Goal: Transaction & Acquisition: Purchase product/service

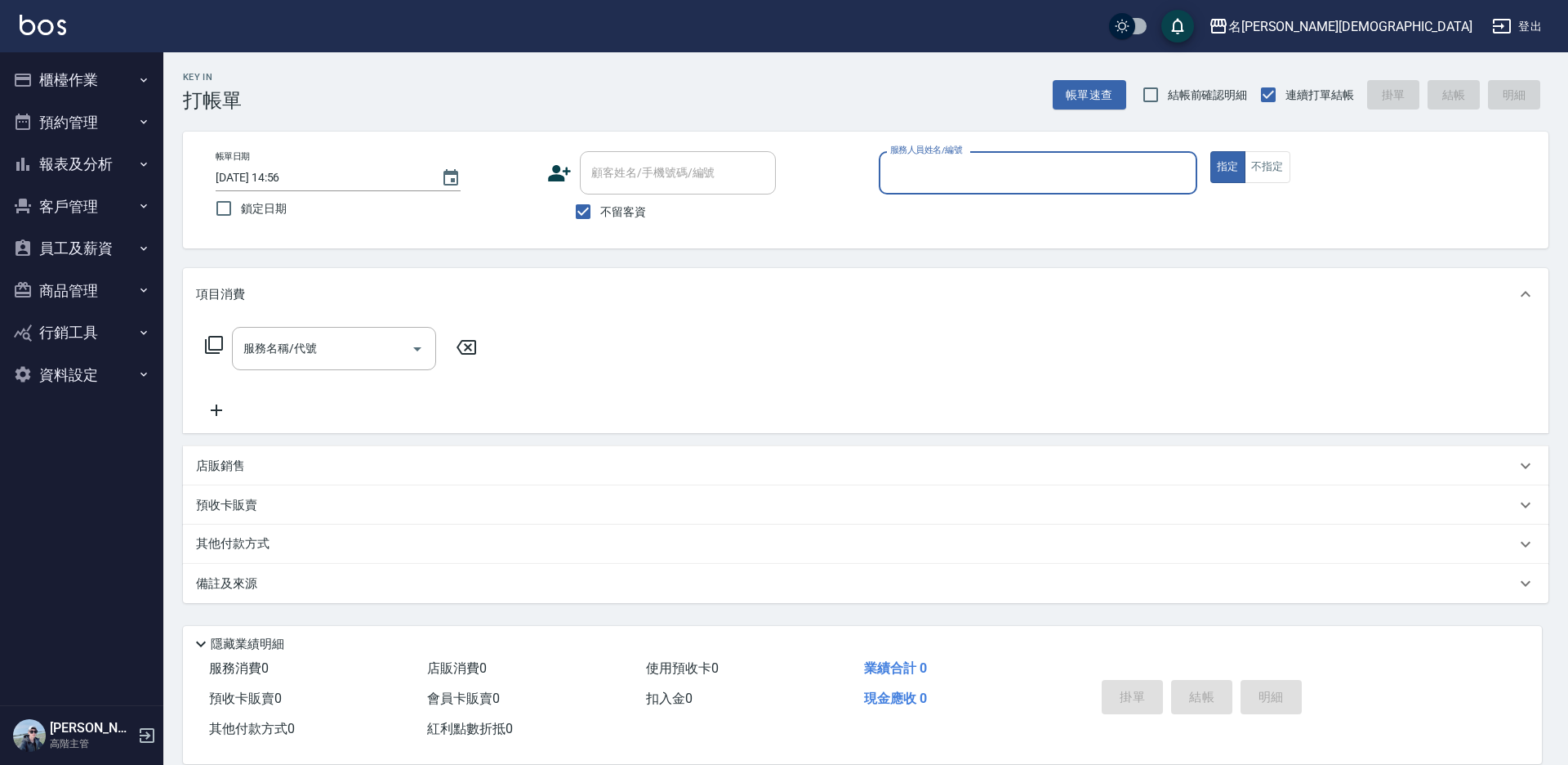
click at [921, 170] on input "服務人員姓名/編號" at bounding box center [1037, 173] width 303 height 29
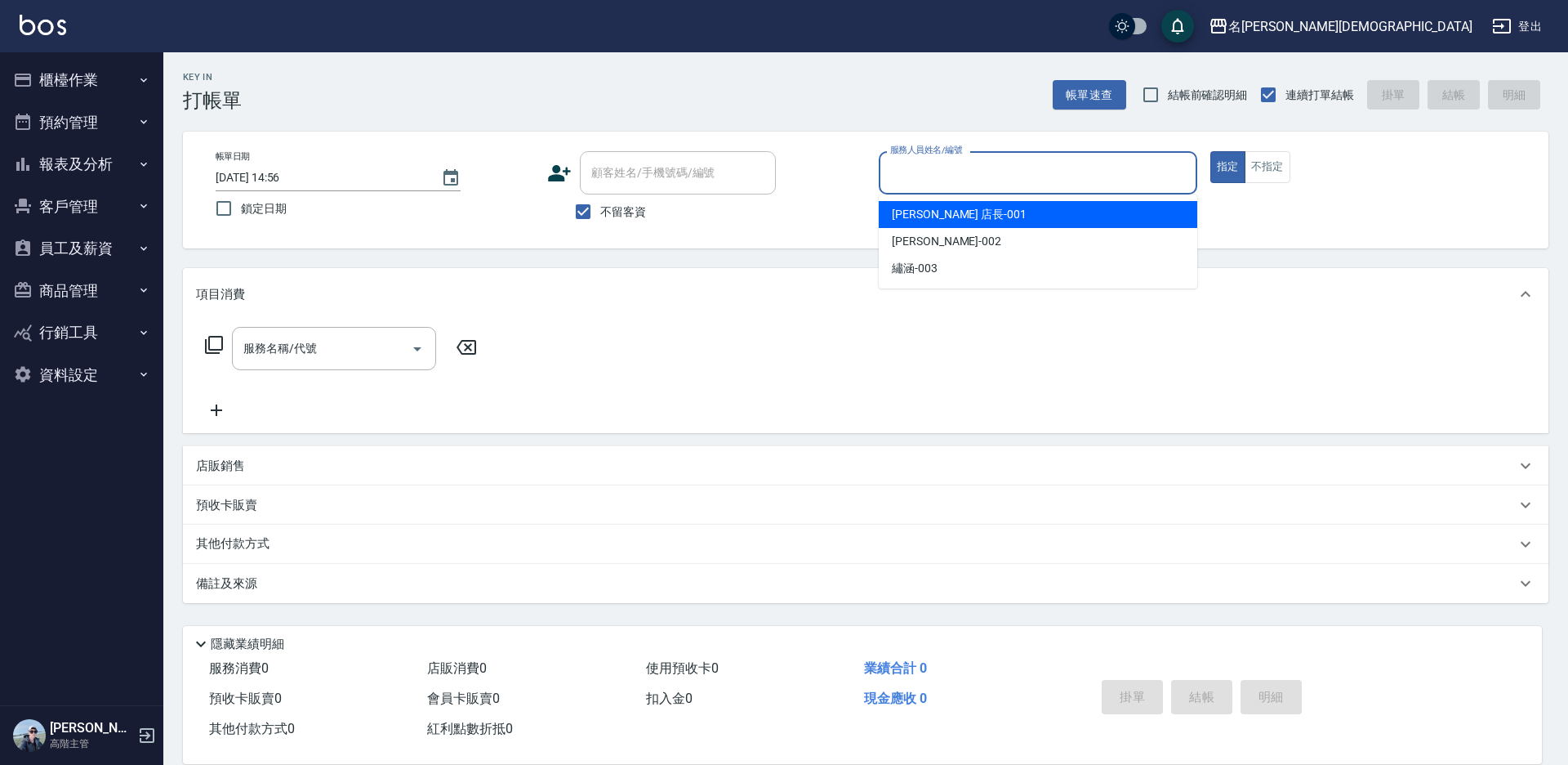
click at [892, 216] on span "[PERSON_NAME] 店長 -001" at bounding box center [959, 215] width 135 height 17
type input "[PERSON_NAME] 店長-001"
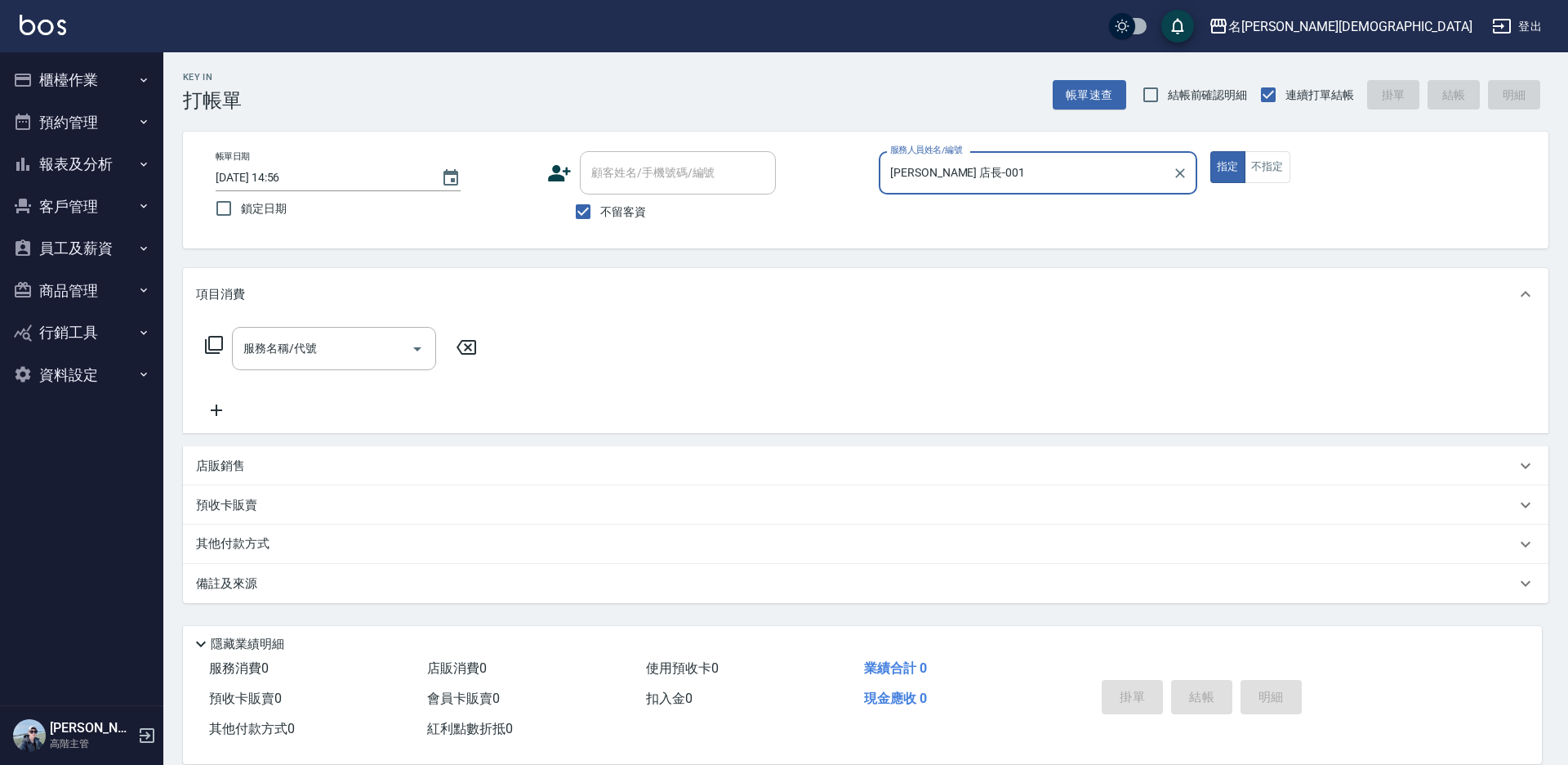
click at [216, 345] on icon at bounding box center [214, 344] width 19 height 20
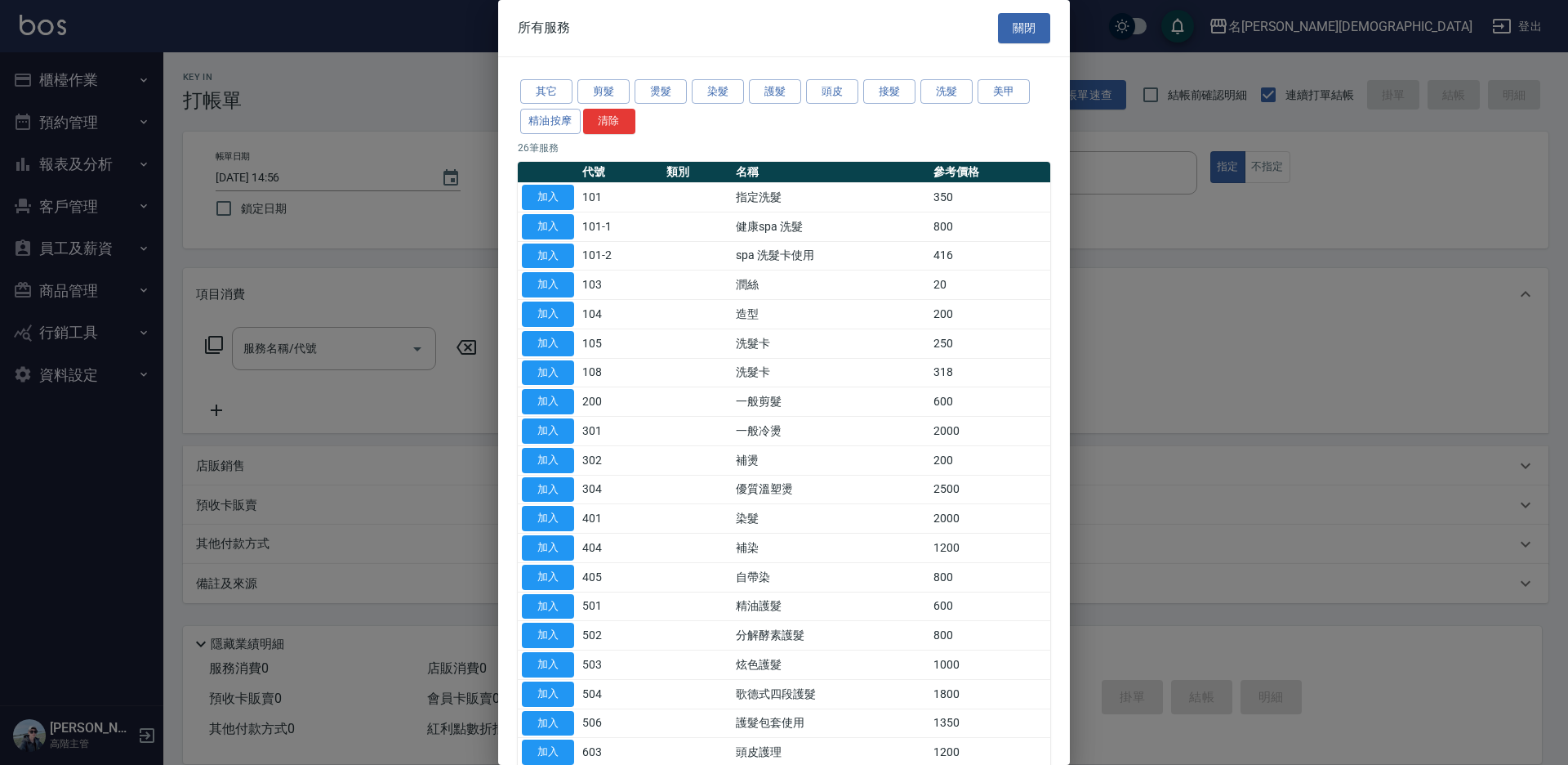
click at [531, 202] on button "加入" at bounding box center [548, 198] width 53 height 25
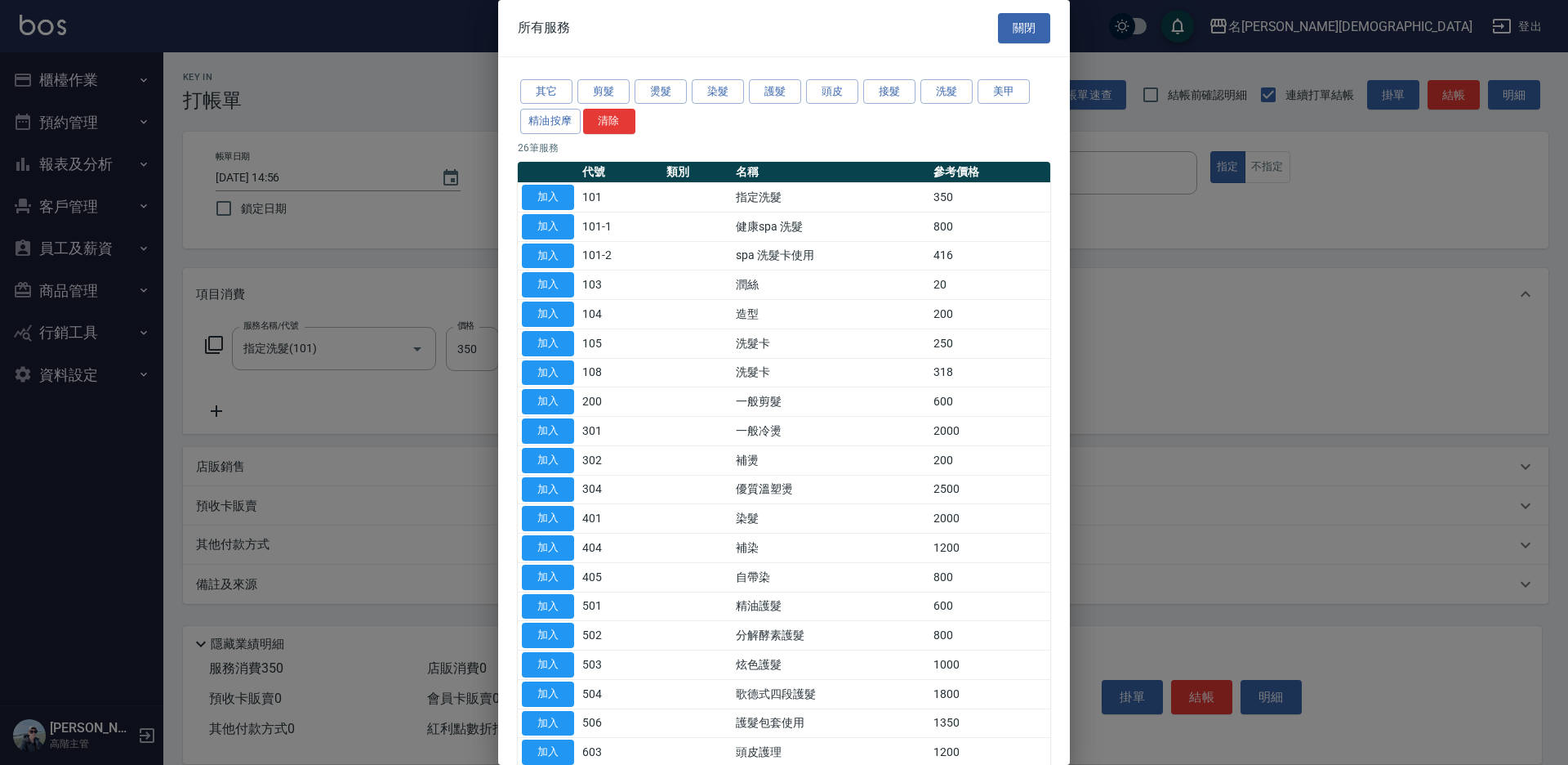
type input "指定洗髮(101)"
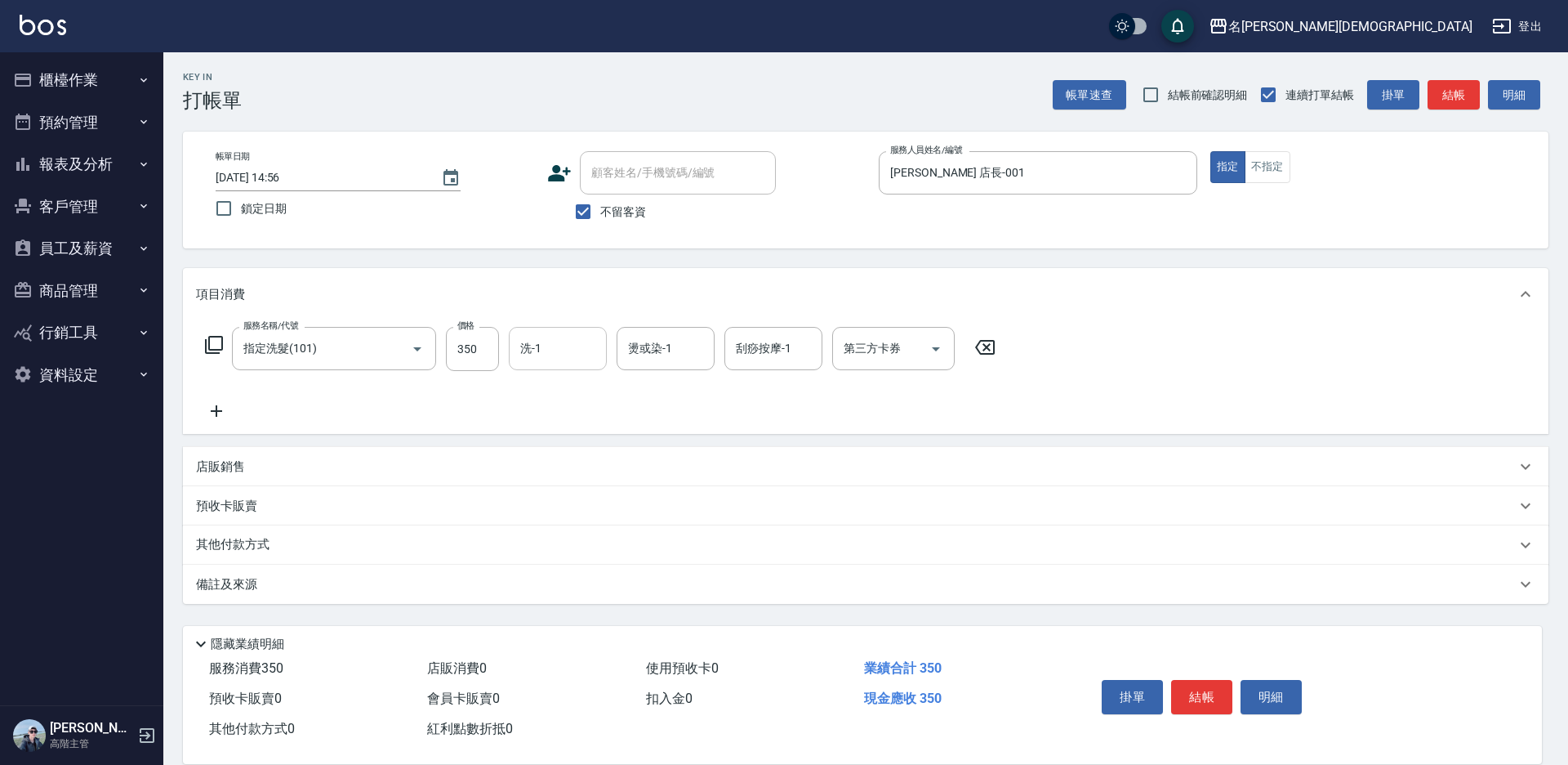
click at [548, 349] on input "洗-1" at bounding box center [558, 349] width 83 height 29
click at [550, 453] on span "繡涵 -003" at bounding box center [545, 461] width 46 height 17
type input "繡涵-003"
drag, startPoint x: 1198, startPoint y: 681, endPoint x: 1185, endPoint y: 673, distance: 15.3
click at [1195, 680] on button "結帳" at bounding box center [1201, 697] width 61 height 34
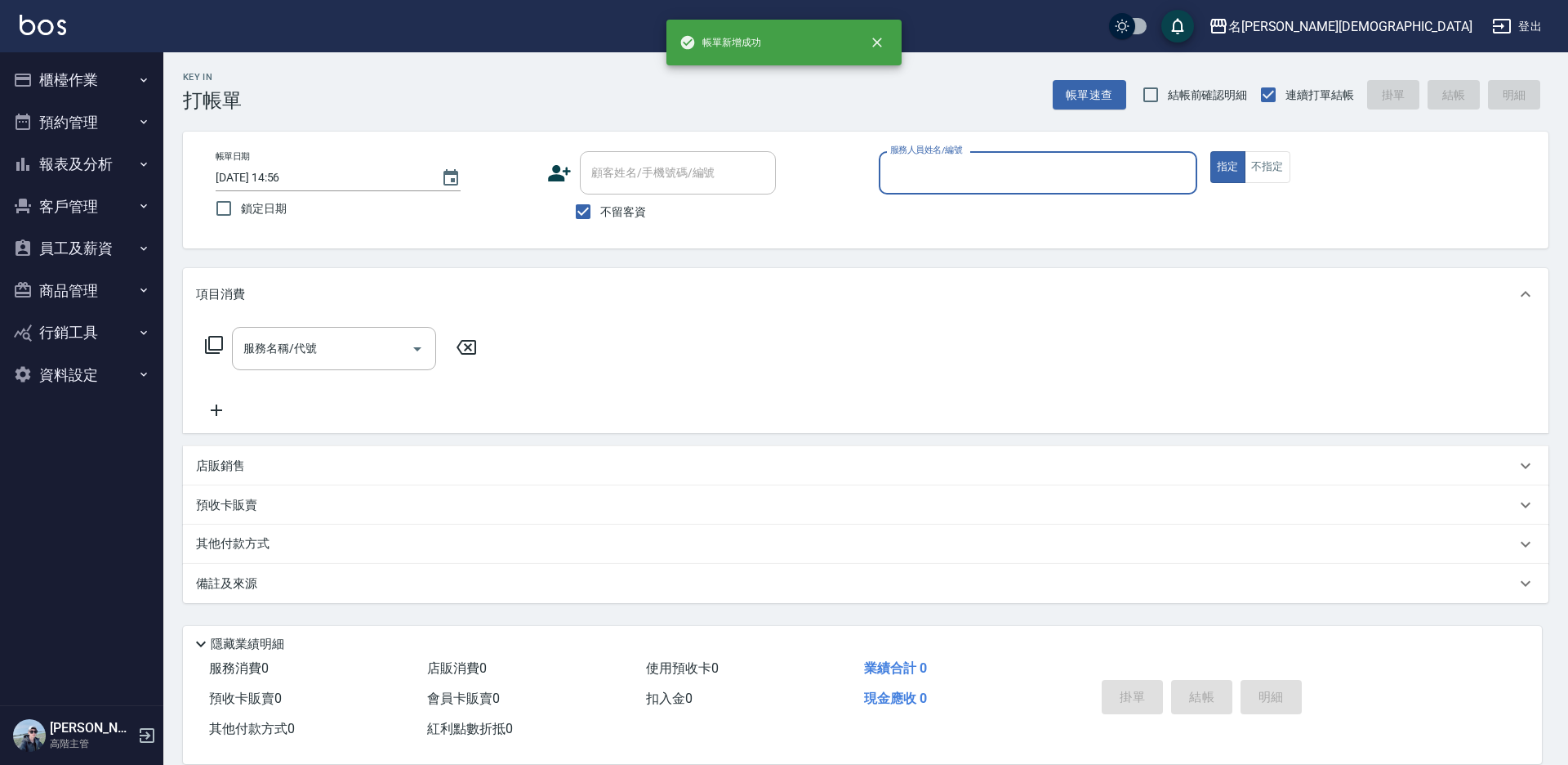
click at [947, 172] on input "服務人員姓名/編號" at bounding box center [1037, 173] width 303 height 29
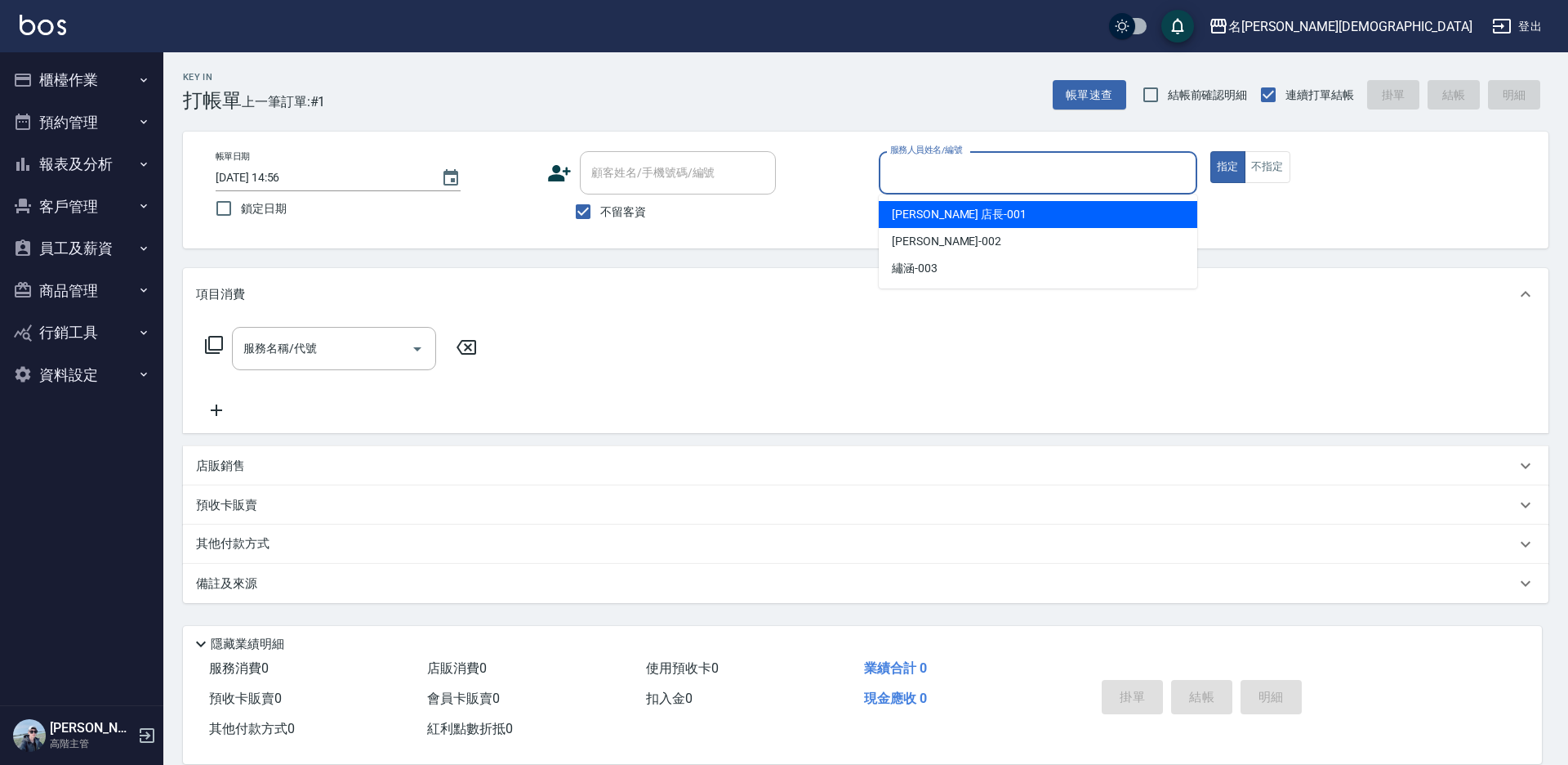
click at [936, 212] on span "[PERSON_NAME] 店長 -001" at bounding box center [959, 215] width 135 height 17
type input "[PERSON_NAME] 店長-001"
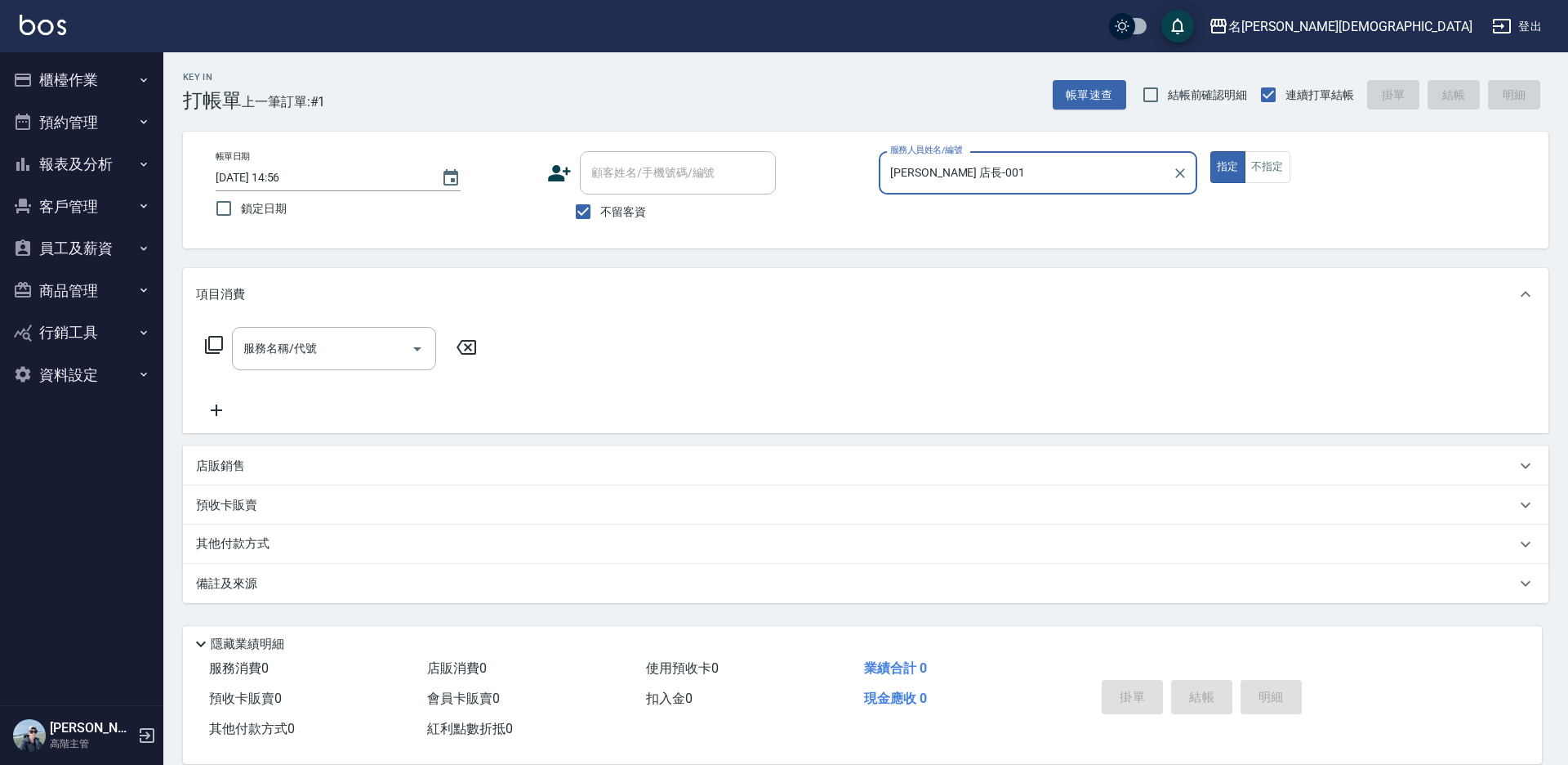
click at [220, 339] on icon at bounding box center [214, 344] width 19 height 20
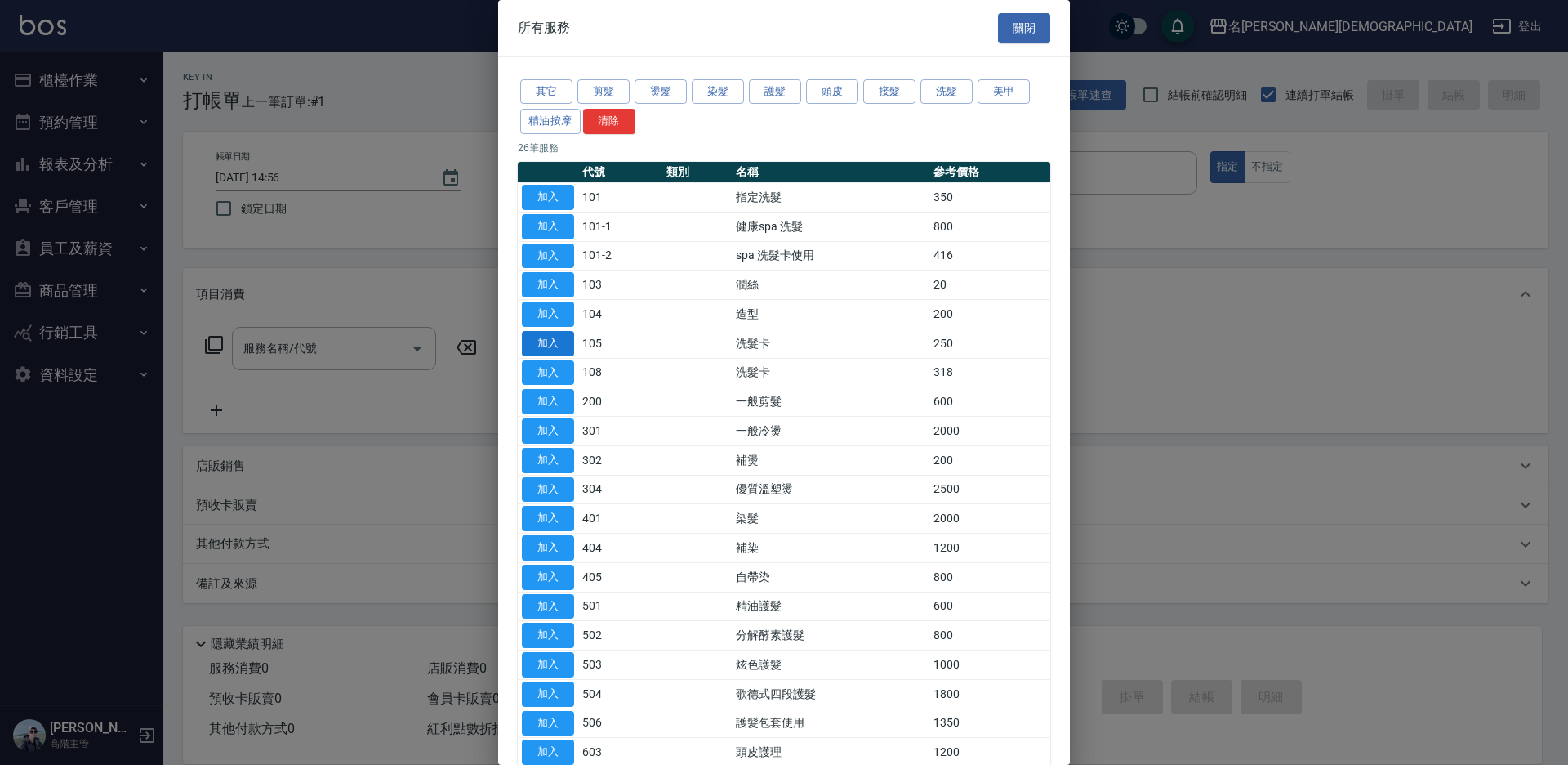
drag, startPoint x: 534, startPoint y: 343, endPoint x: 553, endPoint y: 340, distance: 19.2
click at [535, 343] on button "加入" at bounding box center [548, 343] width 53 height 25
type input "洗髮卡(105)"
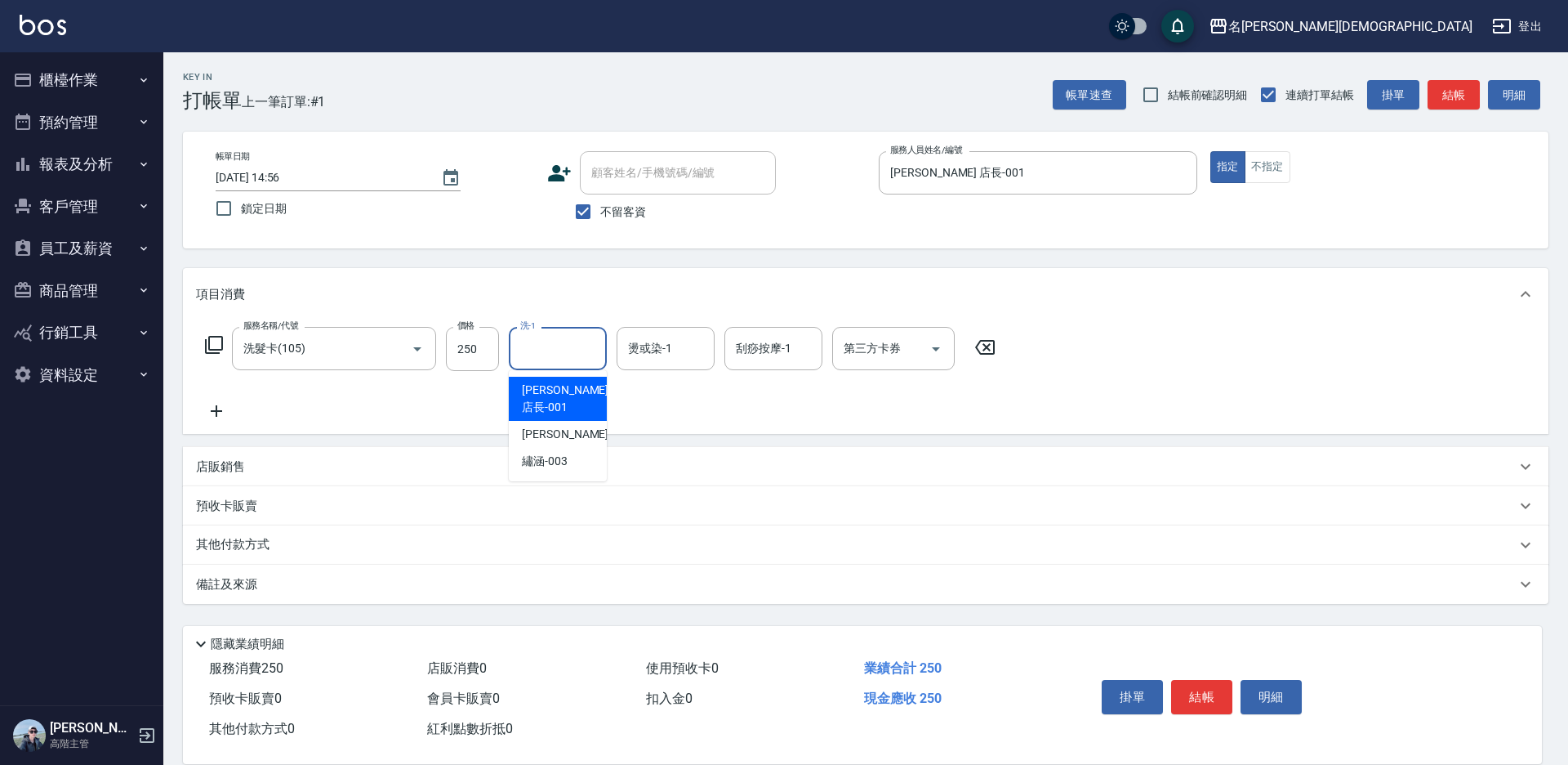
click at [553, 340] on input "洗-1" at bounding box center [558, 349] width 83 height 29
drag, startPoint x: 531, startPoint y: 453, endPoint x: 624, endPoint y: 416, distance: 100.1
click at [535, 450] on div "繡涵 -003" at bounding box center [558, 461] width 98 height 27
type input "繡涵-003"
drag, startPoint x: 839, startPoint y: 360, endPoint x: 851, endPoint y: 367, distance: 13.9
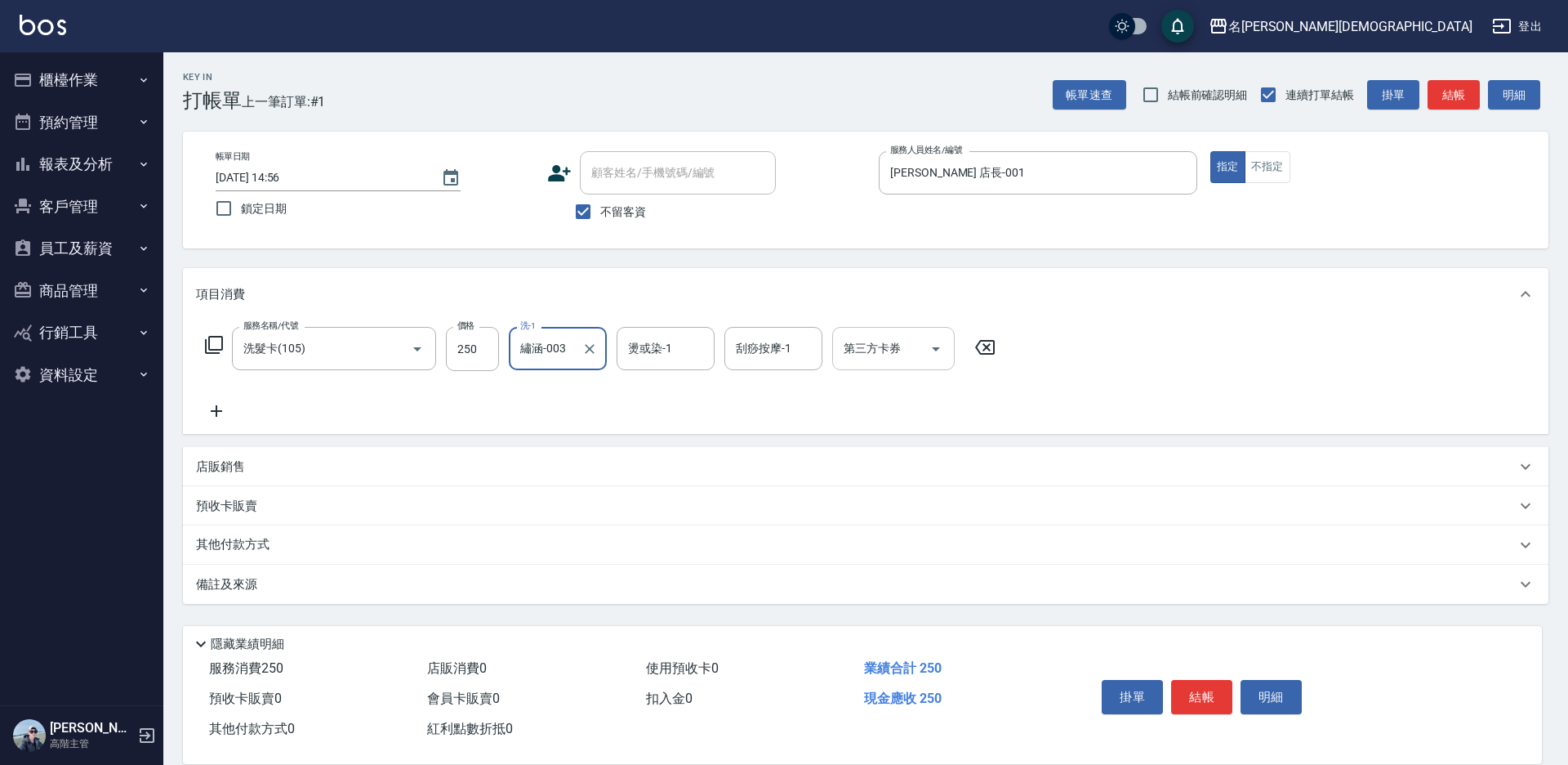
click at [841, 360] on input "第三方卡券" at bounding box center [881, 349] width 83 height 29
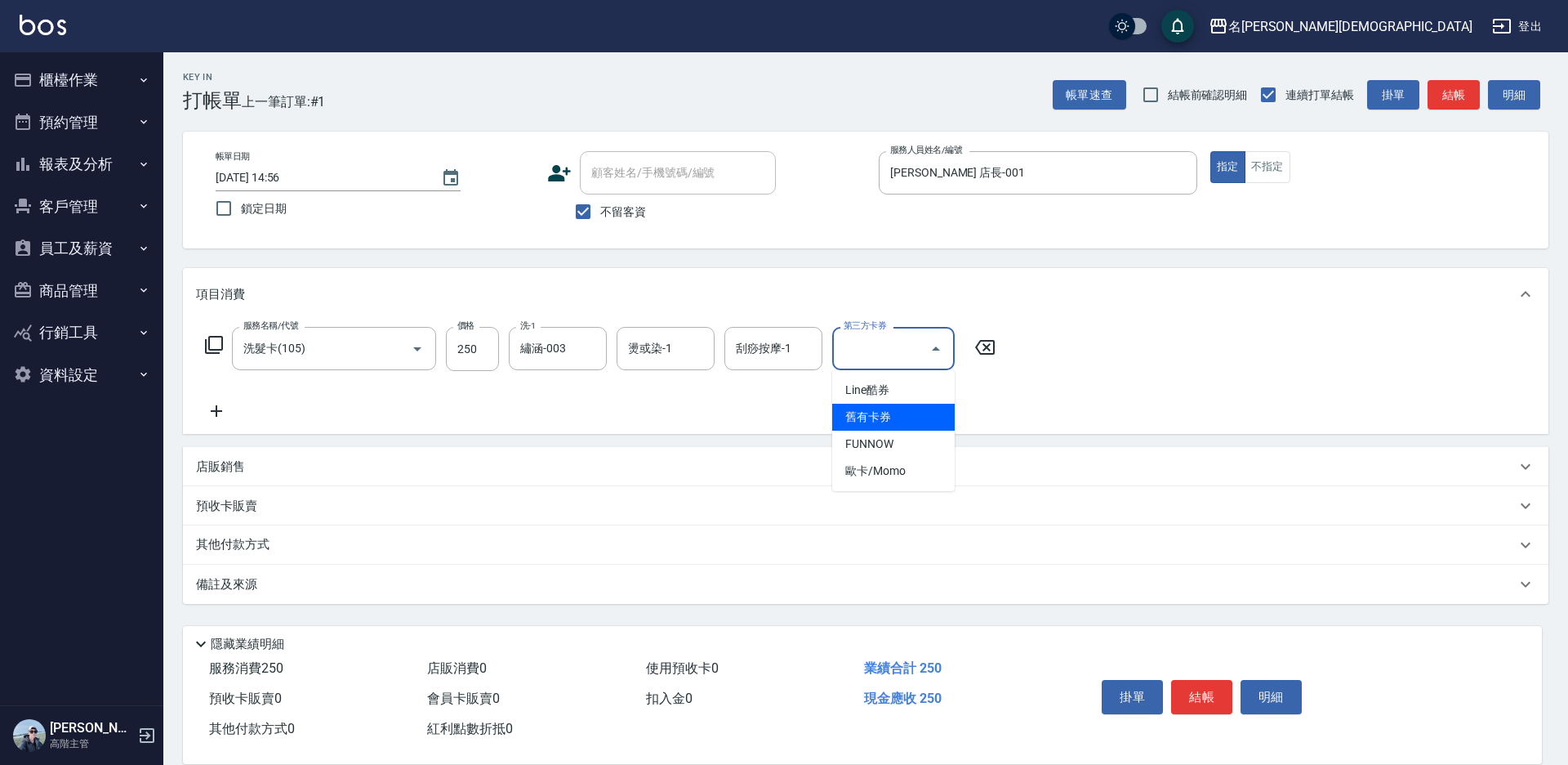
click at [854, 414] on span "舊有卡券" at bounding box center [893, 417] width 123 height 27
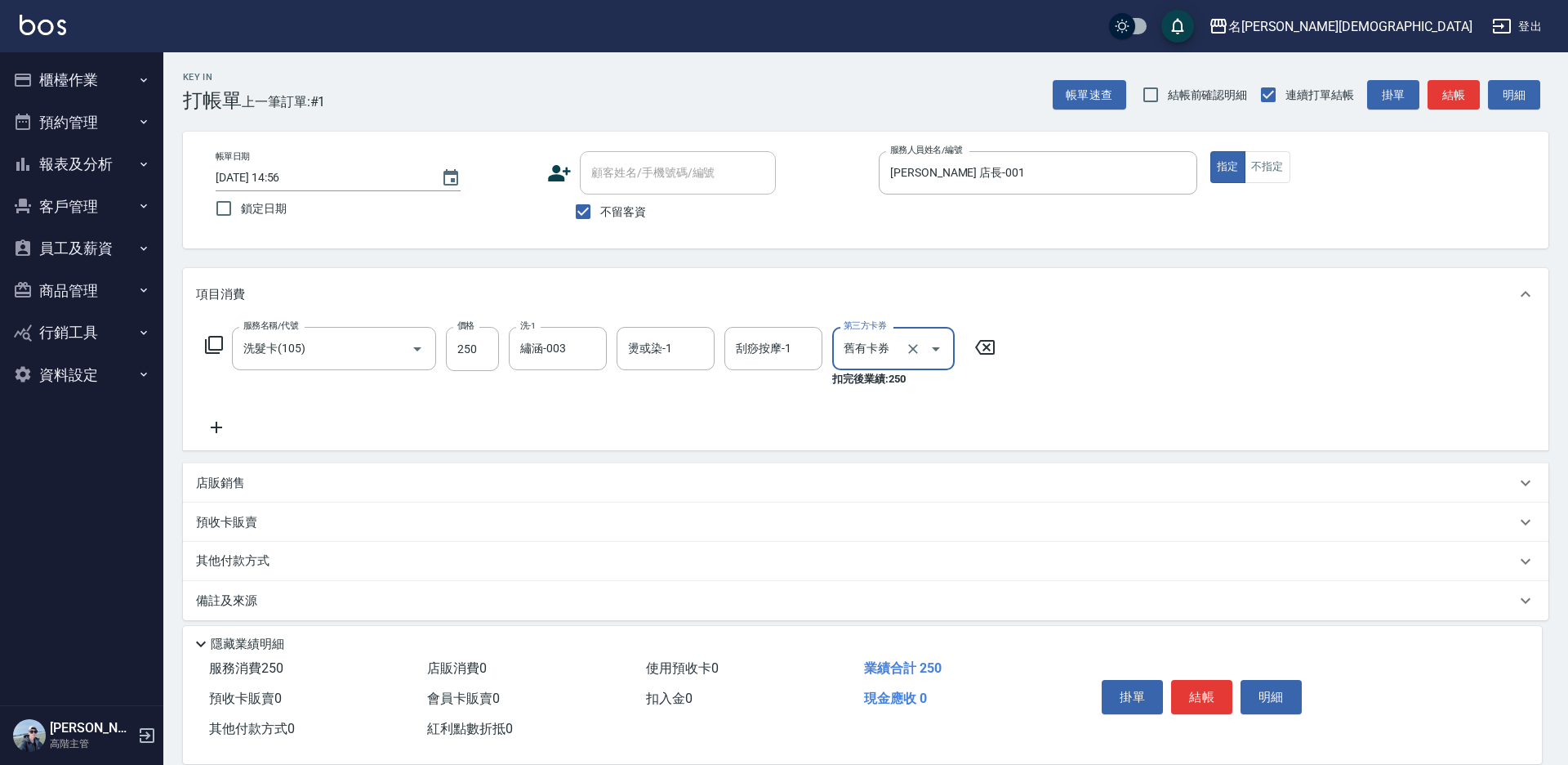
type input "舊有卡券"
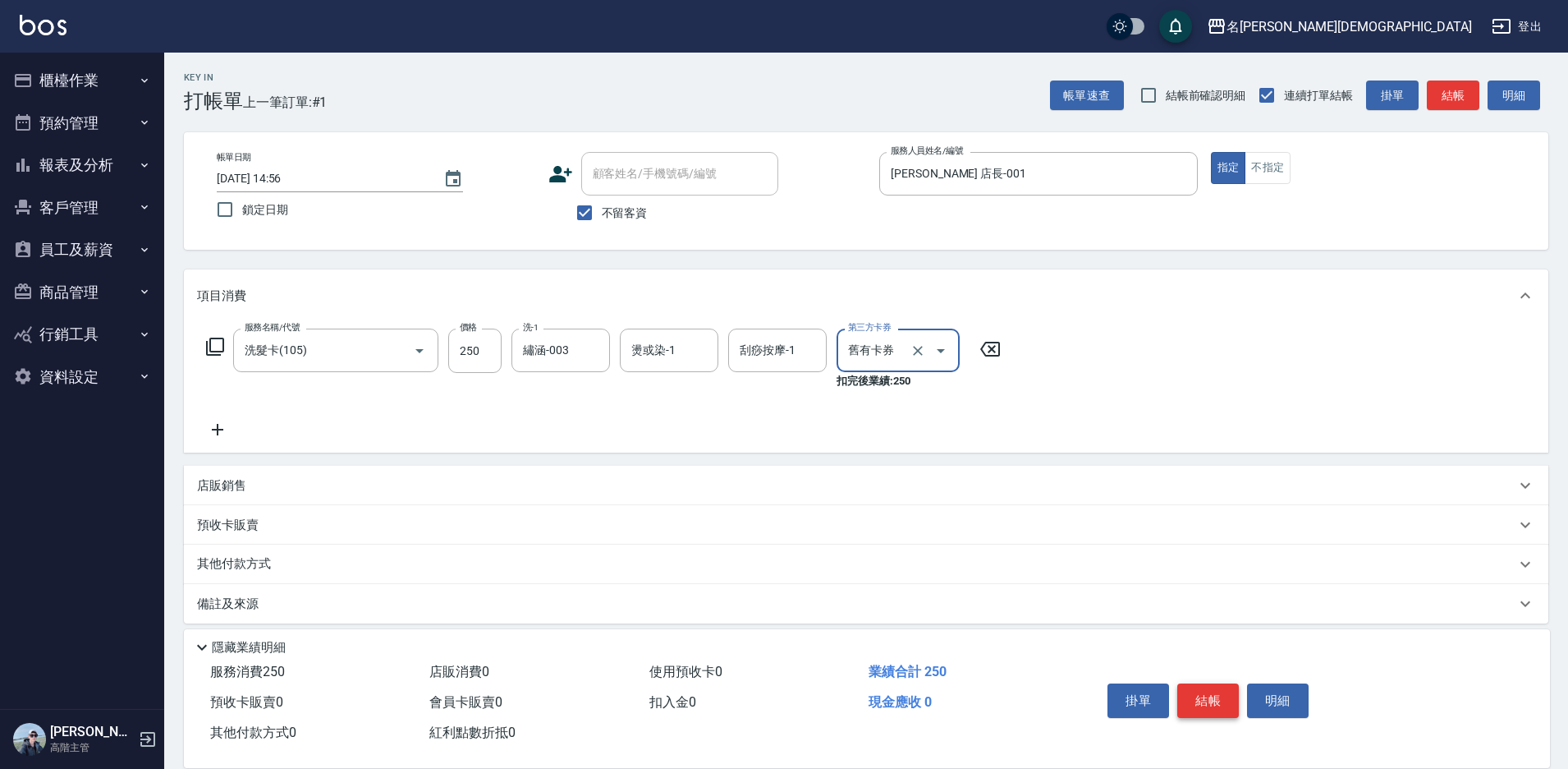
click at [1198, 688] on button "結帳" at bounding box center [1208, 701] width 61 height 34
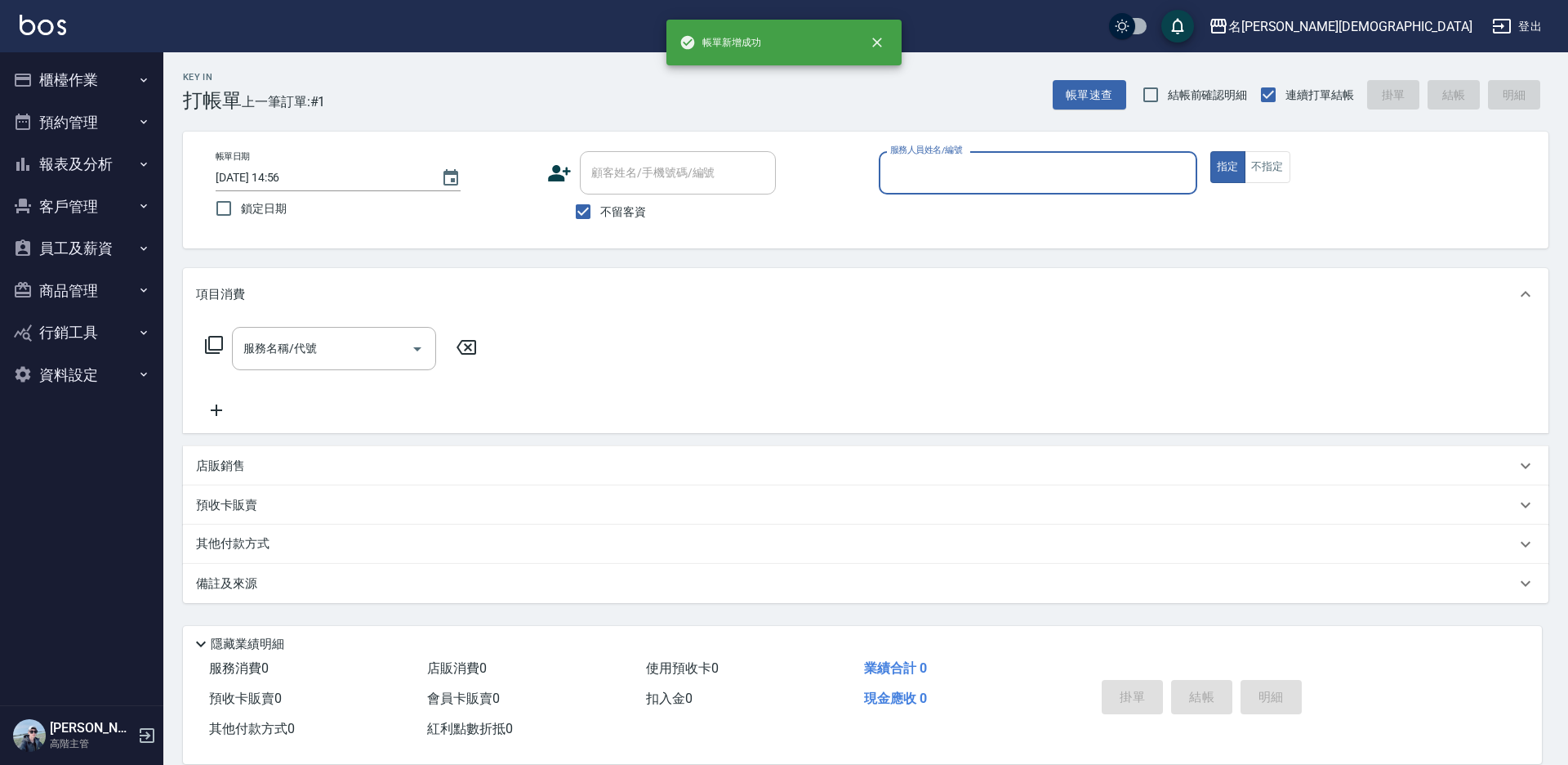
click at [904, 181] on input "服務人員姓名/編號" at bounding box center [1037, 173] width 303 height 29
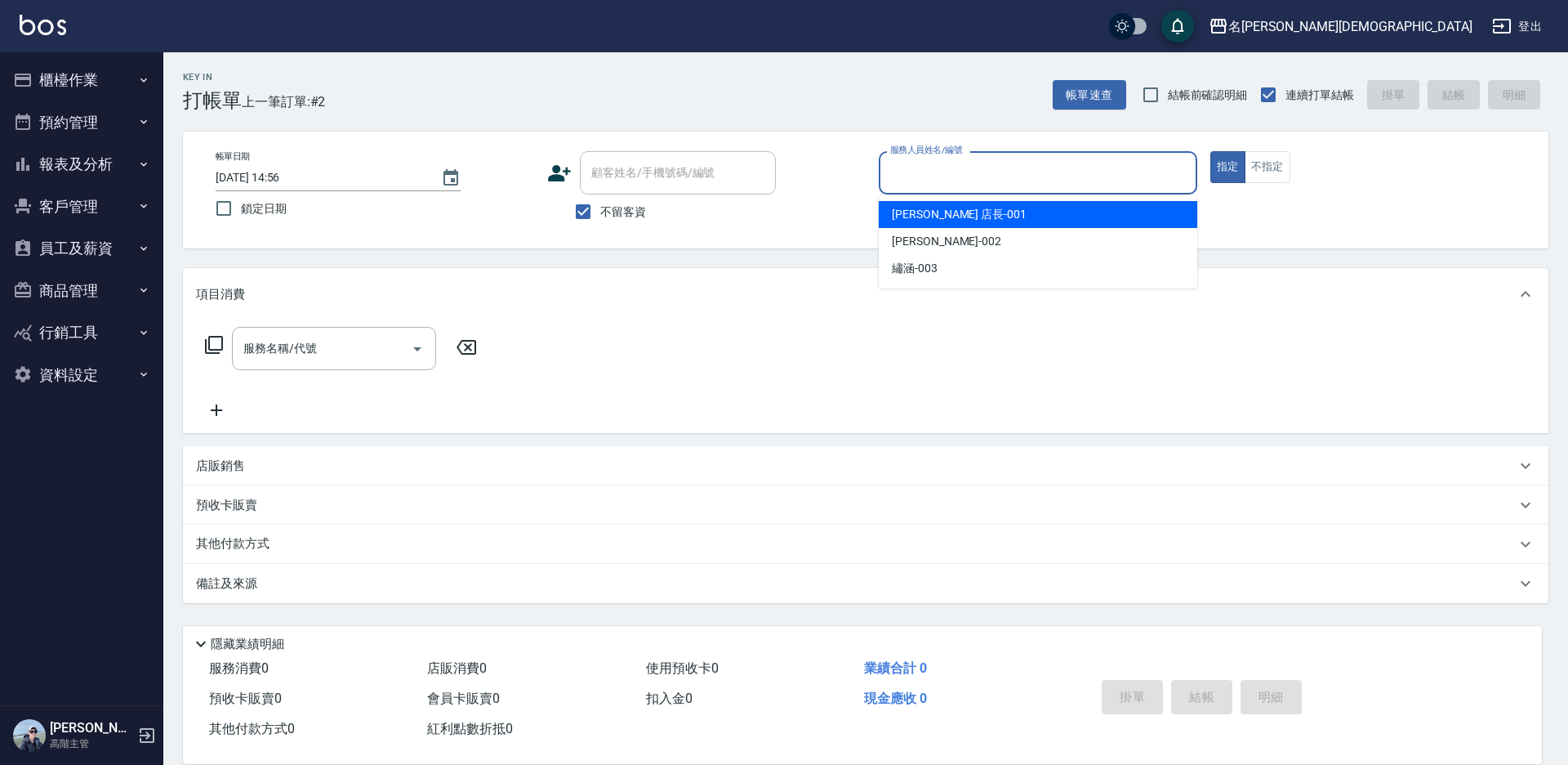
click at [904, 220] on span "[PERSON_NAME] 店長 -001" at bounding box center [959, 215] width 135 height 17
type input "[PERSON_NAME] 店長-001"
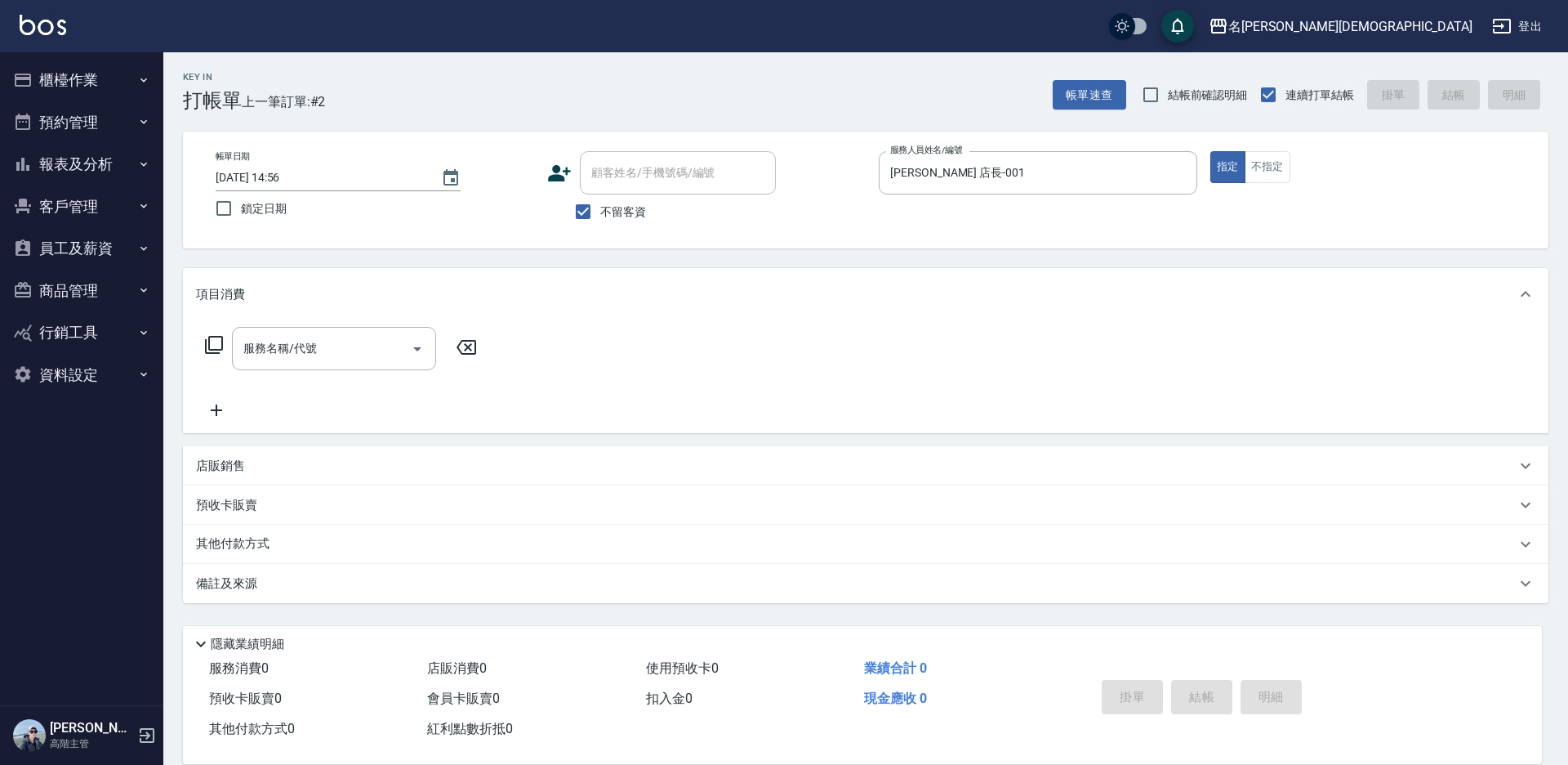
click at [217, 343] on icon at bounding box center [214, 344] width 19 height 20
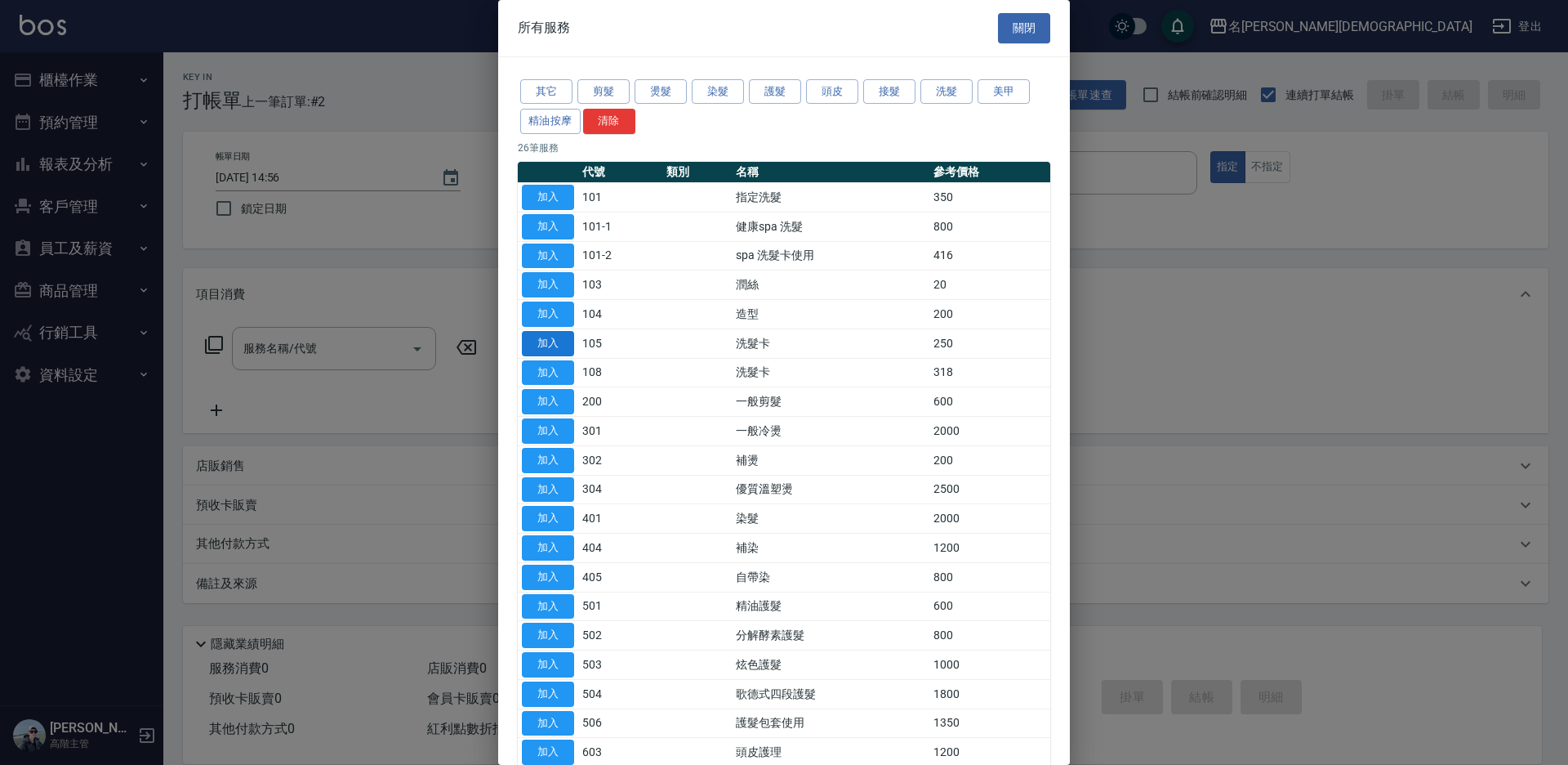
click at [537, 372] on button "加入" at bounding box center [548, 373] width 53 height 25
type input "洗髮卡(108)"
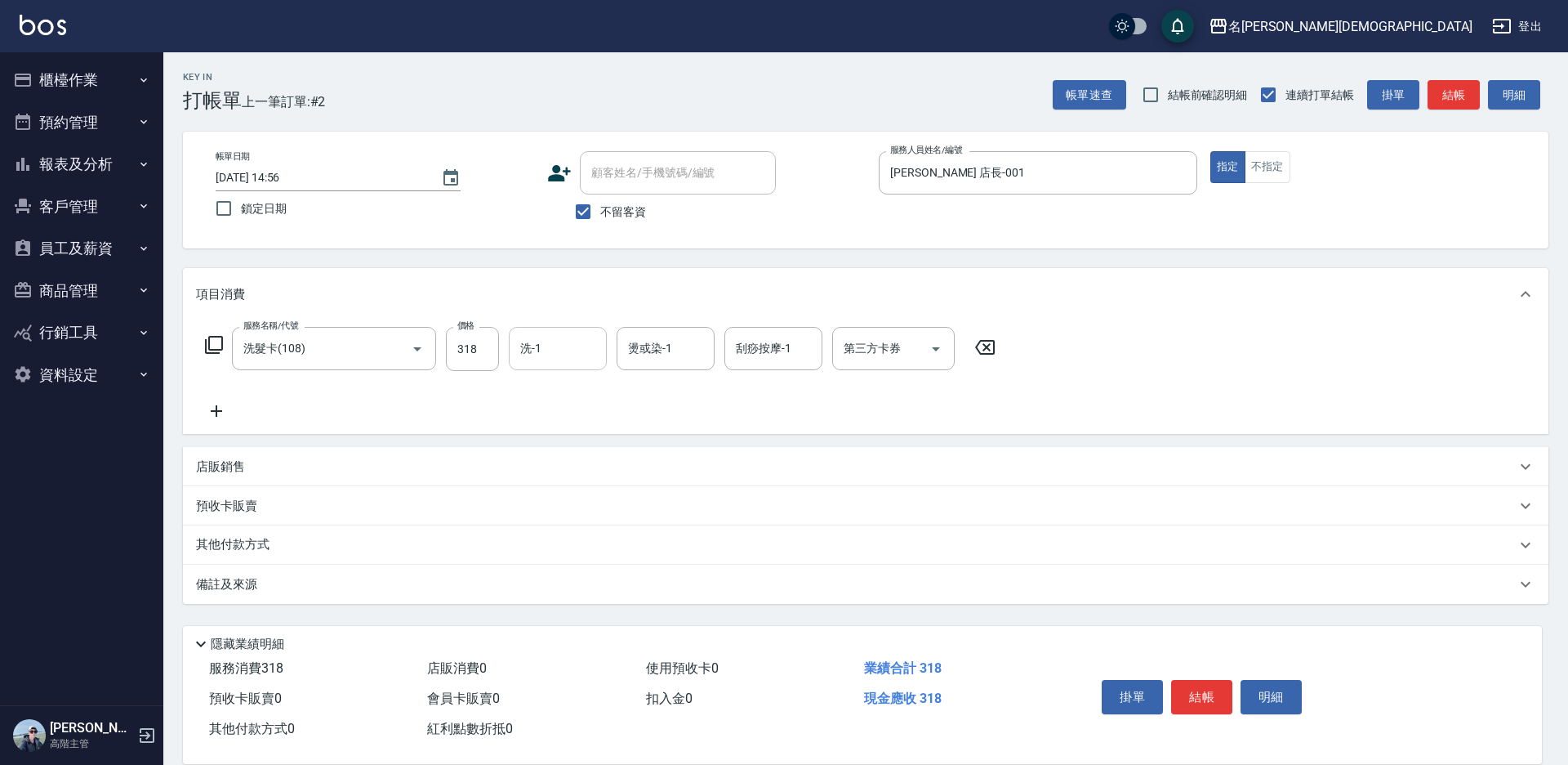
click at [572, 345] on input "洗-1" at bounding box center [558, 349] width 83 height 29
drag, startPoint x: 570, startPoint y: 442, endPoint x: 748, endPoint y: 415, distance: 180.0
click at [577, 448] on div "繡涵 -003" at bounding box center [558, 461] width 98 height 27
type input "繡涵-003"
click at [861, 362] on input "第三方卡券" at bounding box center [881, 349] width 83 height 29
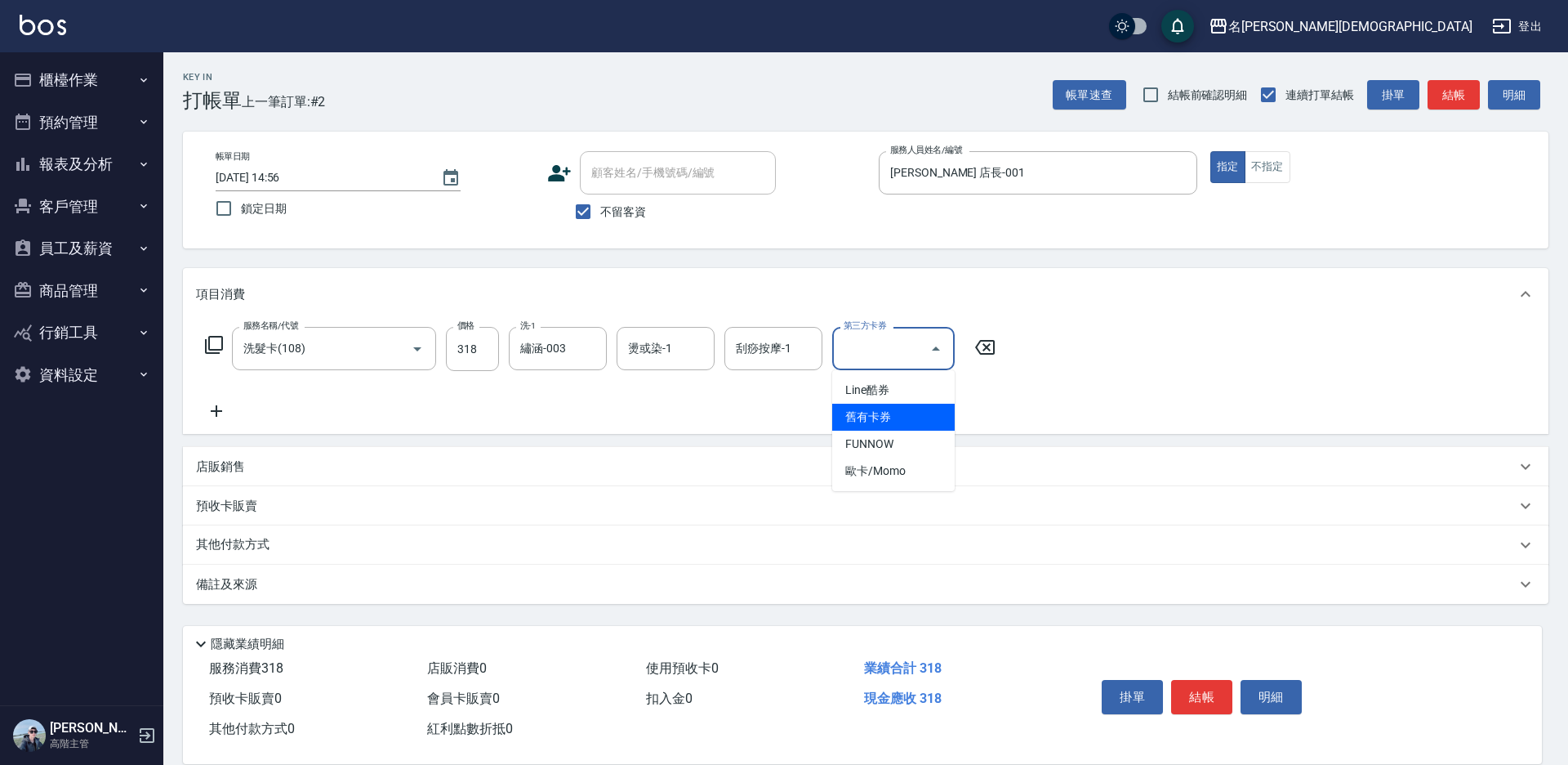
click at [869, 421] on span "舊有卡券" at bounding box center [893, 417] width 123 height 27
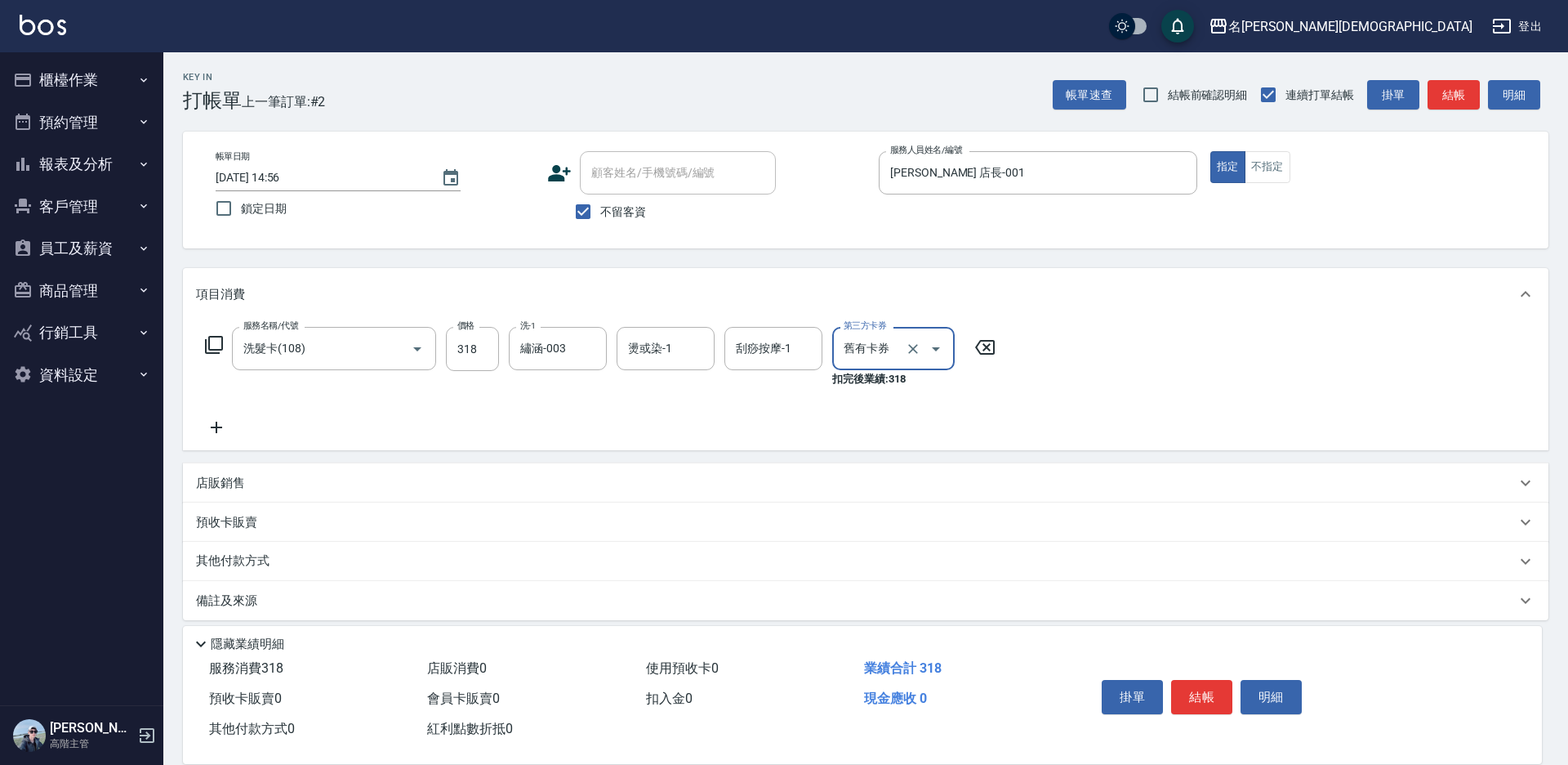
type input "舊有卡券"
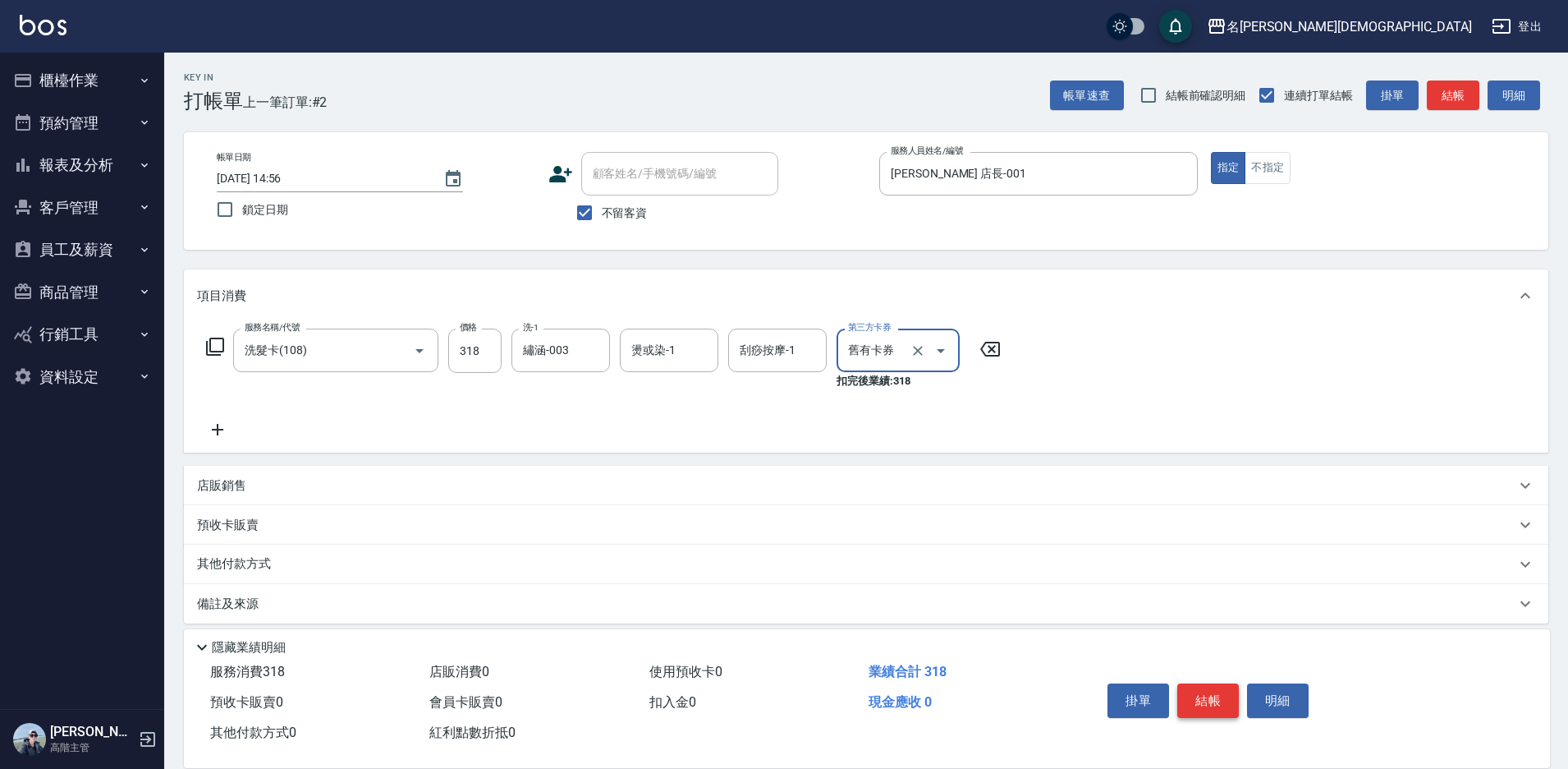
click at [1227, 701] on button "結帳" at bounding box center [1208, 701] width 61 height 34
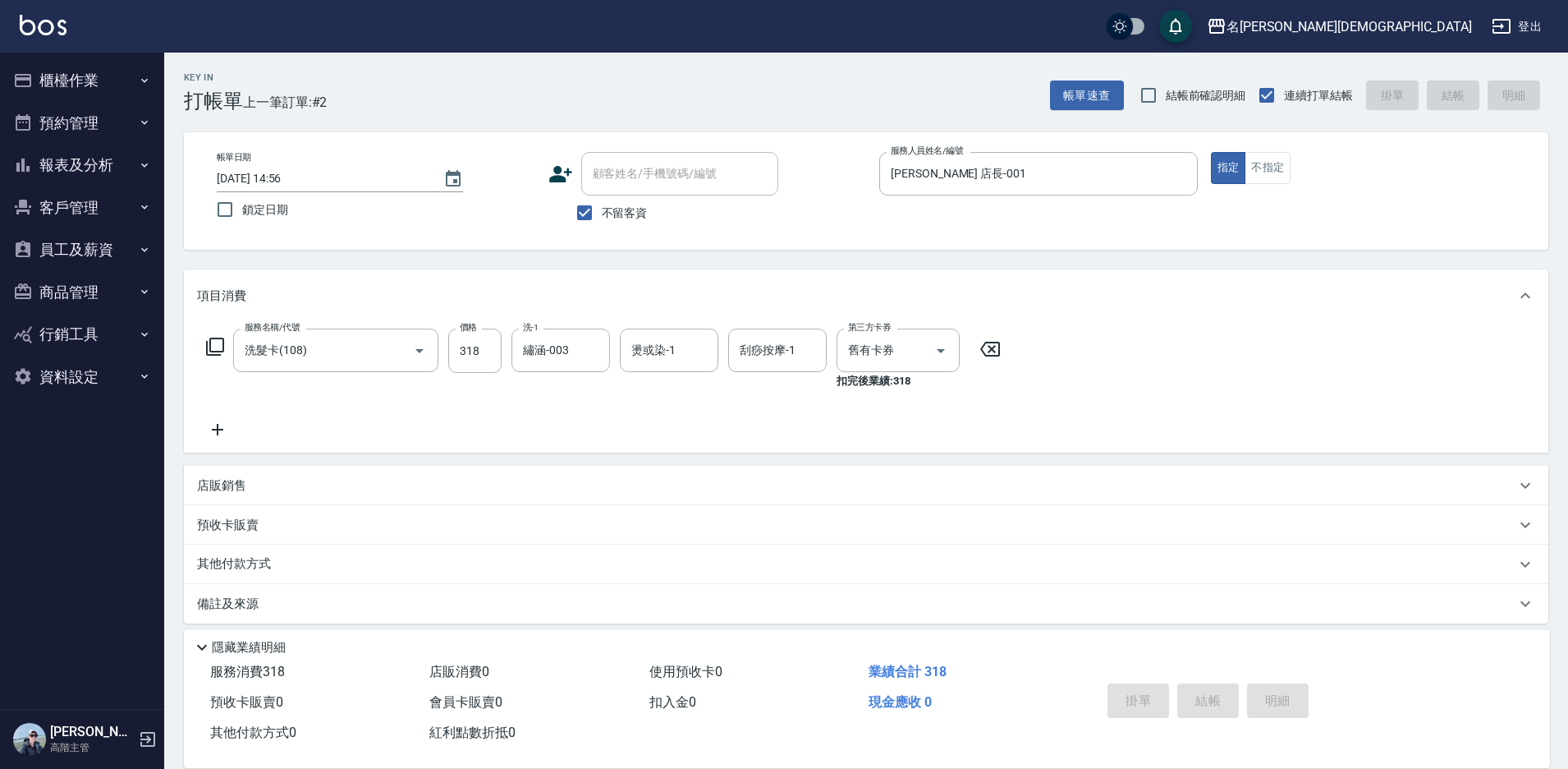
type input "[DATE] 14:57"
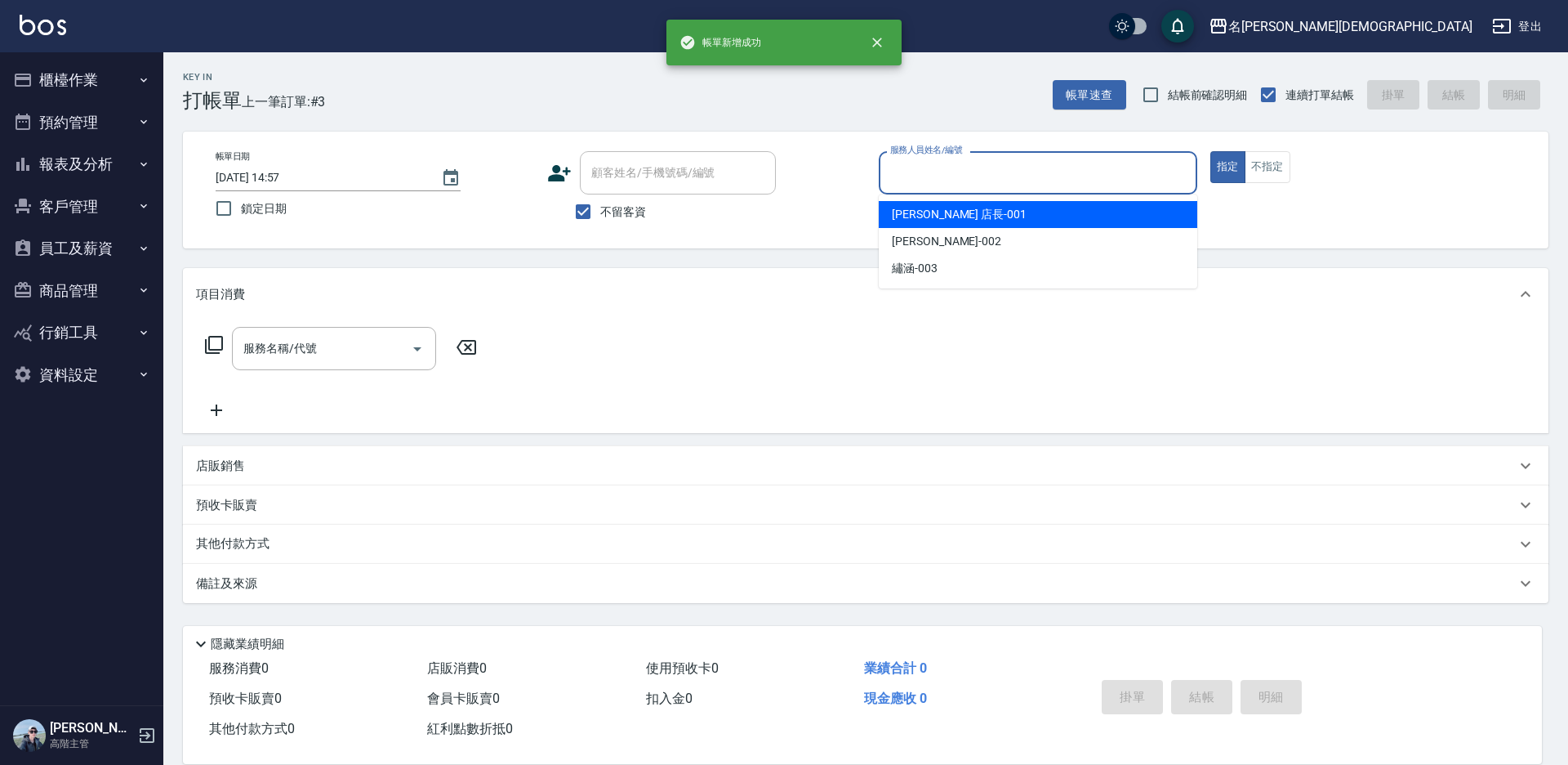
drag, startPoint x: 907, startPoint y: 184, endPoint x: 909, endPoint y: 209, distance: 25.1
click at [908, 184] on input "服務人員姓名/編號" at bounding box center [1037, 173] width 303 height 29
drag, startPoint x: 907, startPoint y: 214, endPoint x: 350, endPoint y: 248, distance: 558.0
click at [905, 214] on span "[PERSON_NAME] 店長 -001" at bounding box center [959, 215] width 135 height 17
type input "[PERSON_NAME] 店長-001"
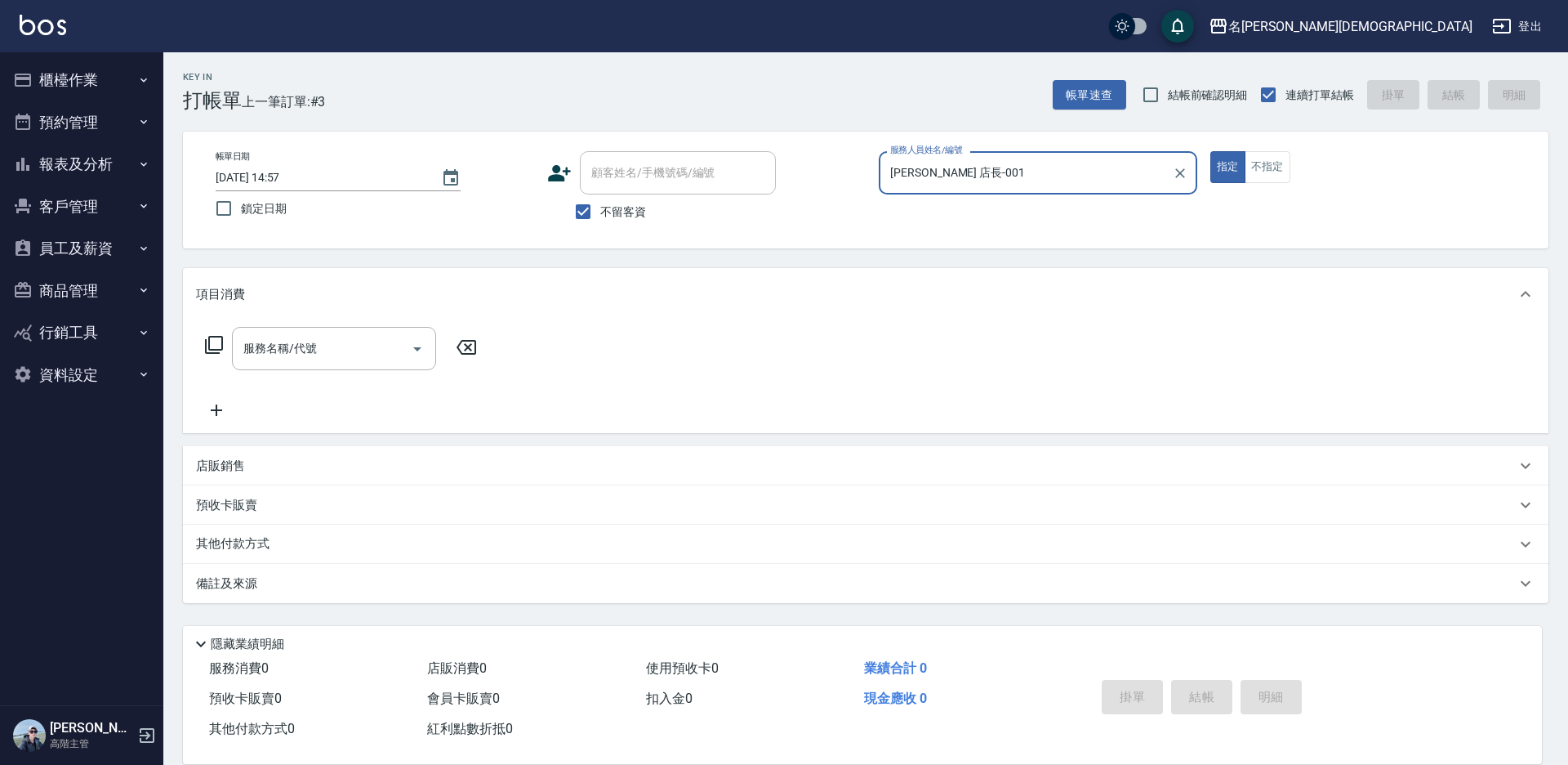
click at [207, 343] on icon at bounding box center [214, 344] width 18 height 18
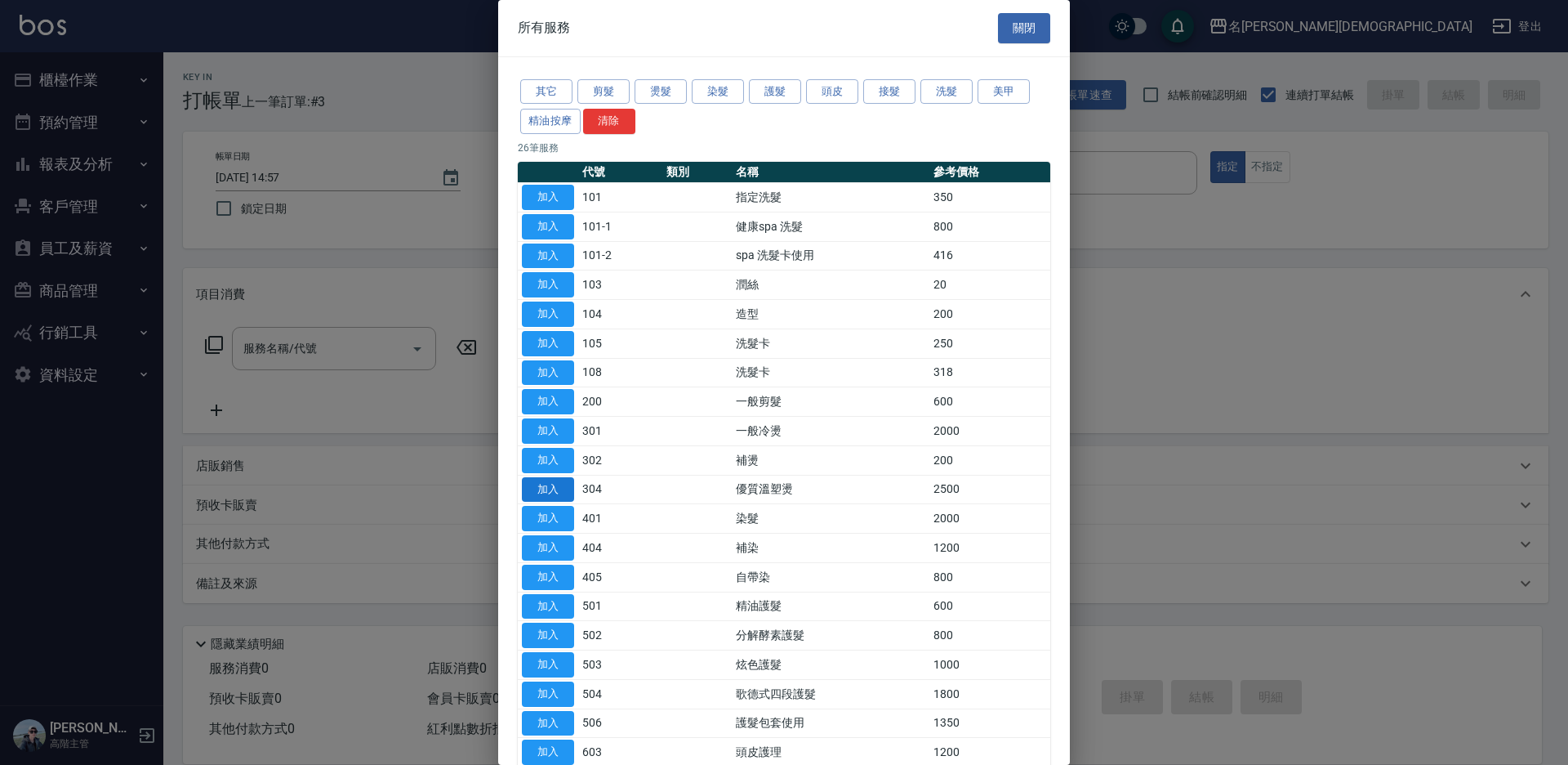
click at [562, 481] on button "加入" at bounding box center [548, 490] width 53 height 25
type input "優質溫塑燙(304)"
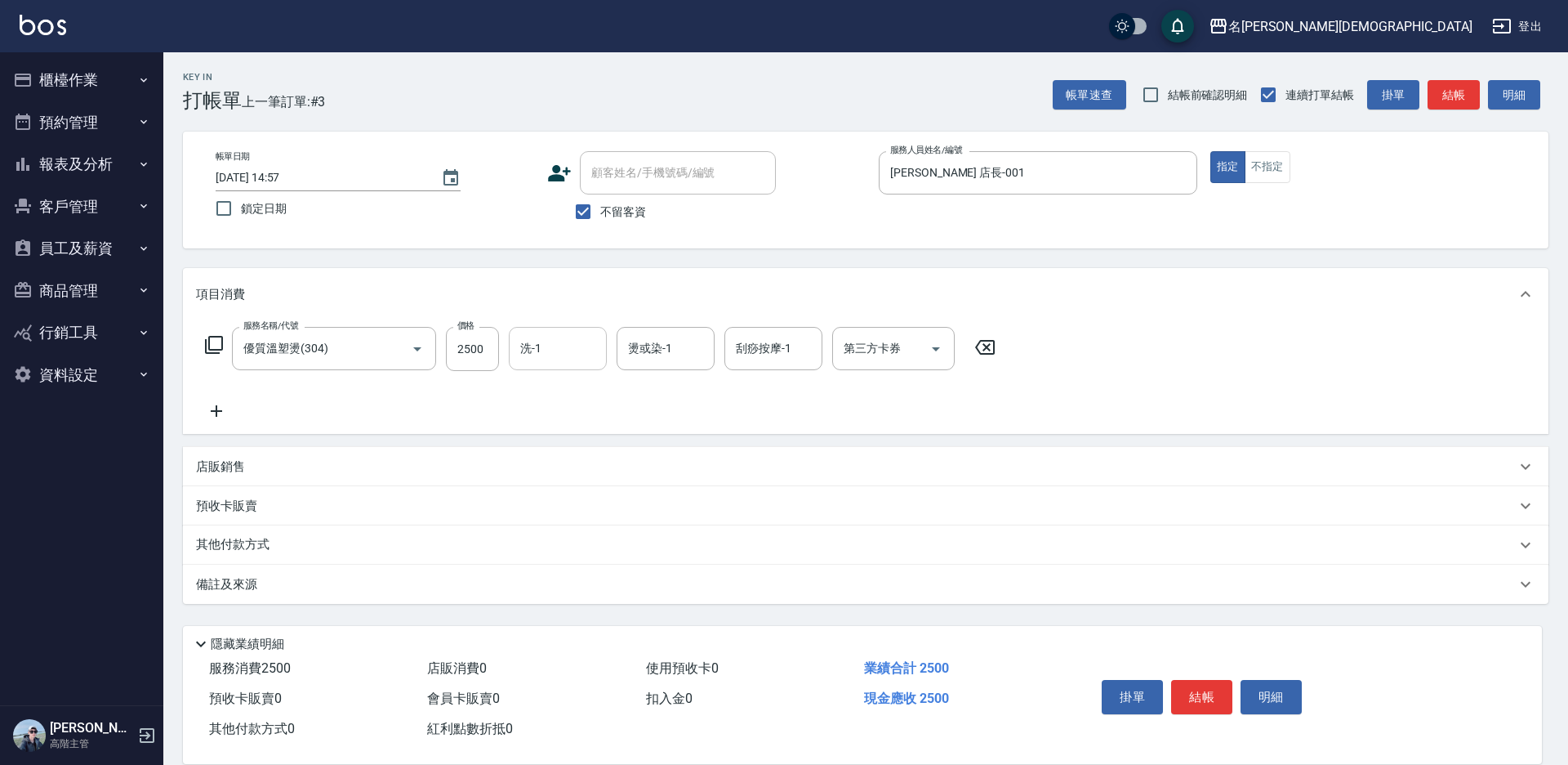
click at [547, 360] on input "洗-1" at bounding box center [558, 349] width 83 height 29
drag, startPoint x: 551, startPoint y: 441, endPoint x: 805, endPoint y: 403, distance: 256.8
click at [555, 453] on span "繡涵 -003" at bounding box center [545, 461] width 46 height 17
type input "繡涵-003"
drag, startPoint x: 874, startPoint y: 348, endPoint x: 874, endPoint y: 359, distance: 11.0
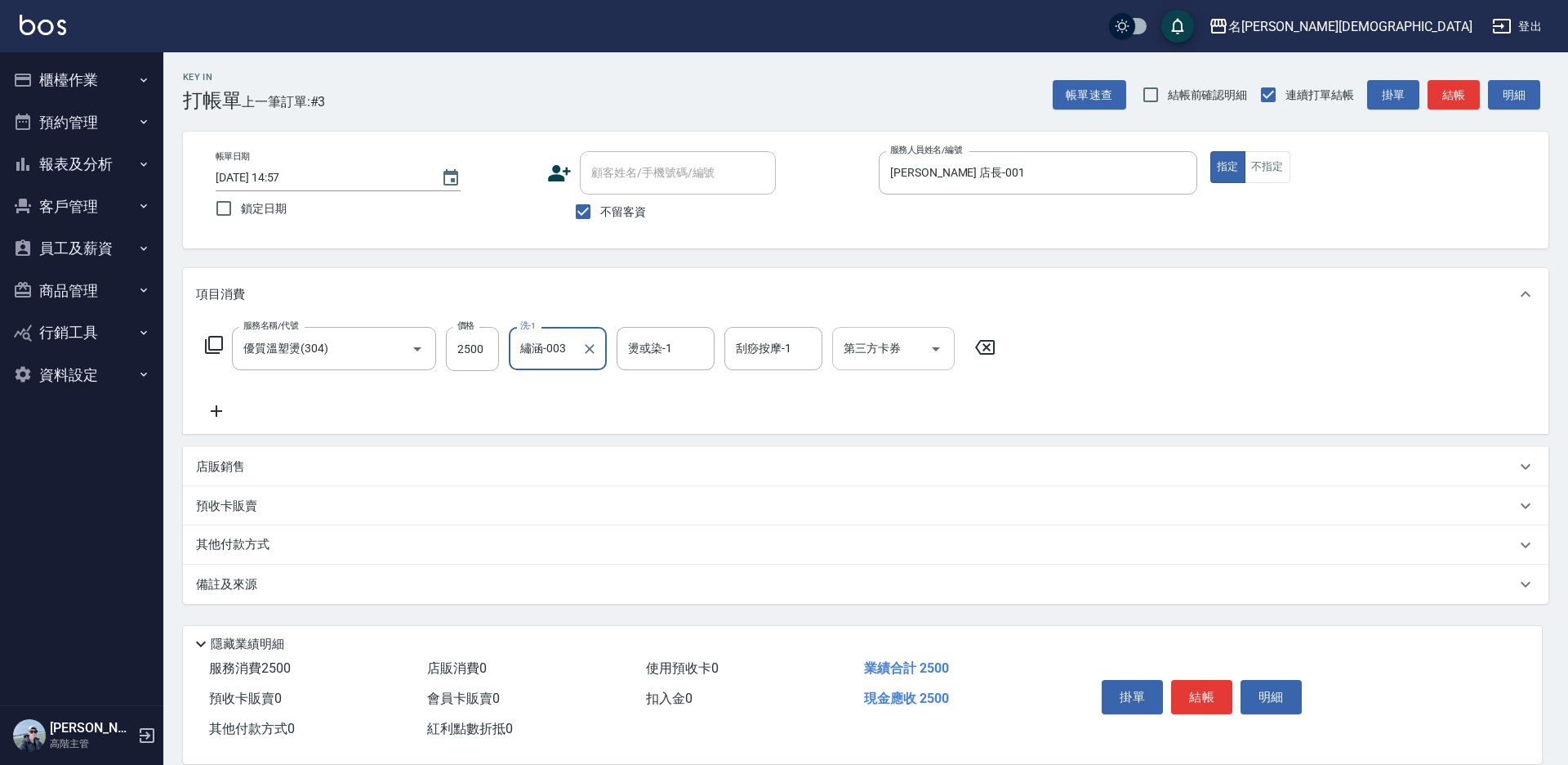
click at [874, 349] on div "第三方卡券 第三方卡券" at bounding box center [893, 348] width 123 height 43
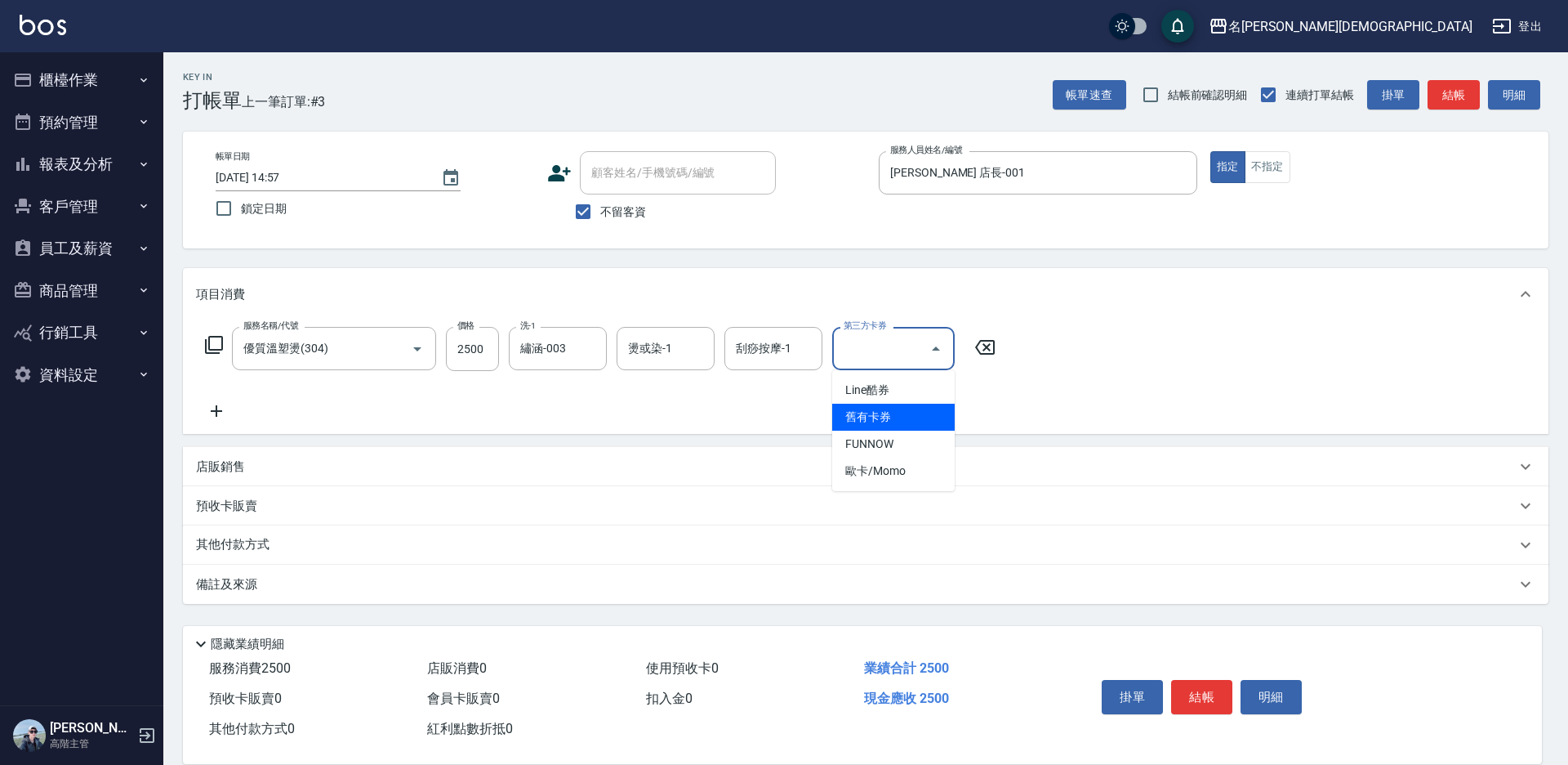
drag, startPoint x: 858, startPoint y: 412, endPoint x: 1077, endPoint y: 570, distance: 270.0
click at [859, 414] on span "舊有卡券" at bounding box center [893, 417] width 123 height 27
type input "舊有卡券"
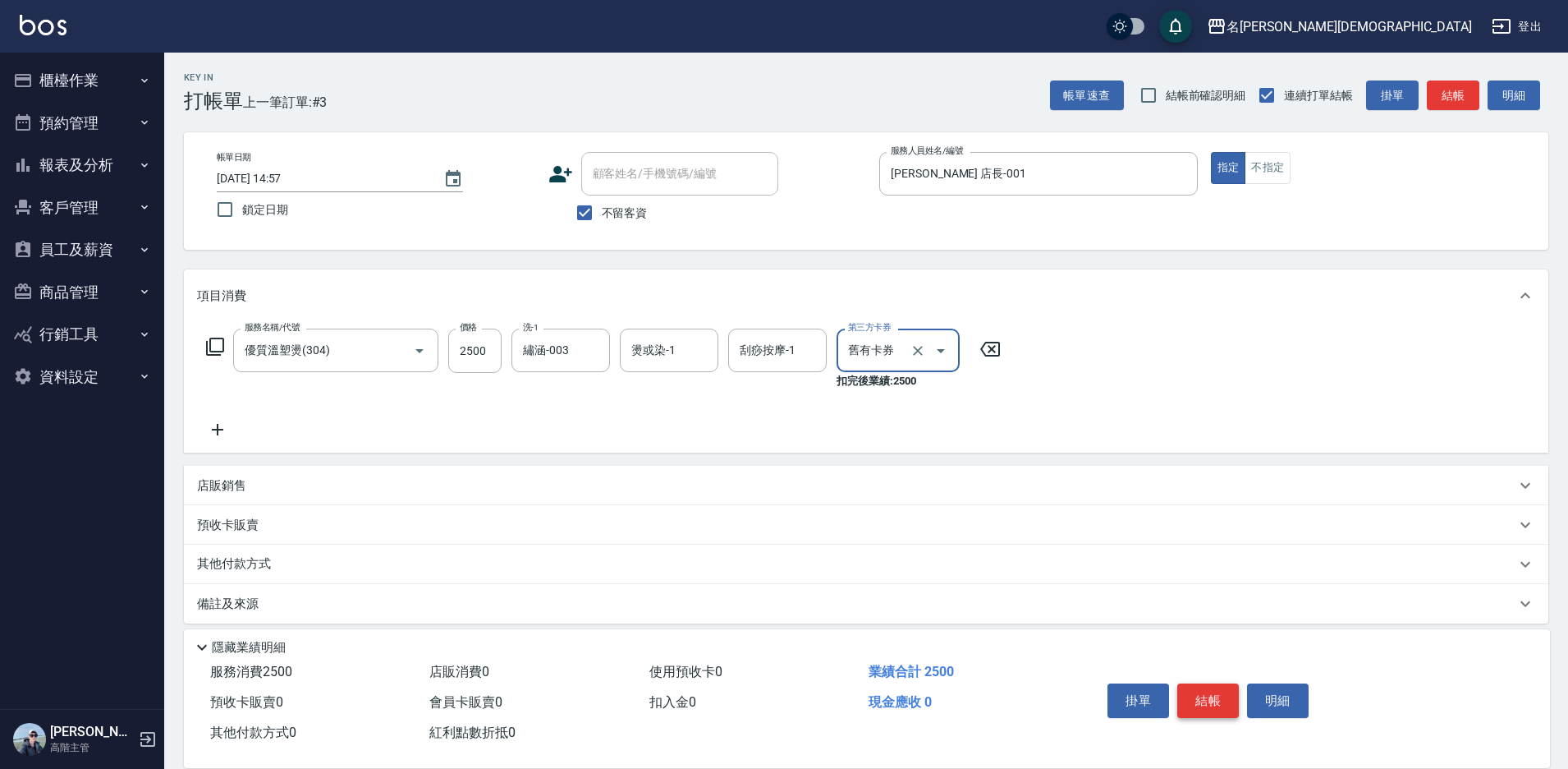
click at [1185, 694] on button "結帳" at bounding box center [1208, 701] width 61 height 34
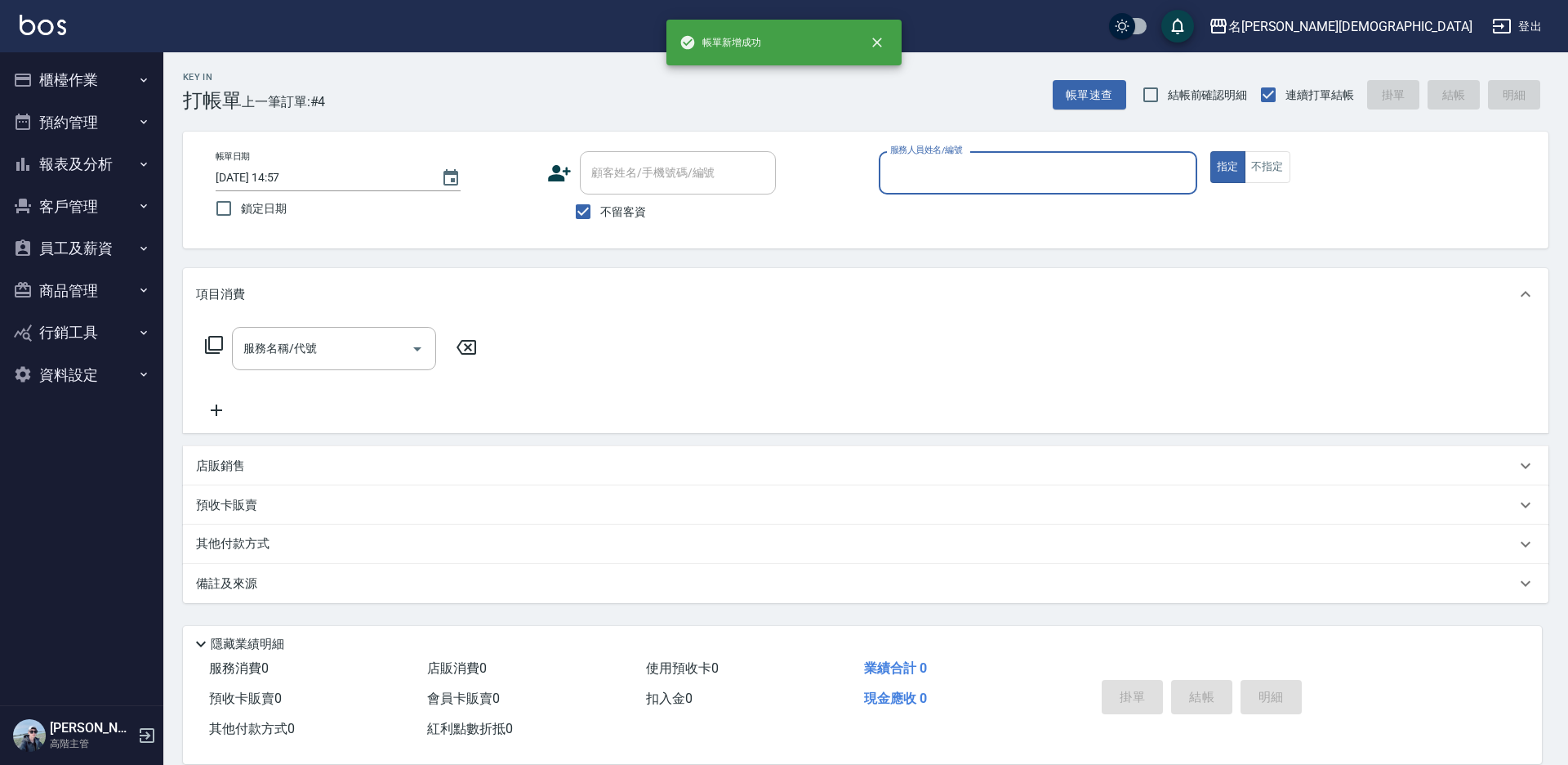
click at [931, 176] on input "服務人員姓名/編號" at bounding box center [1037, 173] width 303 height 29
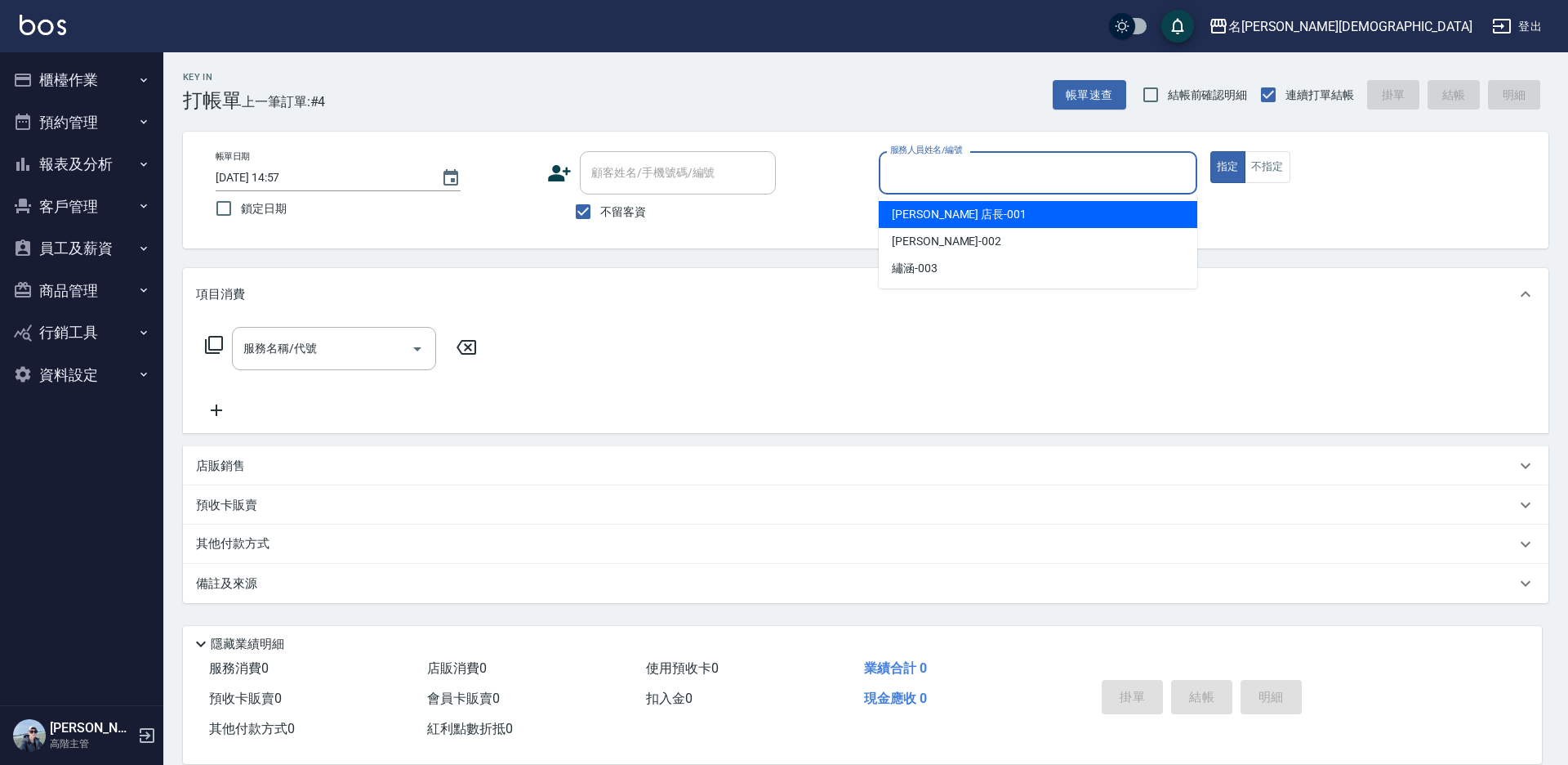
click at [923, 212] on span "[PERSON_NAME] 店長 -001" at bounding box center [959, 215] width 135 height 17
type input "[PERSON_NAME] 店長-001"
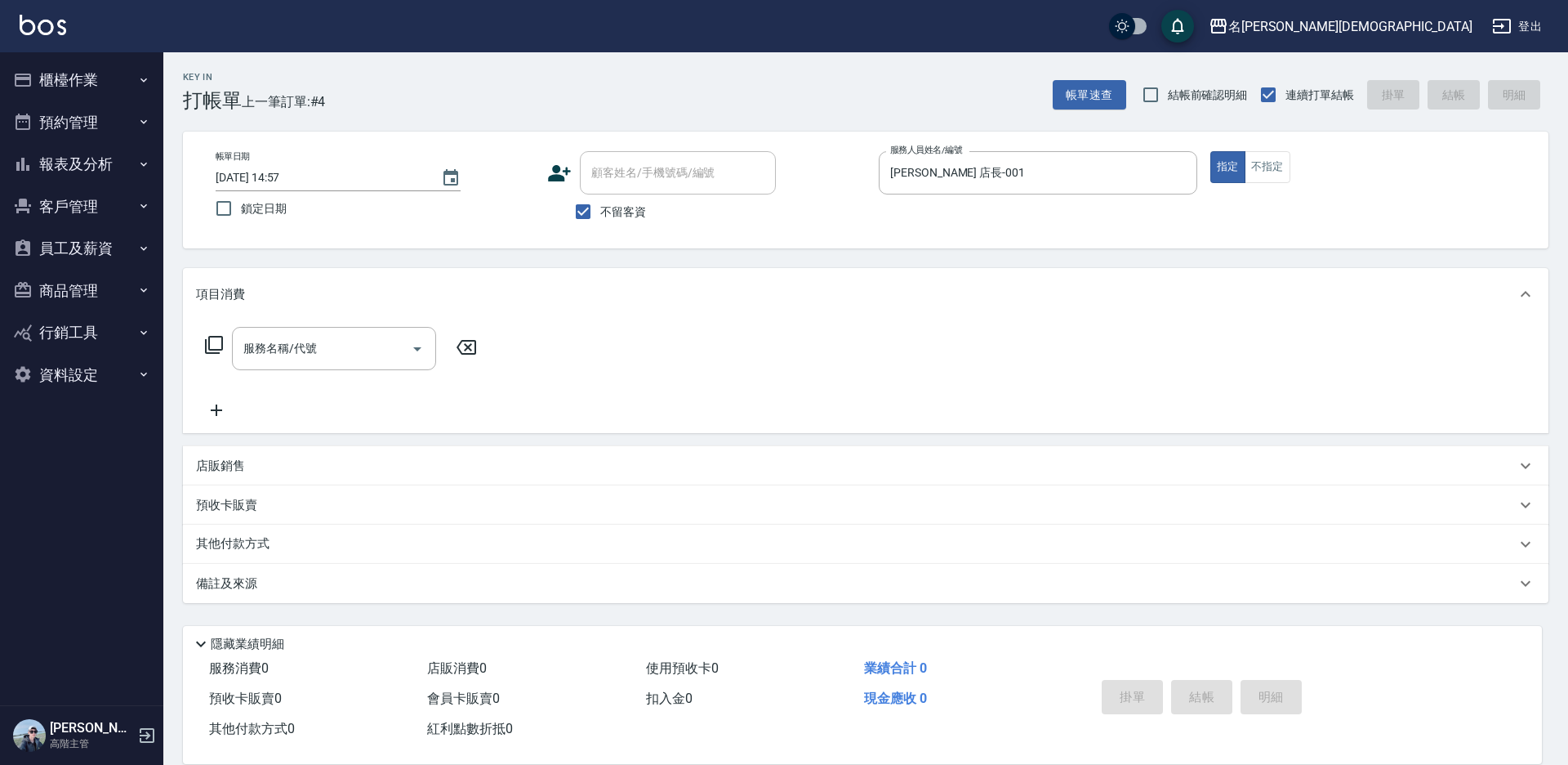
click at [213, 345] on icon at bounding box center [214, 344] width 19 height 20
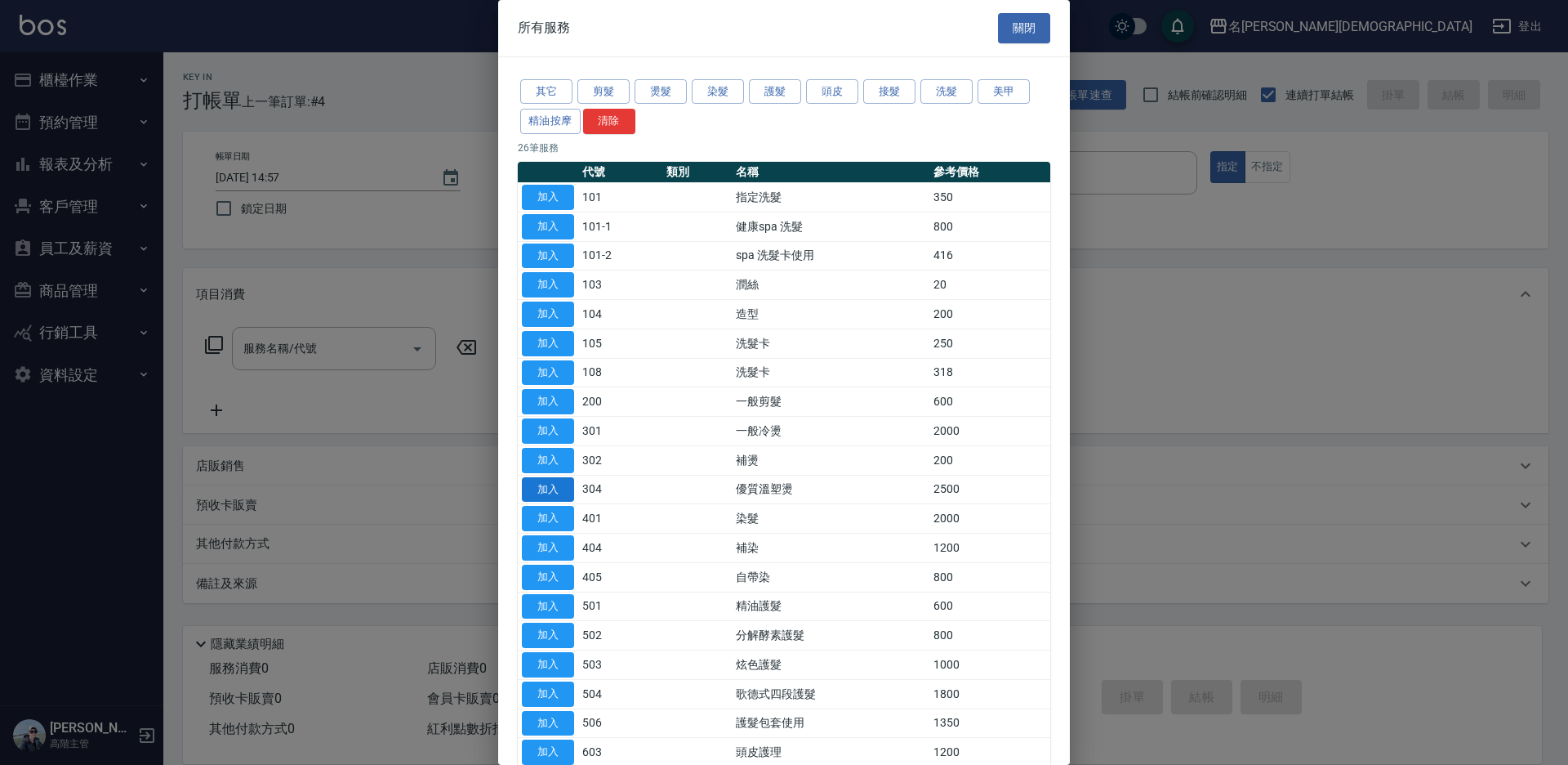
click at [546, 494] on button "加入" at bounding box center [548, 490] width 53 height 25
type input "優質溫塑燙(304)"
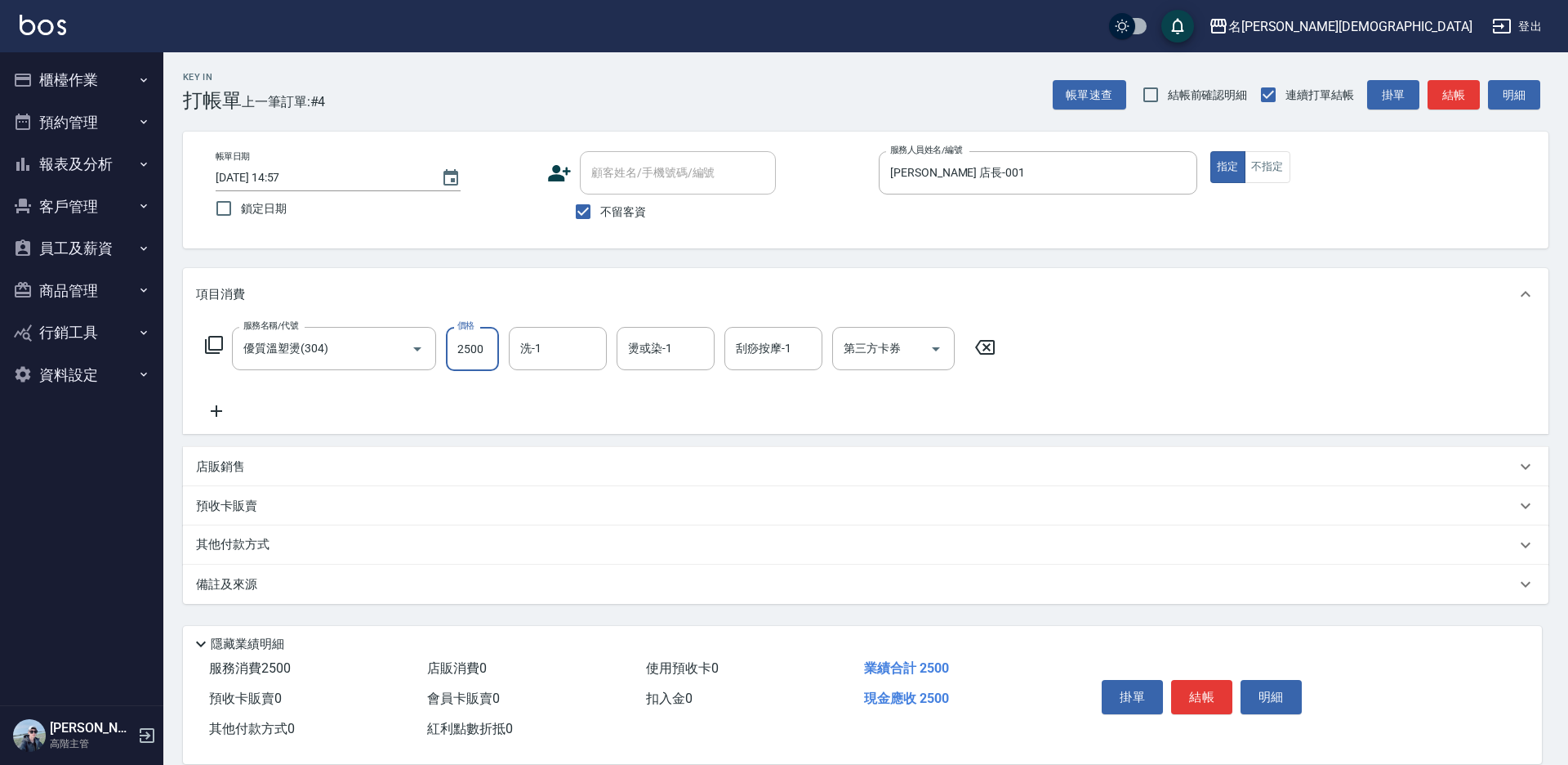
click at [470, 361] on input "2500" at bounding box center [472, 349] width 53 height 44
type input "3500"
click at [1187, 696] on button "結帳" at bounding box center [1201, 697] width 61 height 34
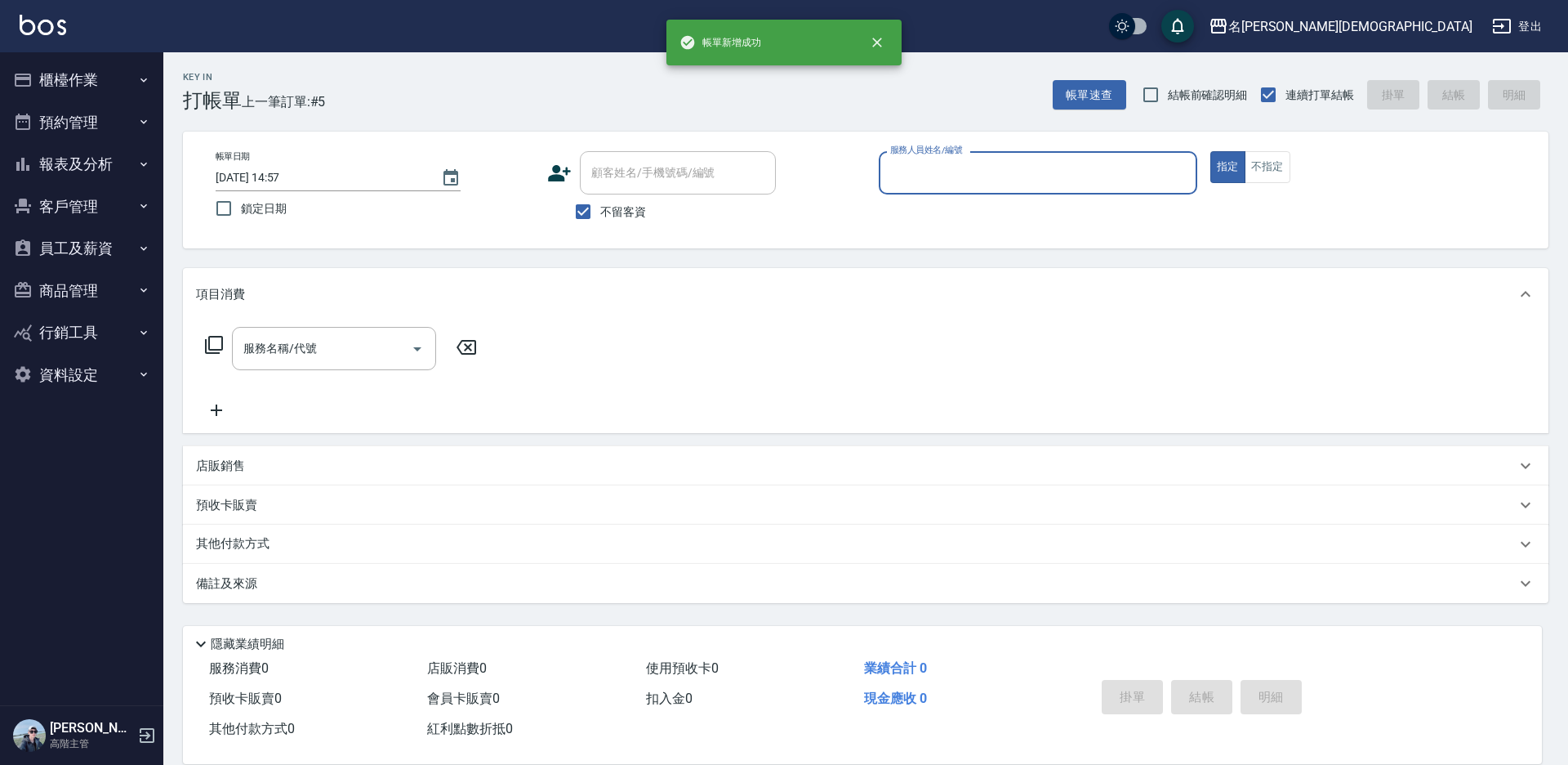
click at [909, 180] on input "服務人員姓名/編號" at bounding box center [1037, 173] width 303 height 29
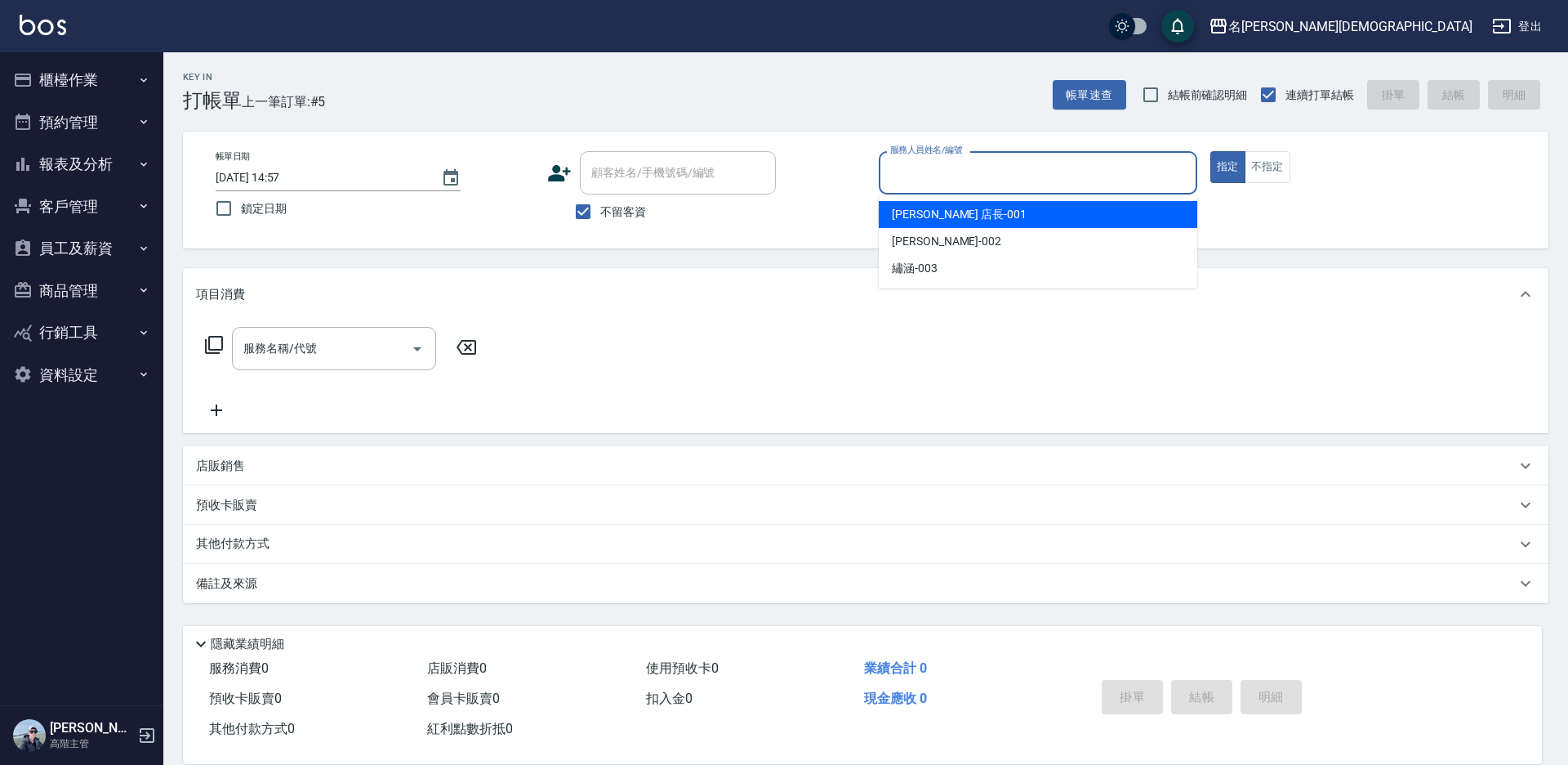
drag, startPoint x: 904, startPoint y: 212, endPoint x: 439, endPoint y: 268, distance: 468.4
click at [904, 213] on span "[PERSON_NAME] 店長 -001" at bounding box center [959, 215] width 135 height 17
type input "[PERSON_NAME] 店長-001"
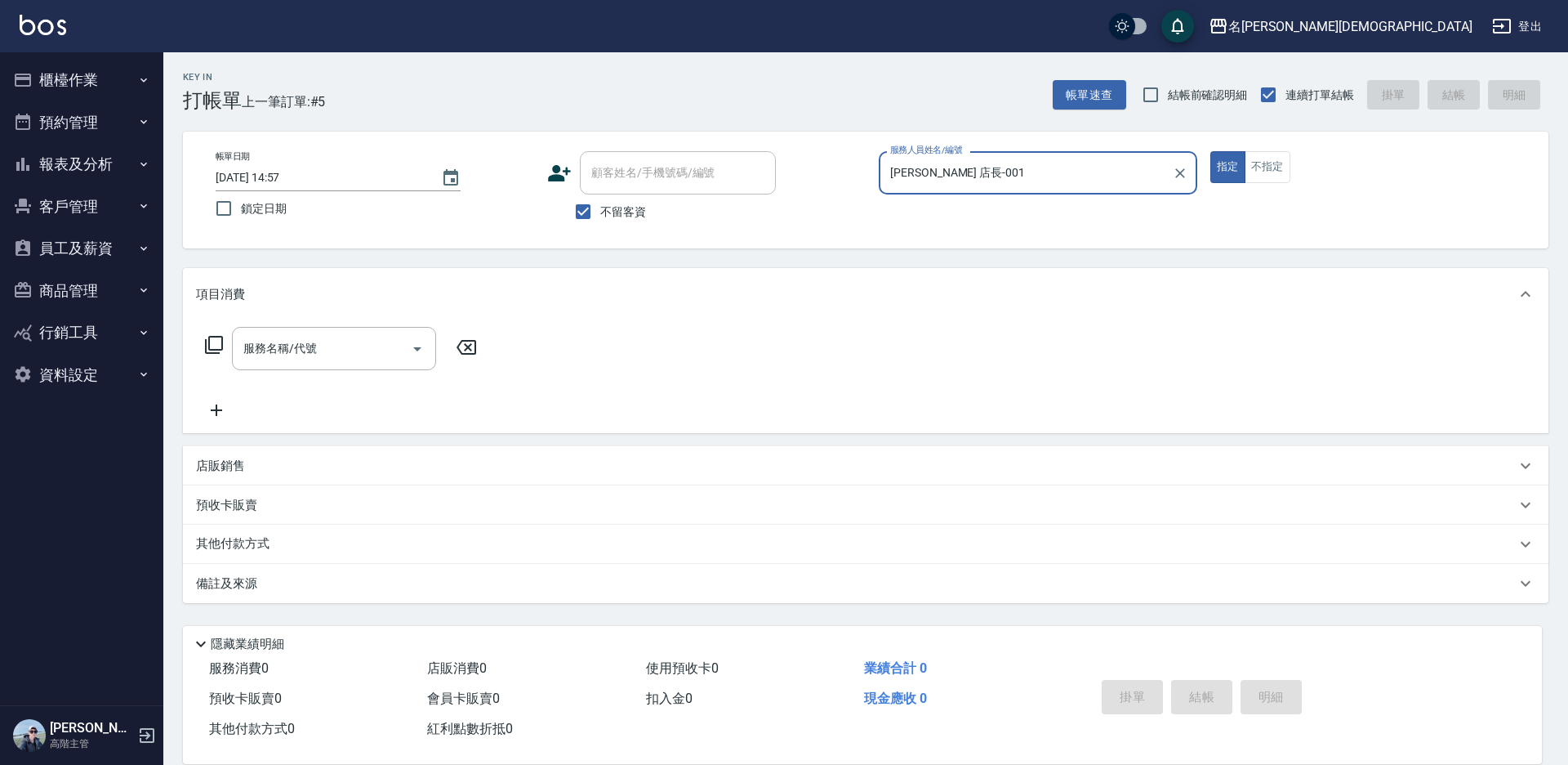
click at [211, 342] on icon at bounding box center [214, 344] width 19 height 20
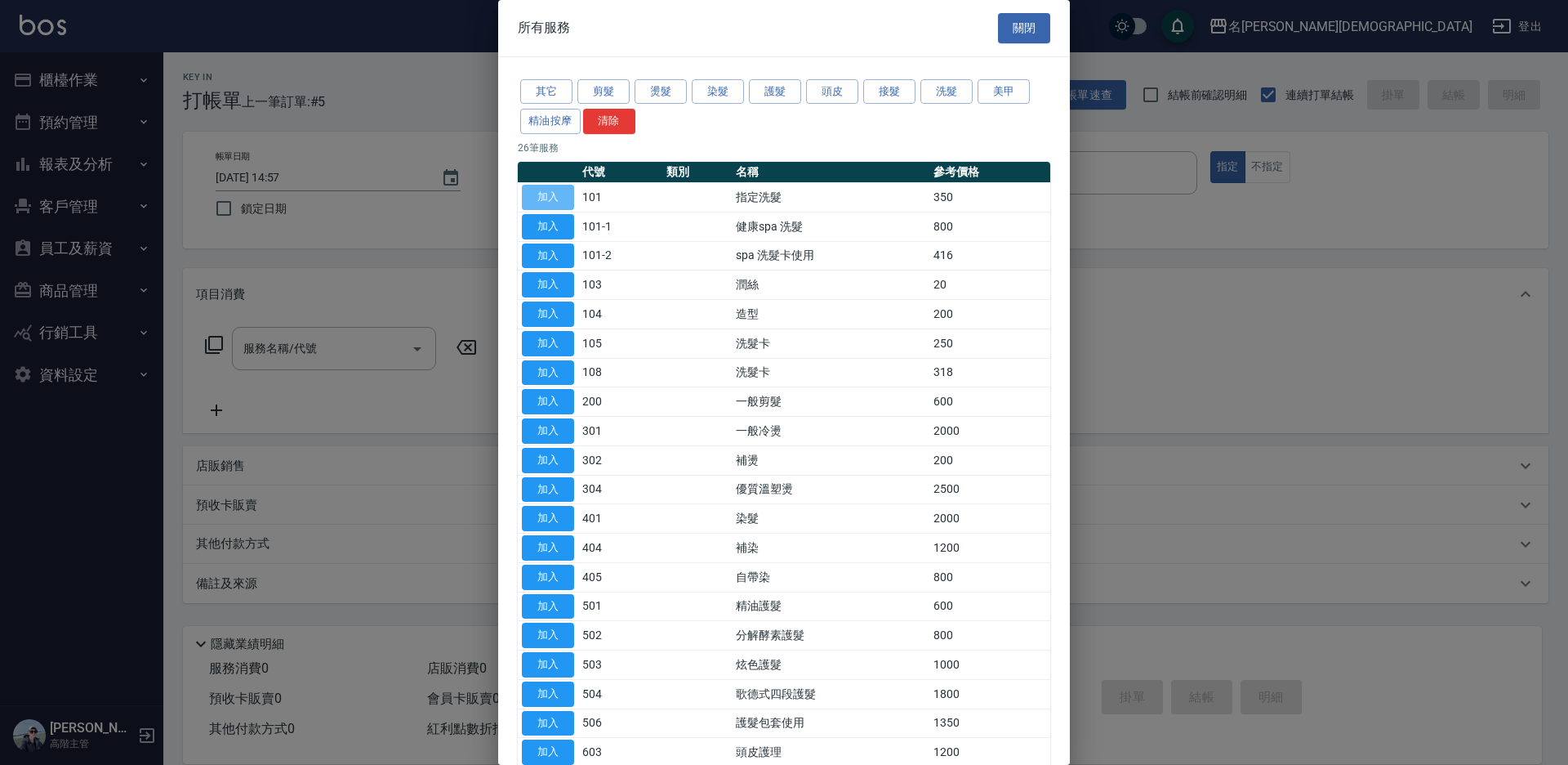
drag, startPoint x: 549, startPoint y: 195, endPoint x: 570, endPoint y: 313, distance: 119.9
click at [549, 194] on button "加入" at bounding box center [548, 198] width 53 height 25
type input "指定洗髮(101)"
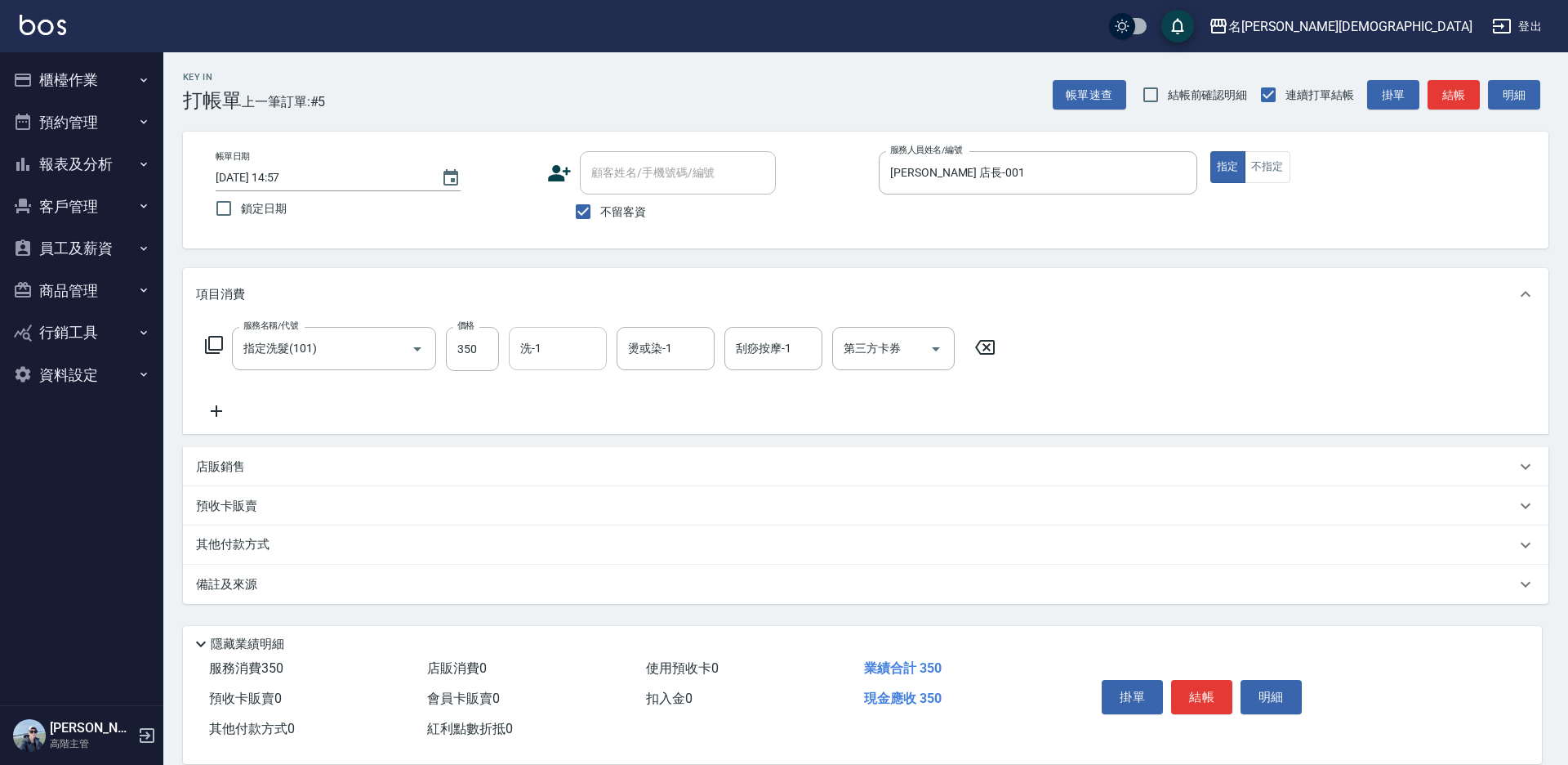
click at [557, 355] on input "洗-1" at bounding box center [558, 349] width 83 height 29
drag, startPoint x: 567, startPoint y: 439, endPoint x: 659, endPoint y: 424, distance: 93.2
click at [575, 448] on div "繡涵 -003" at bounding box center [558, 461] width 98 height 27
type input "繡涵-003"
click at [1201, 697] on button "結帳" at bounding box center [1201, 697] width 61 height 34
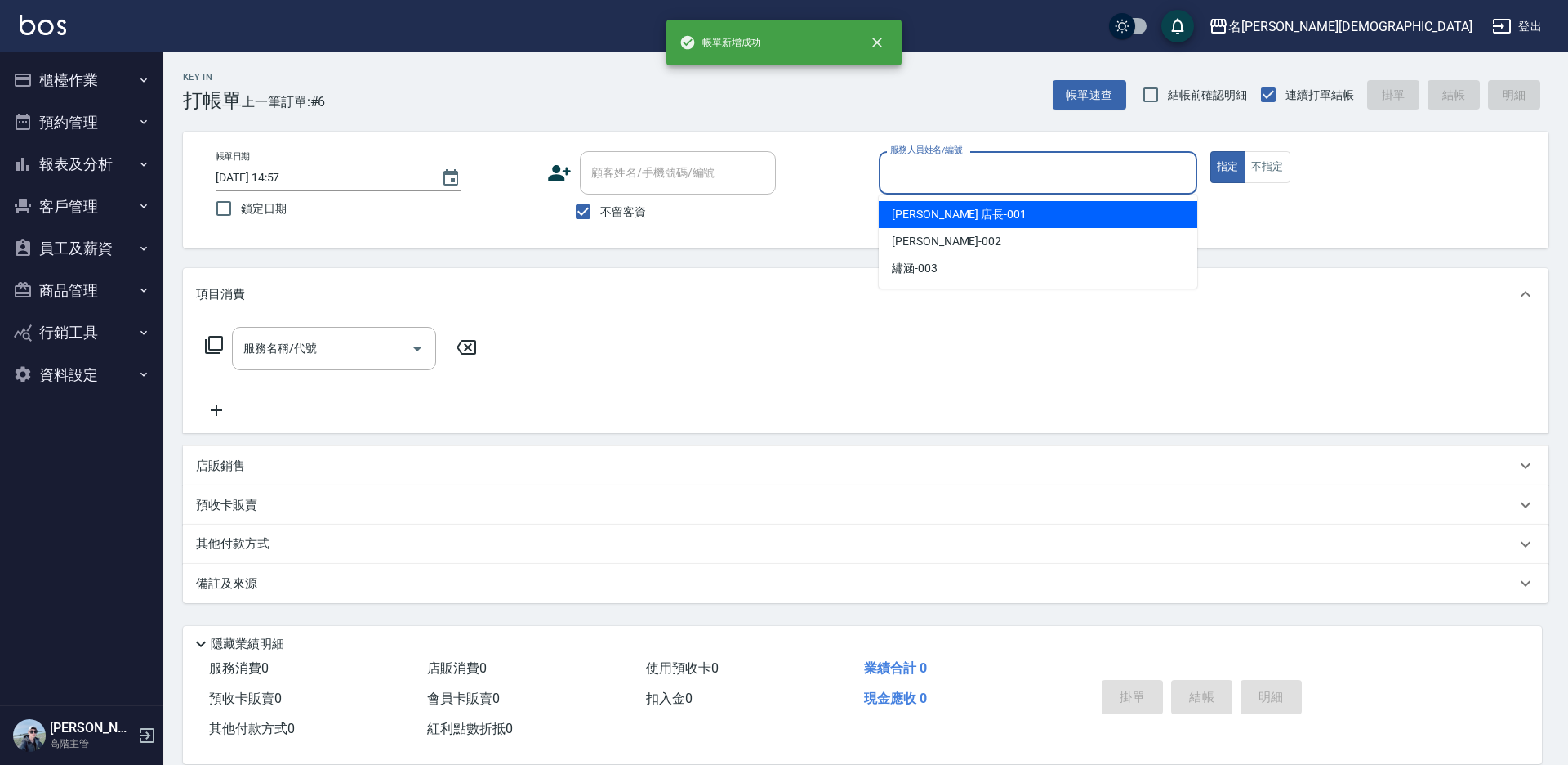
drag, startPoint x: 911, startPoint y: 178, endPoint x: 915, endPoint y: 209, distance: 31.3
click at [911, 180] on input "服務人員姓名/編號" at bounding box center [1037, 173] width 303 height 29
click at [915, 211] on span "[PERSON_NAME] 店長 -001" at bounding box center [959, 215] width 135 height 17
type input "[PERSON_NAME] 店長-001"
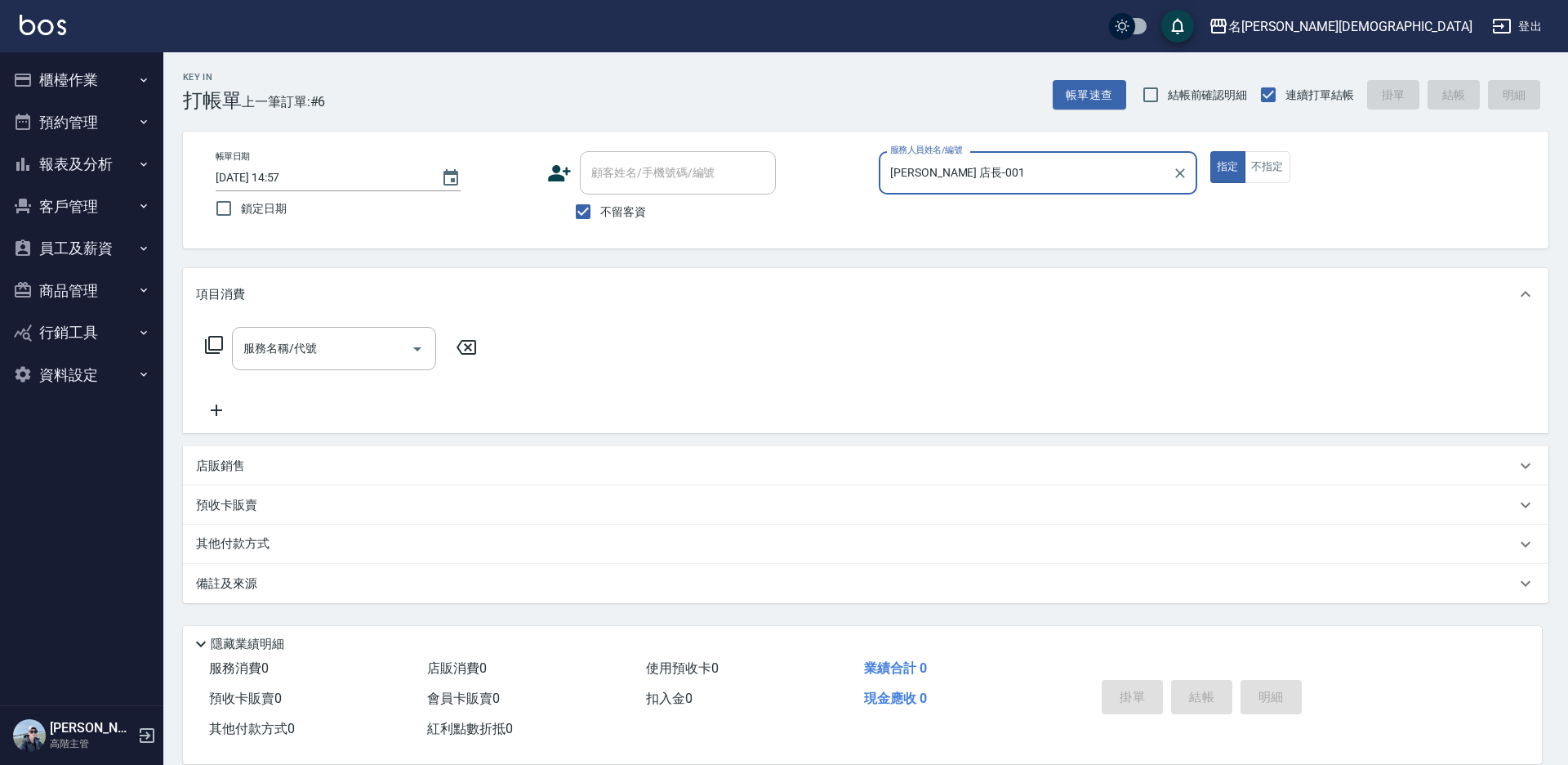
click at [219, 342] on icon at bounding box center [214, 344] width 19 height 20
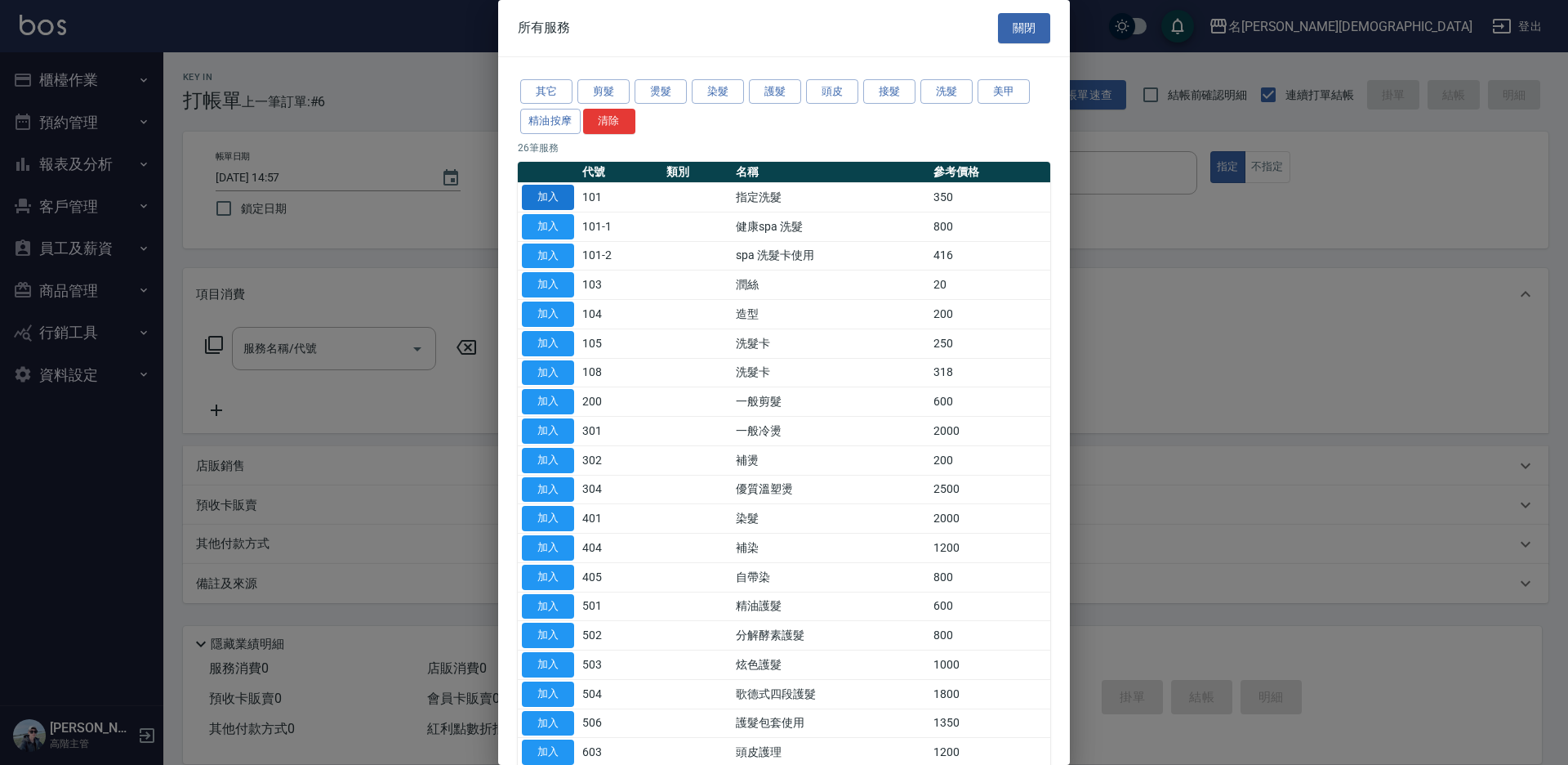
click at [547, 201] on button "加入" at bounding box center [548, 198] width 53 height 25
type input "指定洗髮(101)"
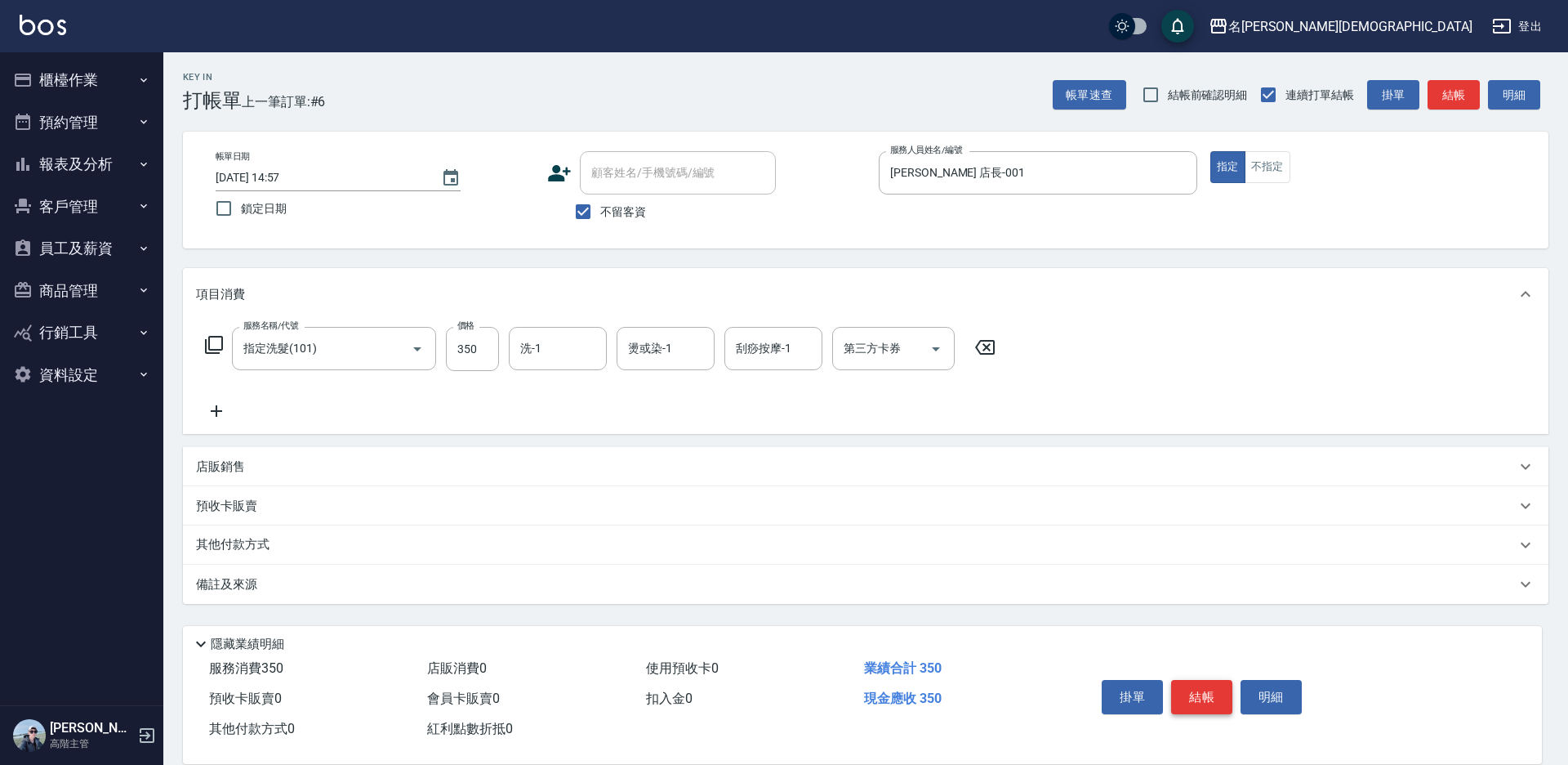
click at [1190, 690] on button "結帳" at bounding box center [1201, 697] width 61 height 34
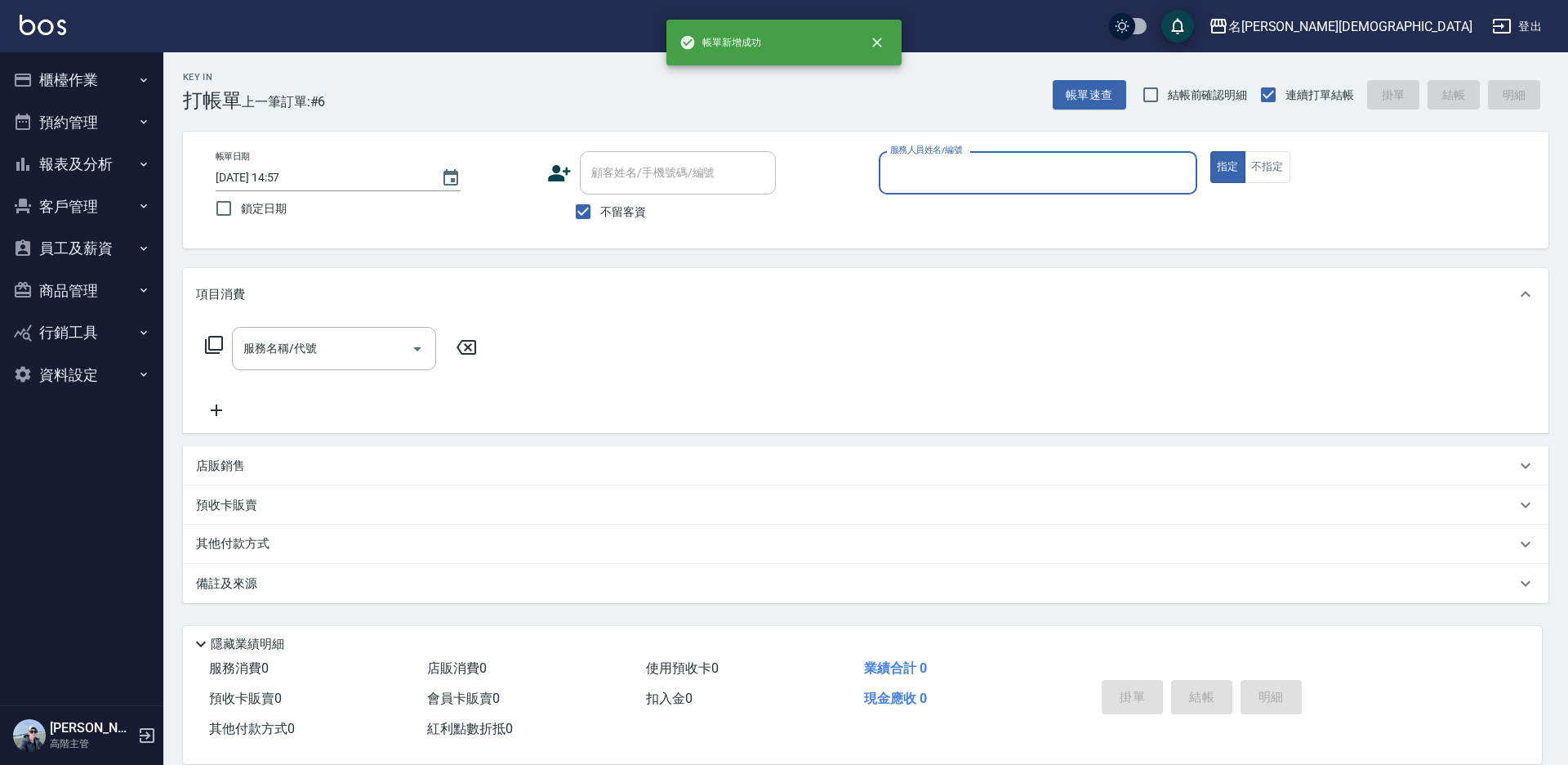
click at [909, 178] on input "服務人員姓名/編號" at bounding box center [1037, 173] width 303 height 29
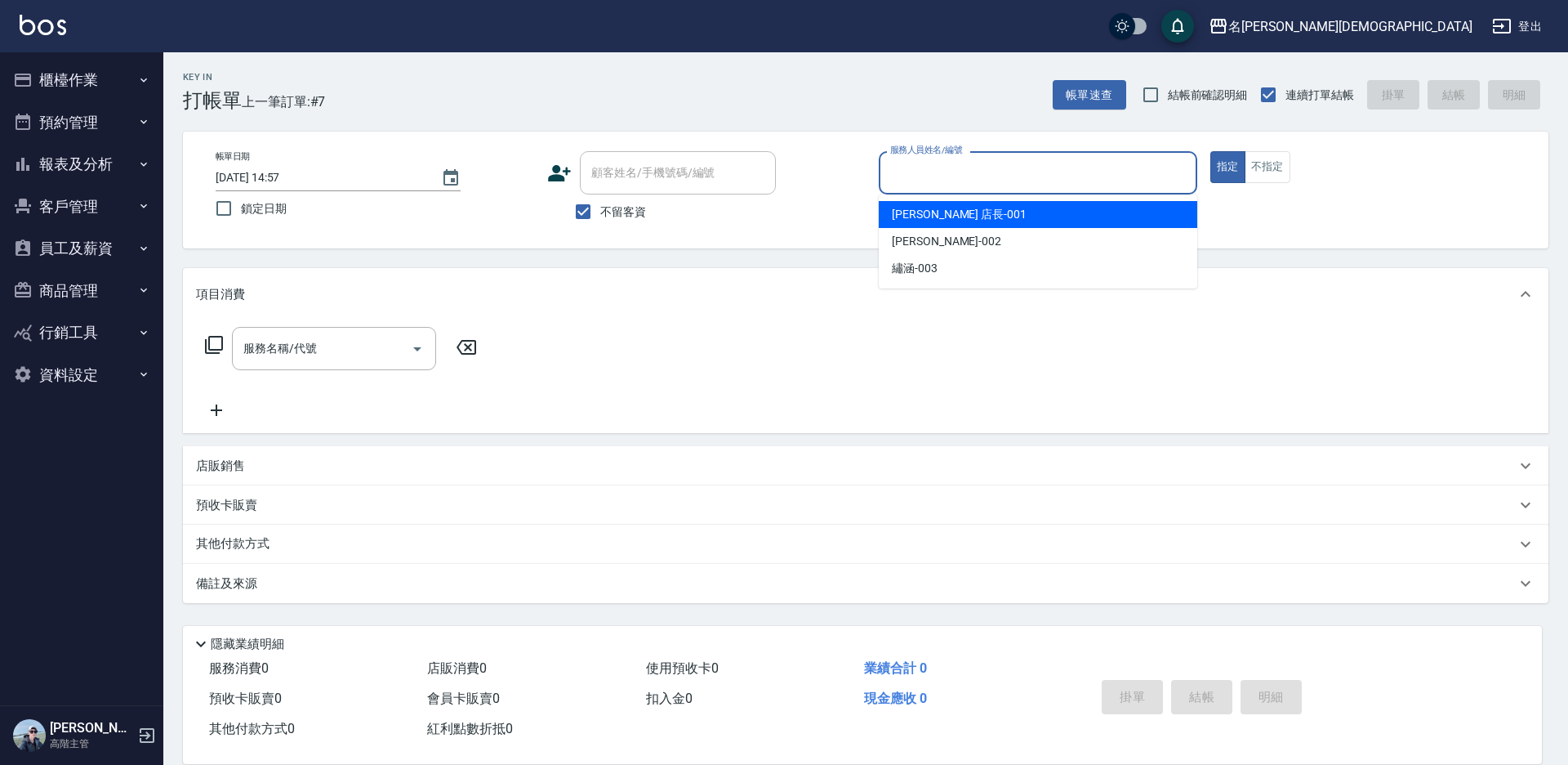
click at [915, 211] on span "[PERSON_NAME] 店長 -001" at bounding box center [959, 215] width 135 height 17
type input "[PERSON_NAME] 店長-001"
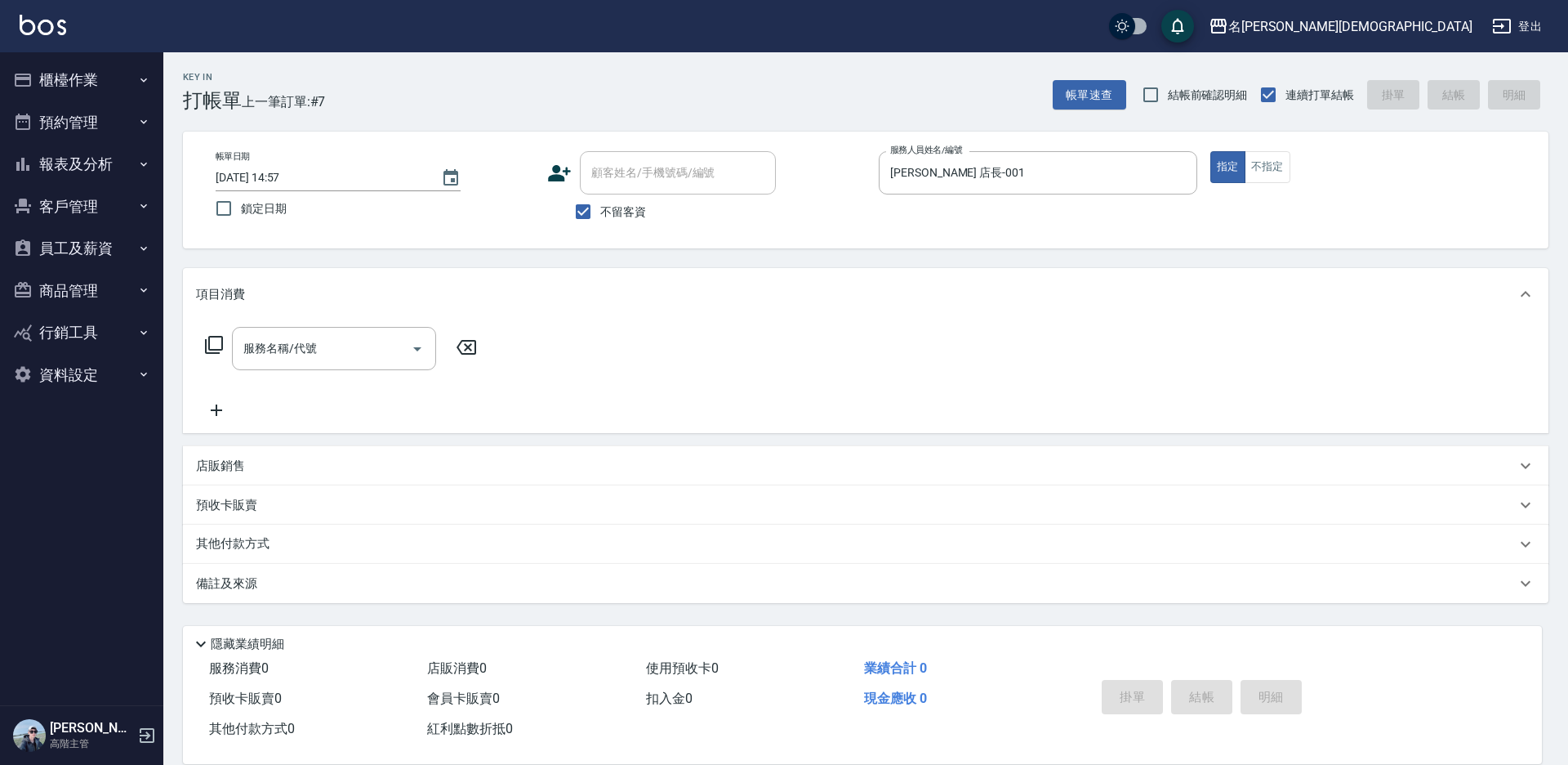
click at [216, 338] on icon at bounding box center [214, 344] width 19 height 20
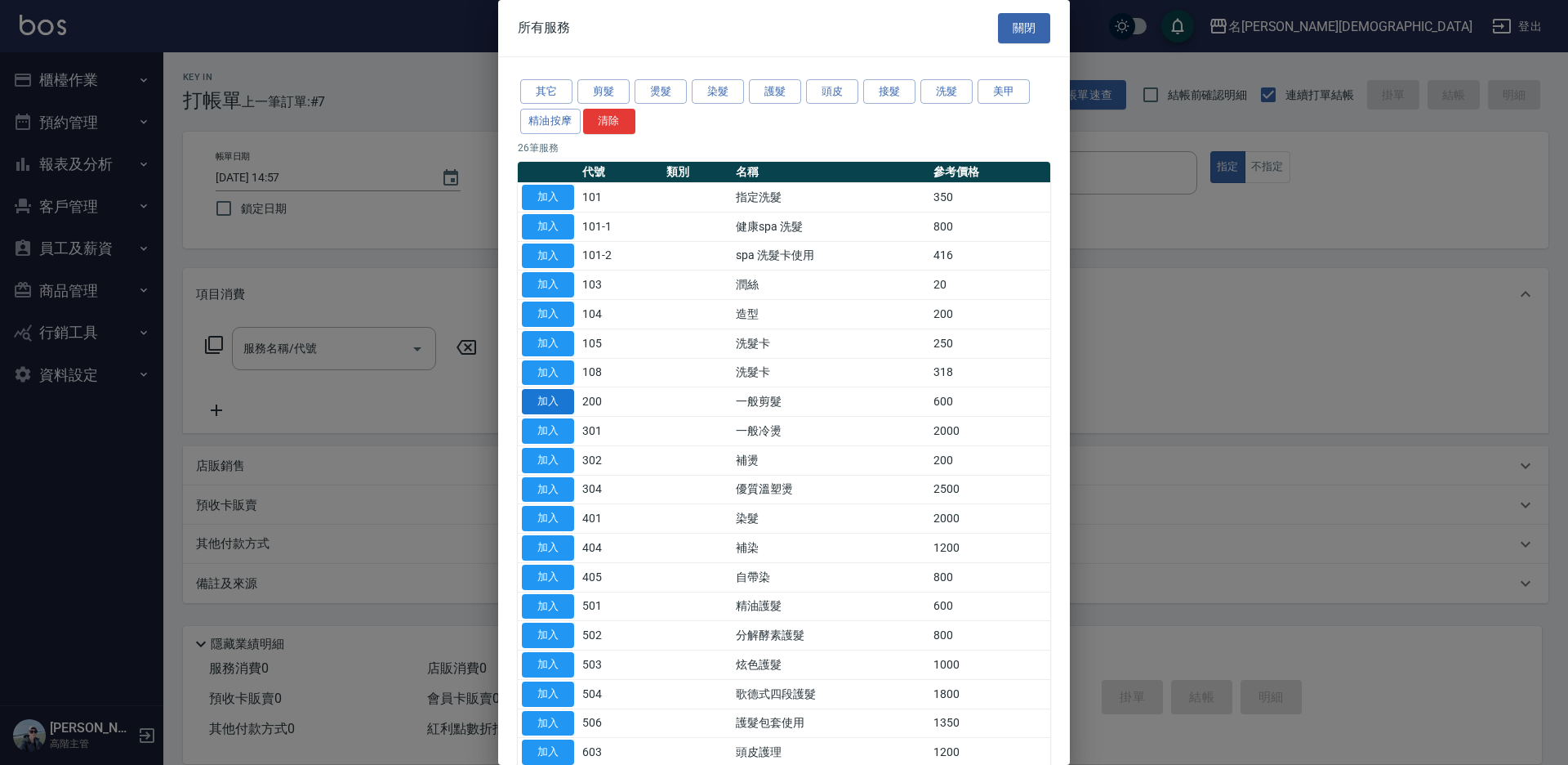
click at [539, 407] on button "加入" at bounding box center [548, 402] width 53 height 25
type input "一般剪髮(200)"
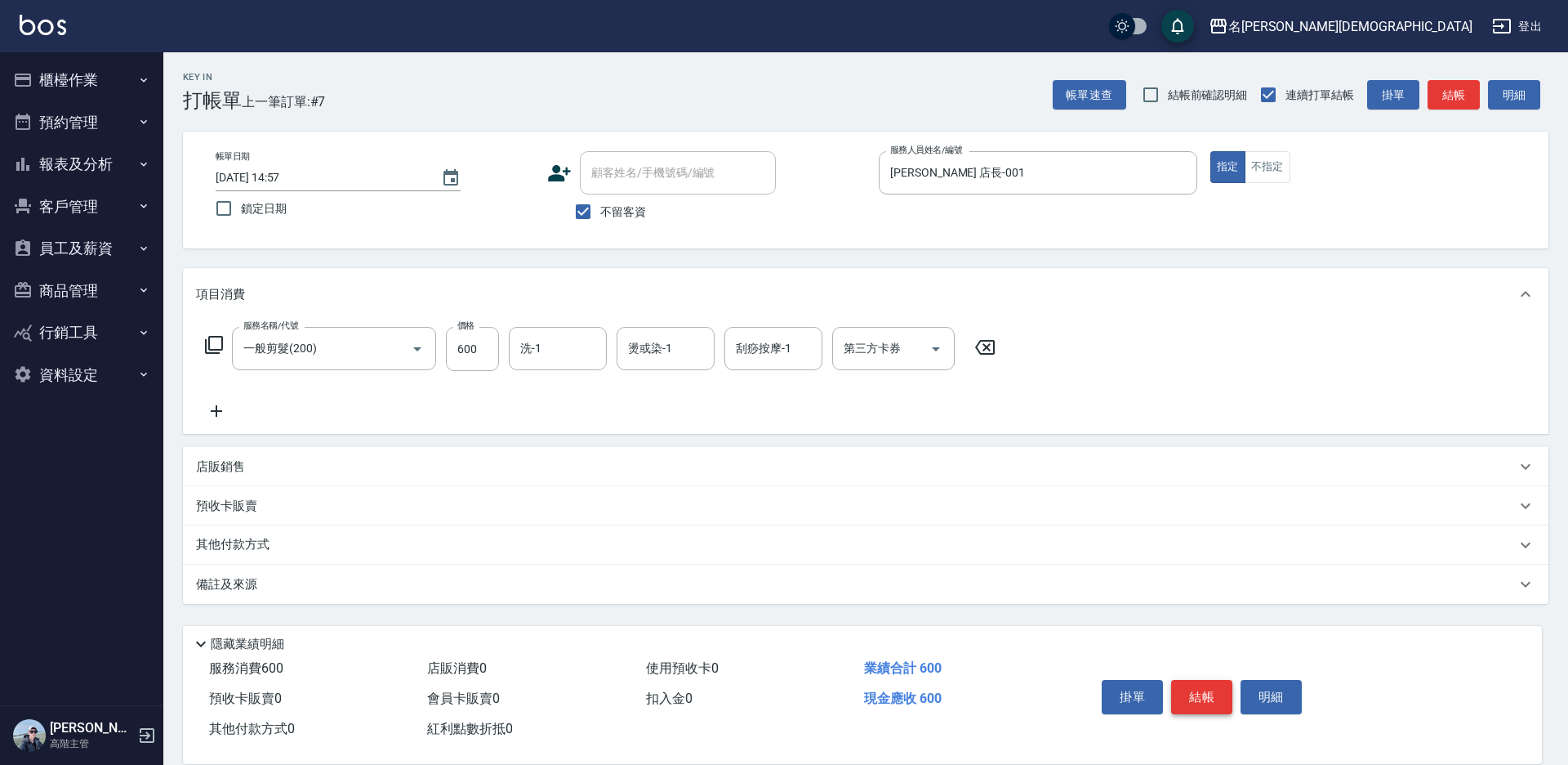
click at [1196, 690] on button "結帳" at bounding box center [1201, 697] width 61 height 34
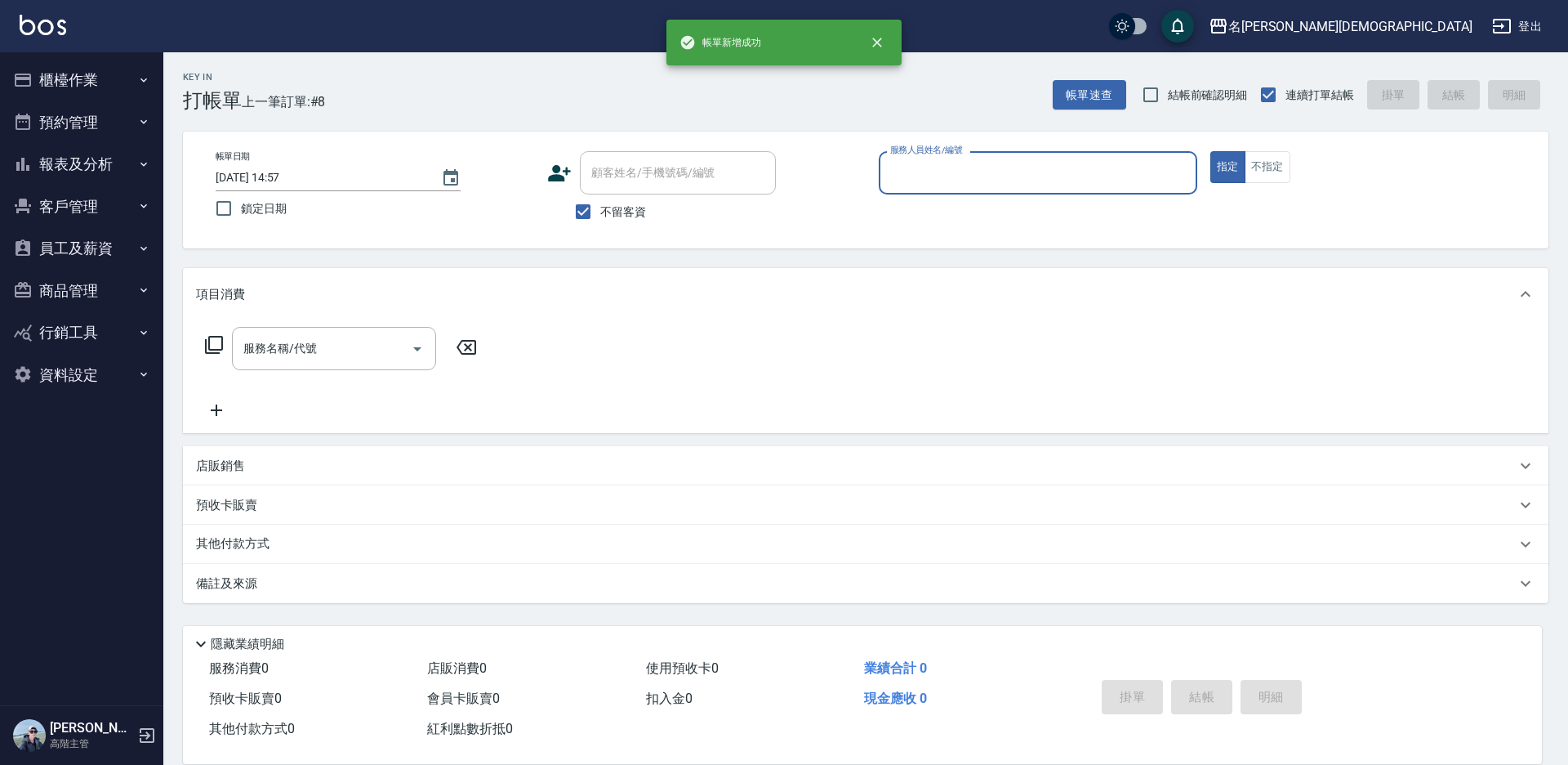
click at [908, 181] on input "服務人員姓名/編號" at bounding box center [1037, 173] width 303 height 29
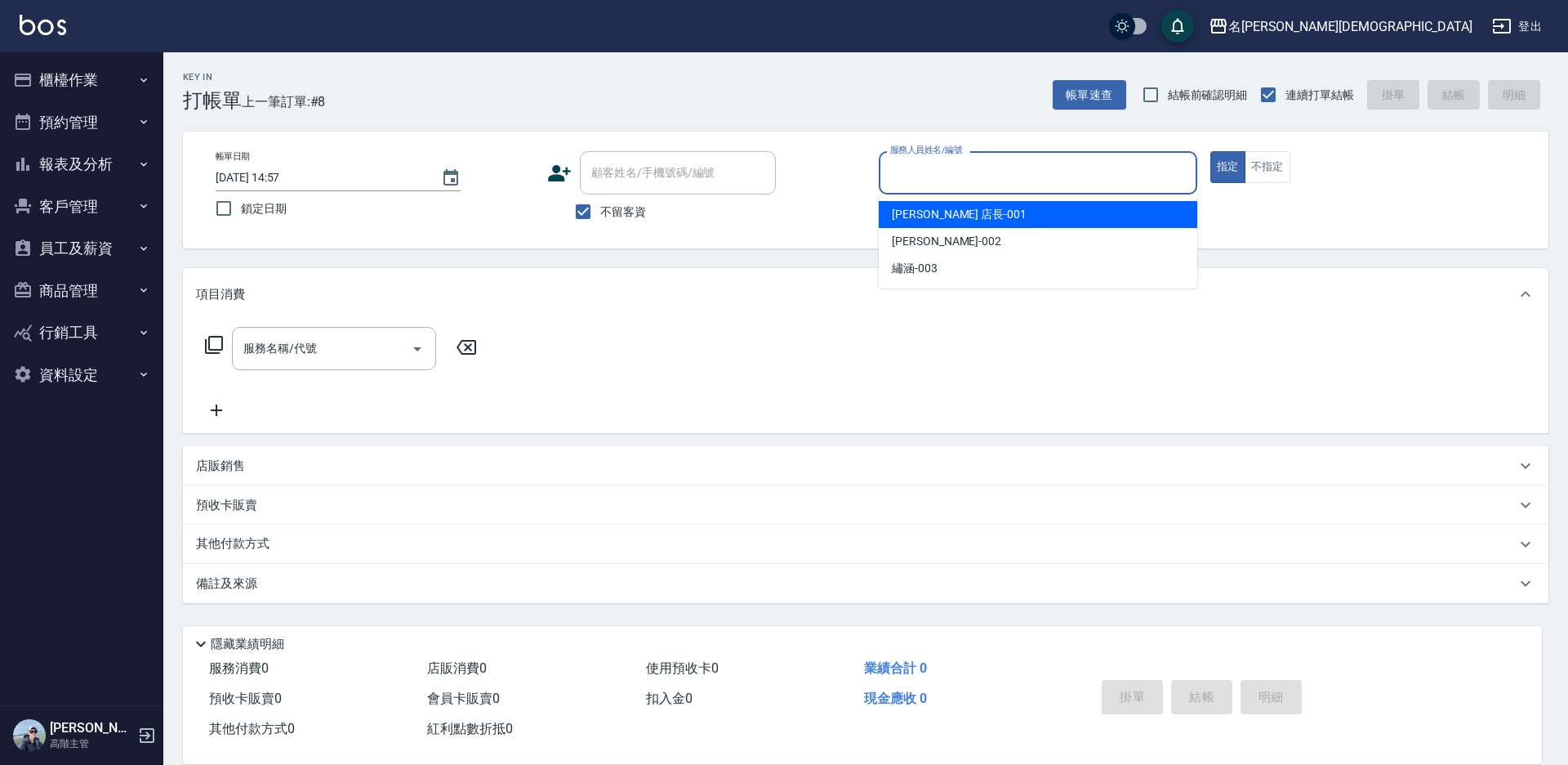
click at [911, 208] on span "[PERSON_NAME] 店長 -001" at bounding box center [959, 215] width 135 height 17
type input "[PERSON_NAME] 店長-001"
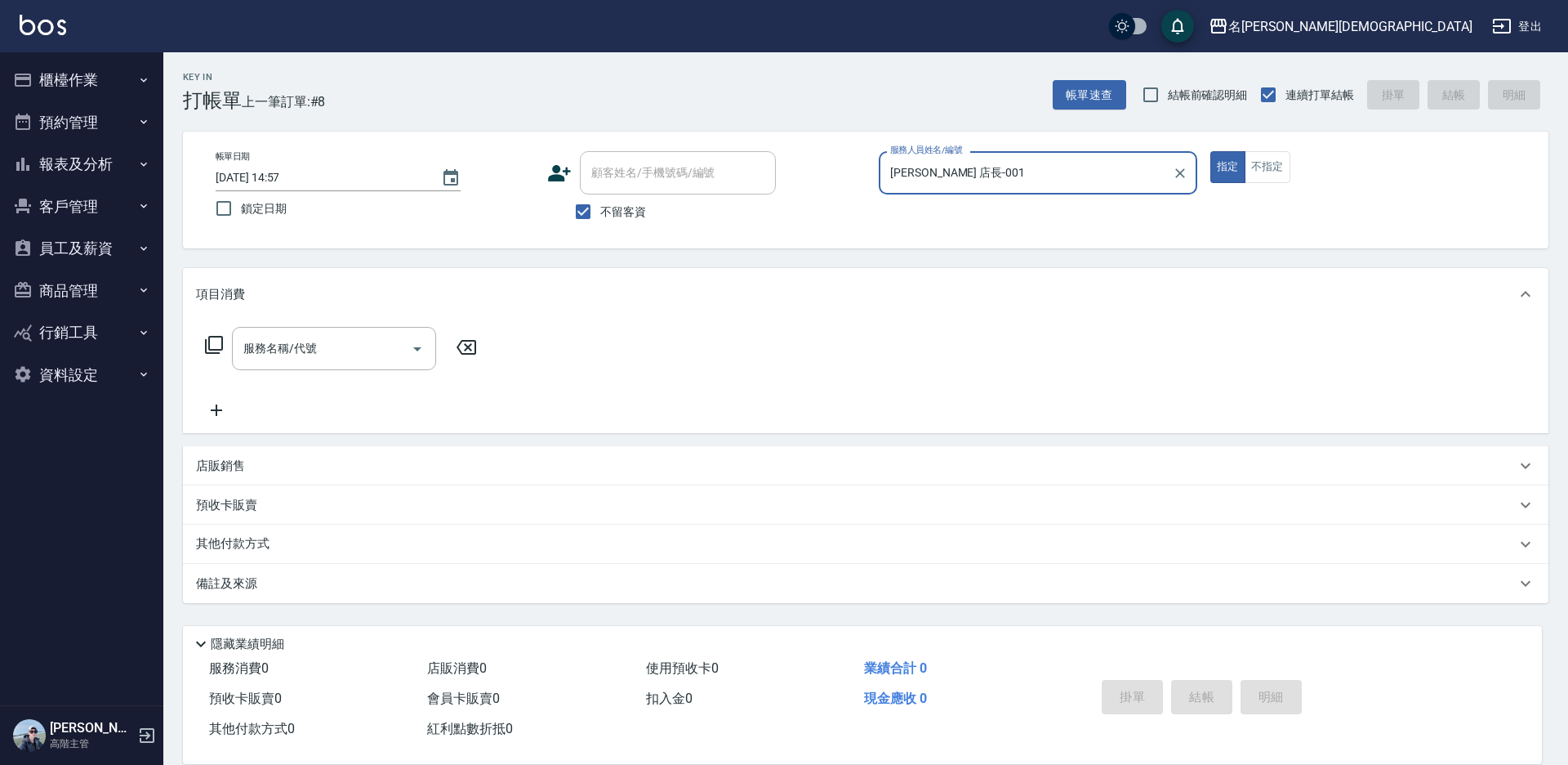
click at [217, 345] on icon at bounding box center [214, 344] width 19 height 20
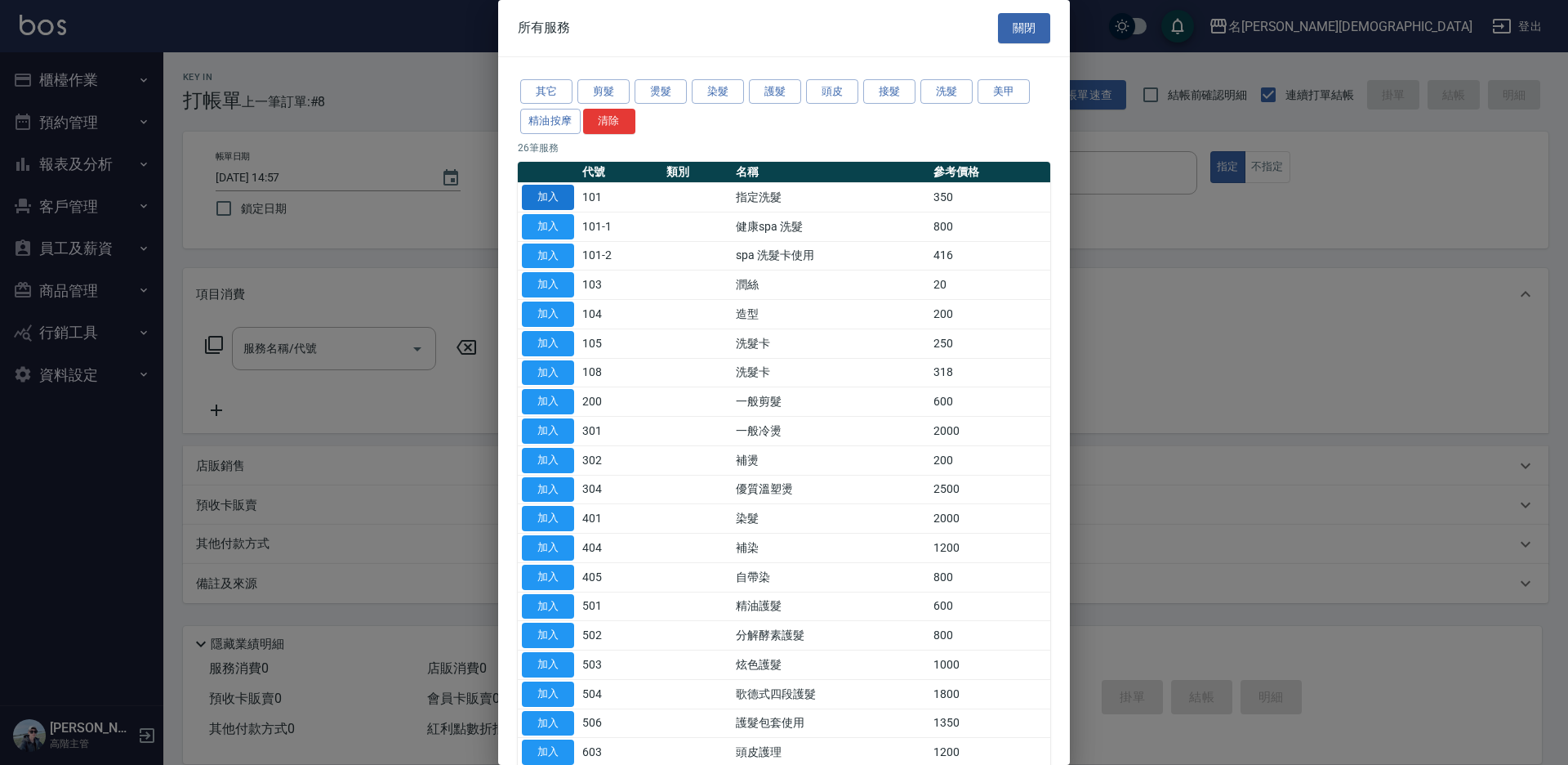
click at [546, 189] on button "加入" at bounding box center [548, 198] width 53 height 25
type input "指定洗髮(101)"
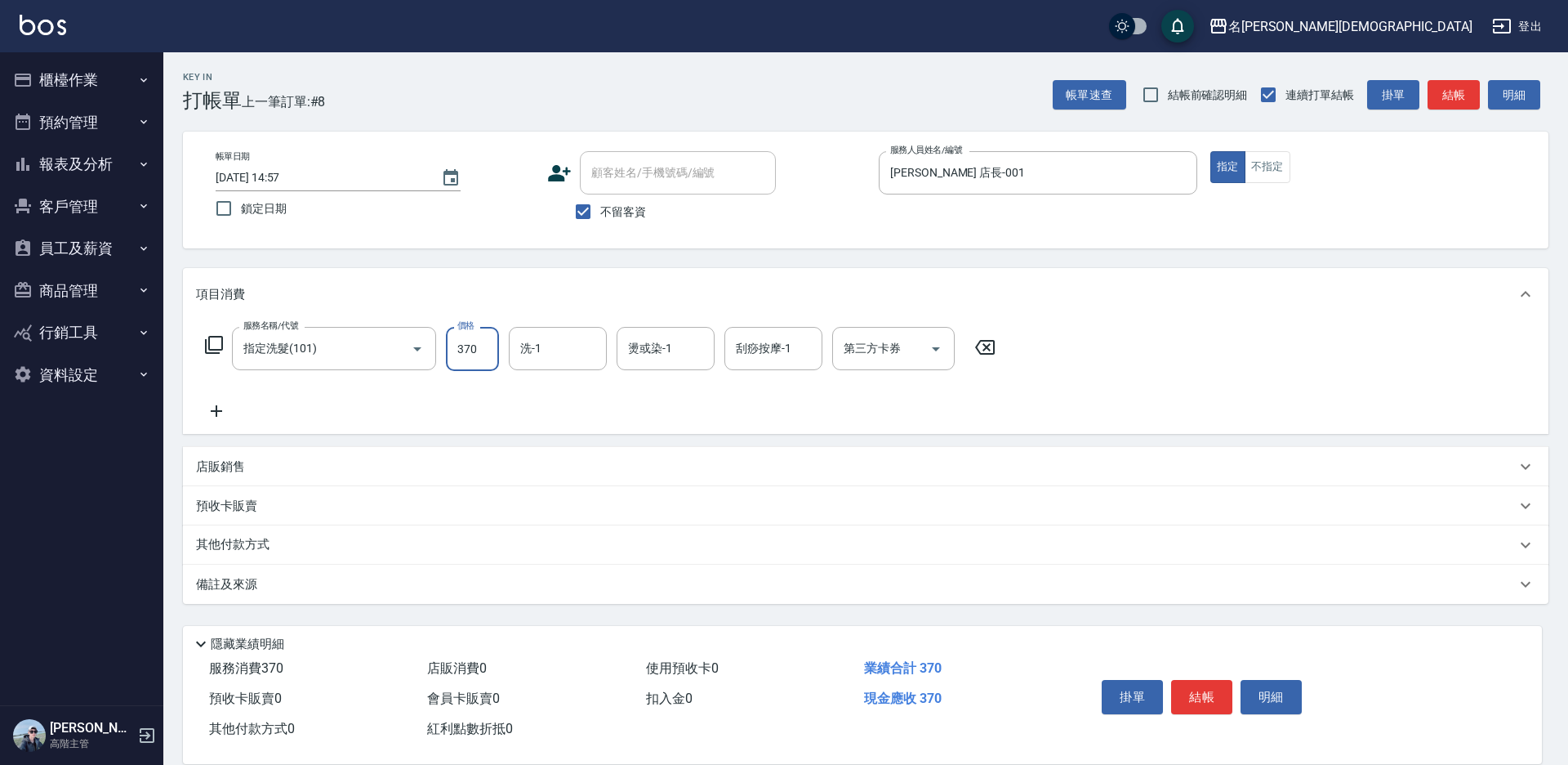
drag, startPoint x: 522, startPoint y: 341, endPoint x: 524, endPoint y: 350, distance: 9.2
click at [524, 350] on div "洗-1" at bounding box center [558, 348] width 98 height 43
type input "370"
drag, startPoint x: 559, startPoint y: 435, endPoint x: 714, endPoint y: 466, distance: 158.1
click at [561, 453] on span "繡涵 -003" at bounding box center [545, 461] width 46 height 17
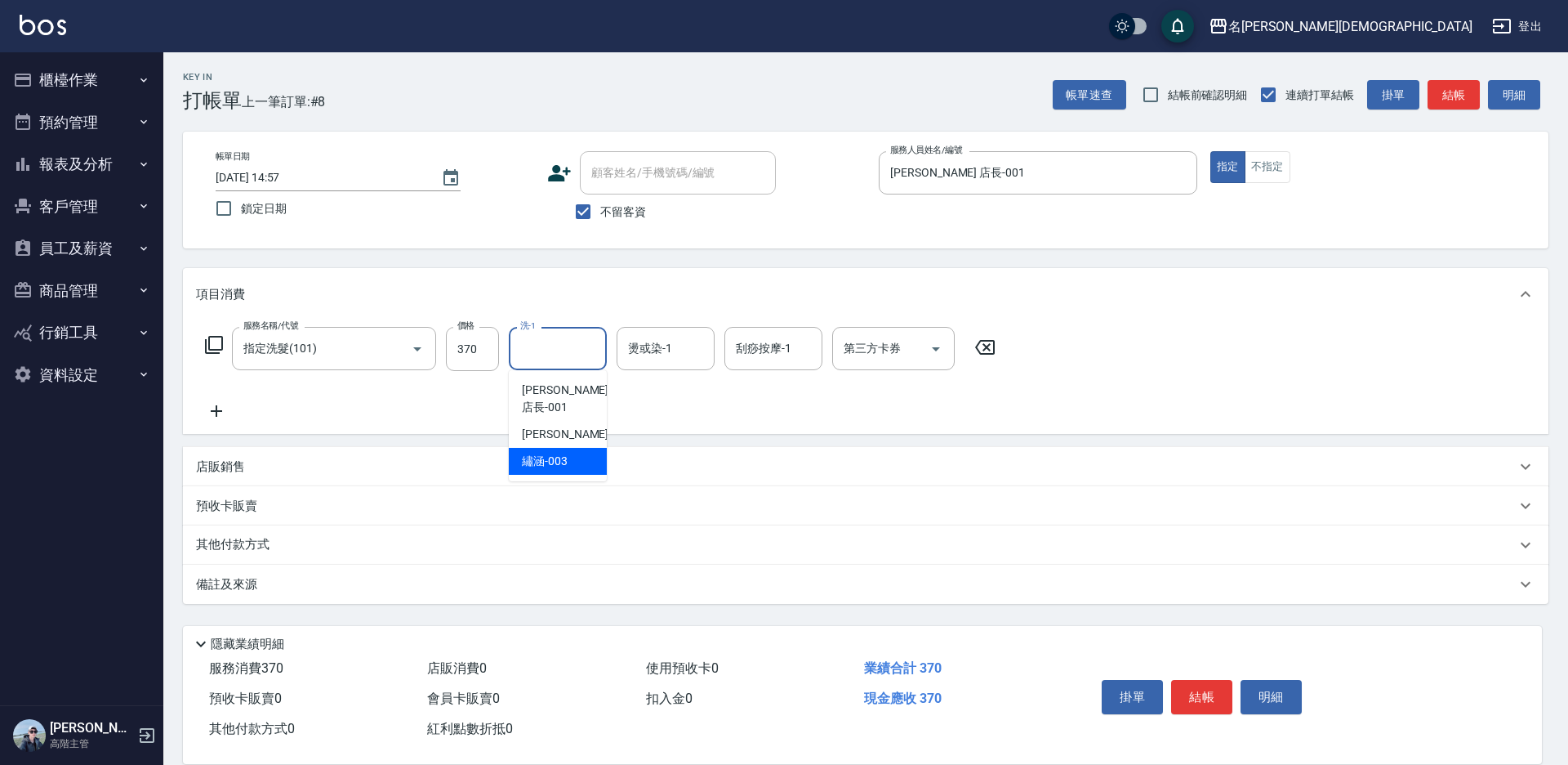
type input "繡涵-003"
click at [1202, 691] on button "結帳" at bounding box center [1201, 697] width 61 height 34
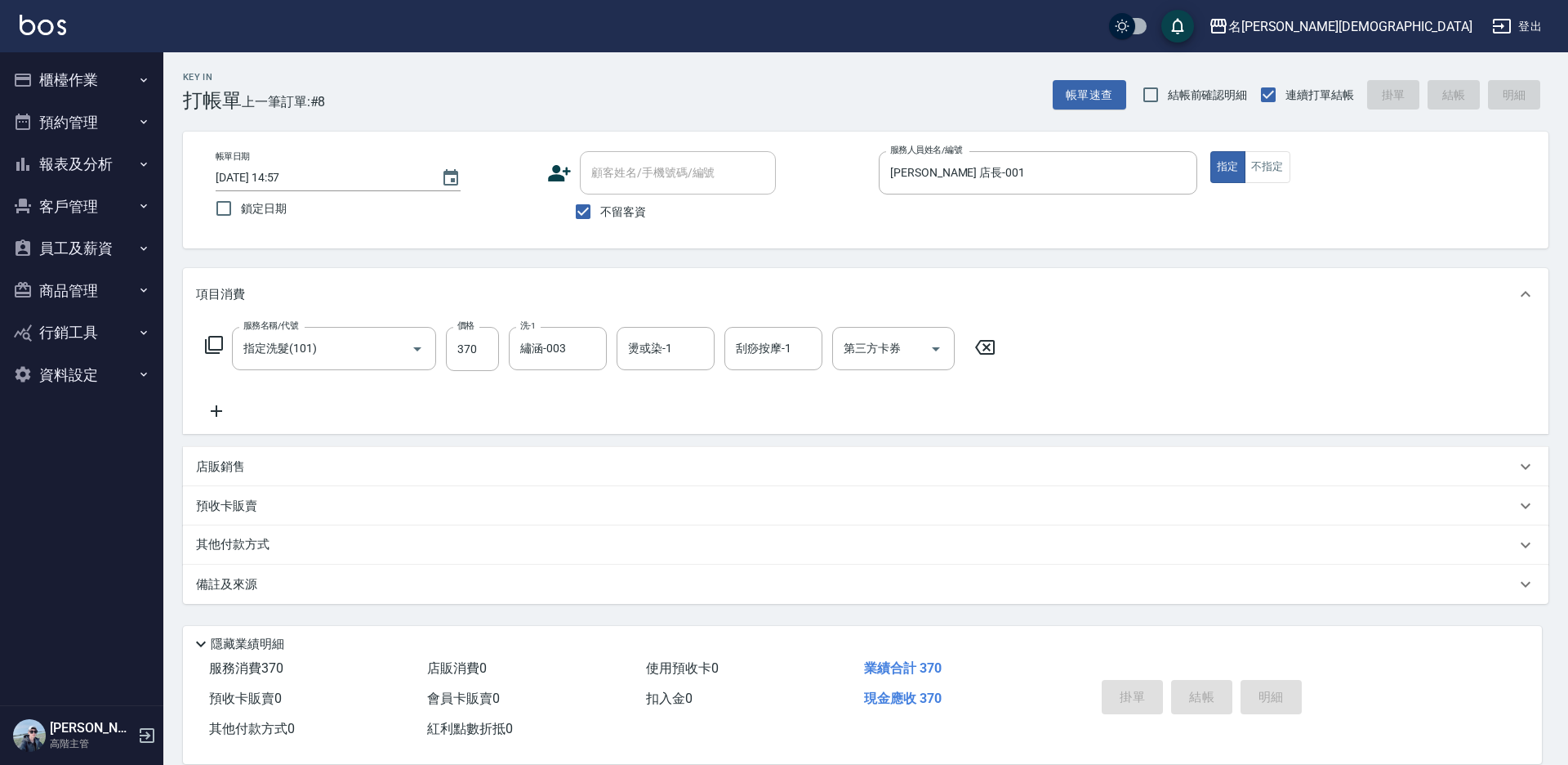
type input "[DATE] 14:58"
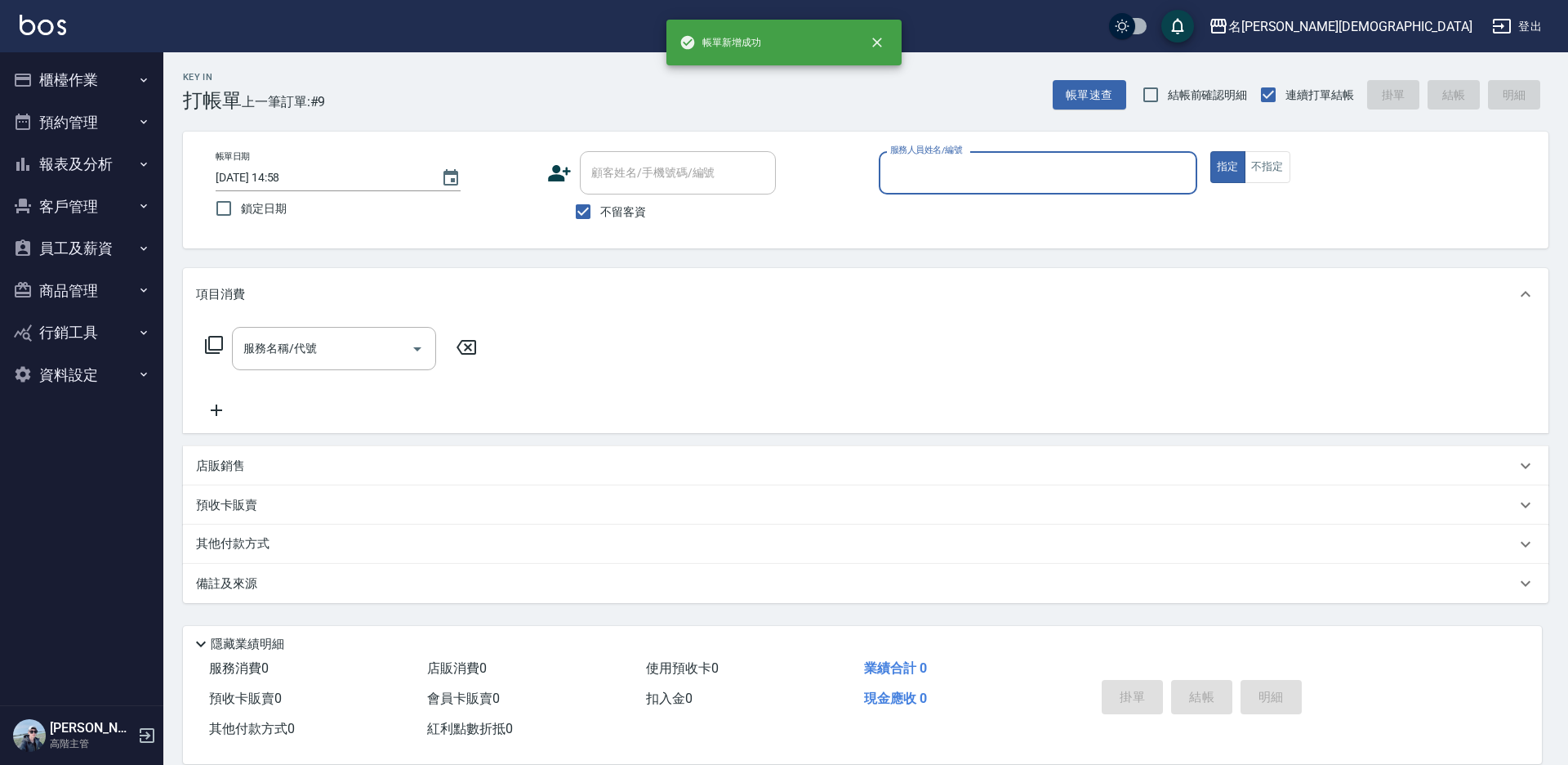
click at [934, 165] on input "服務人員姓名/編號" at bounding box center [1037, 173] width 303 height 29
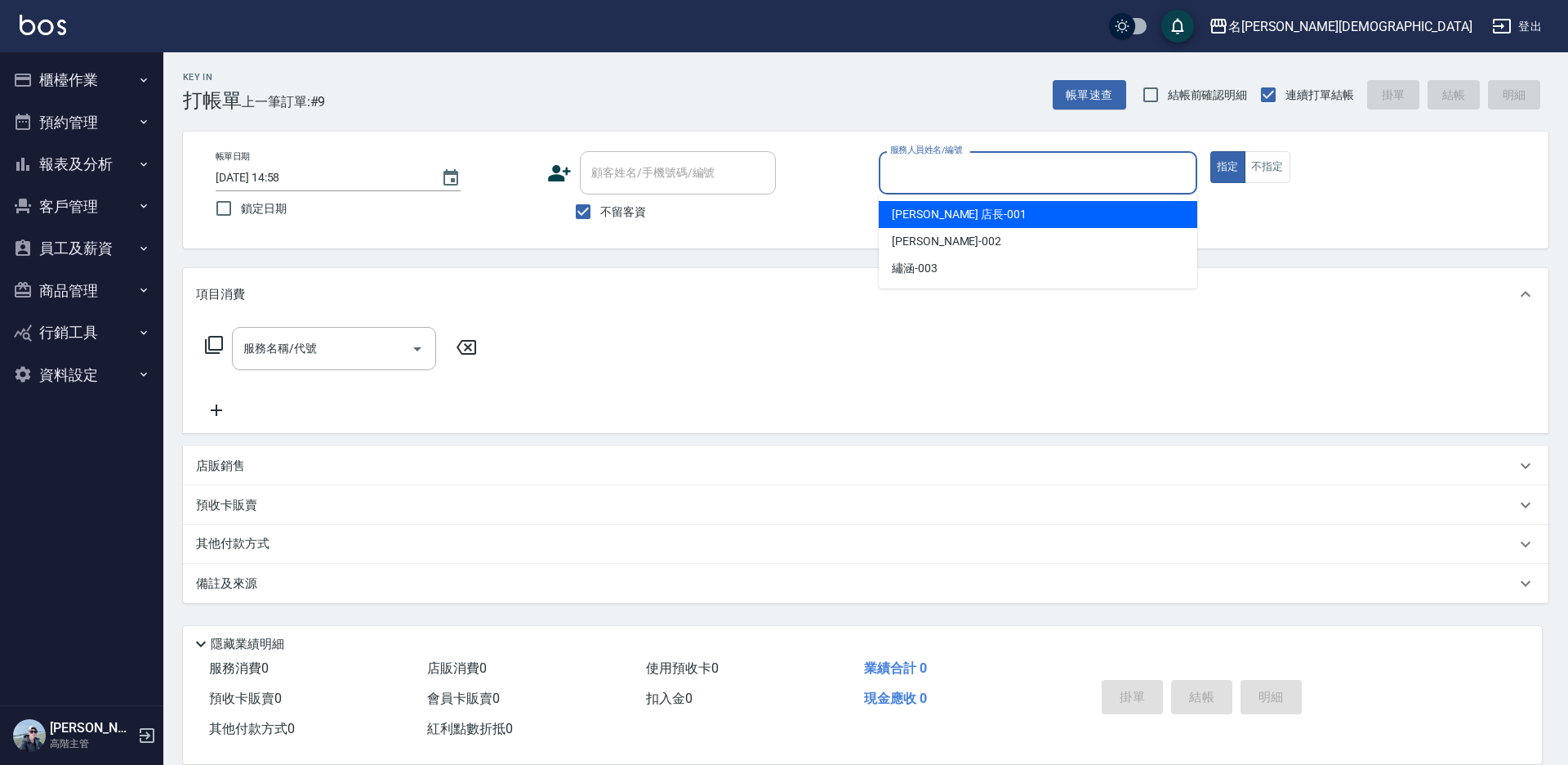
drag, startPoint x: 921, startPoint y: 209, endPoint x: 742, endPoint y: 209, distance: 179.0
click at [920, 209] on span "[PERSON_NAME] 店長 -001" at bounding box center [959, 215] width 135 height 17
type input "[PERSON_NAME] 店長-001"
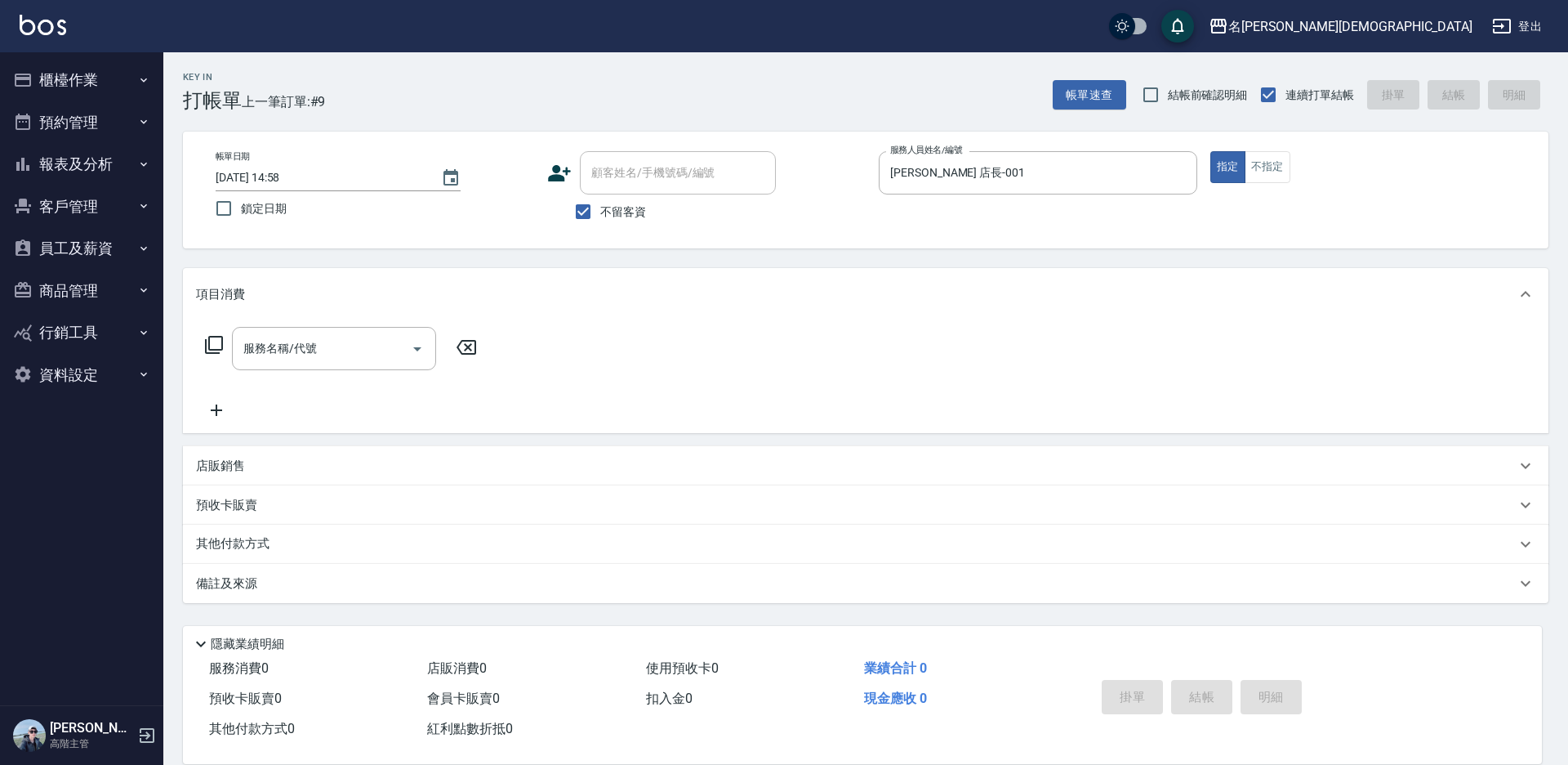
click at [214, 343] on icon at bounding box center [214, 344] width 19 height 20
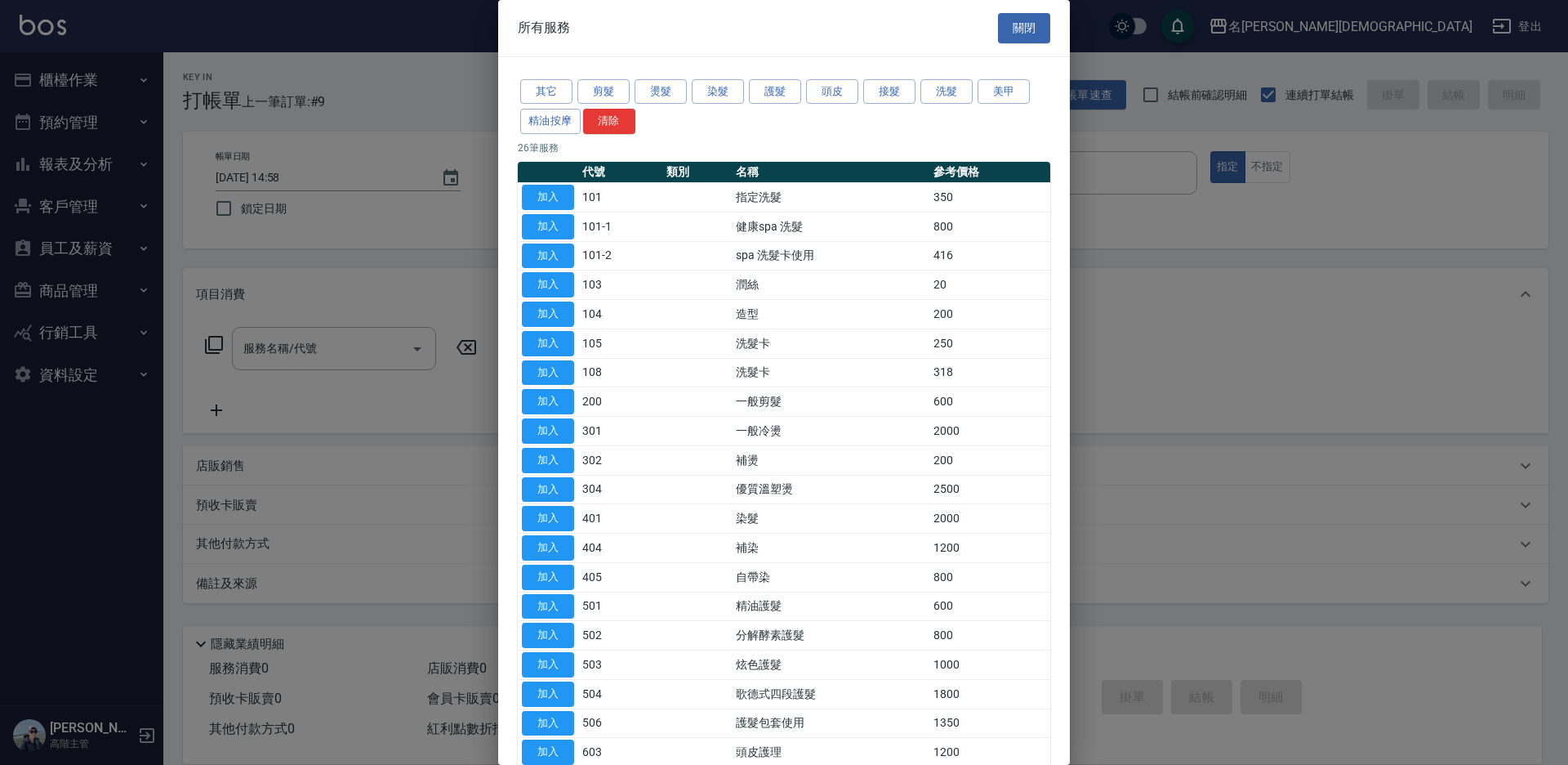
drag, startPoint x: 550, startPoint y: 194, endPoint x: 530, endPoint y: 282, distance: 90.2
click at [551, 195] on button "加入" at bounding box center [548, 198] width 53 height 25
type input "指定洗髮(101)"
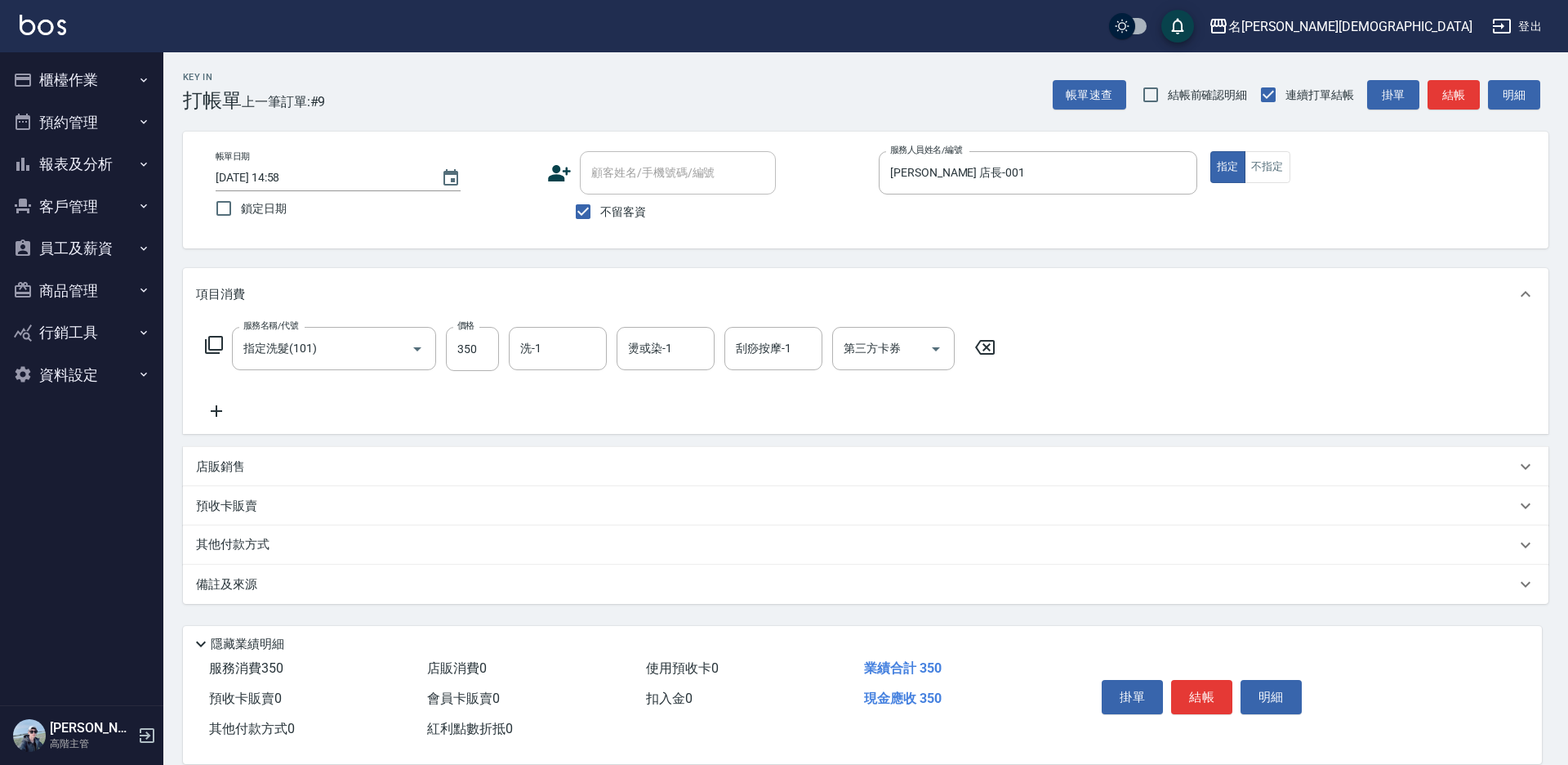
click at [528, 345] on div "洗-1 洗-1" at bounding box center [558, 348] width 98 height 43
click at [576, 421] on div "香香 -002" at bounding box center [558, 434] width 98 height 27
type input "香香-002"
drag, startPoint x: 1195, startPoint y: 694, endPoint x: 1167, endPoint y: 651, distance: 51.3
click at [1195, 693] on button "結帳" at bounding box center [1201, 697] width 61 height 34
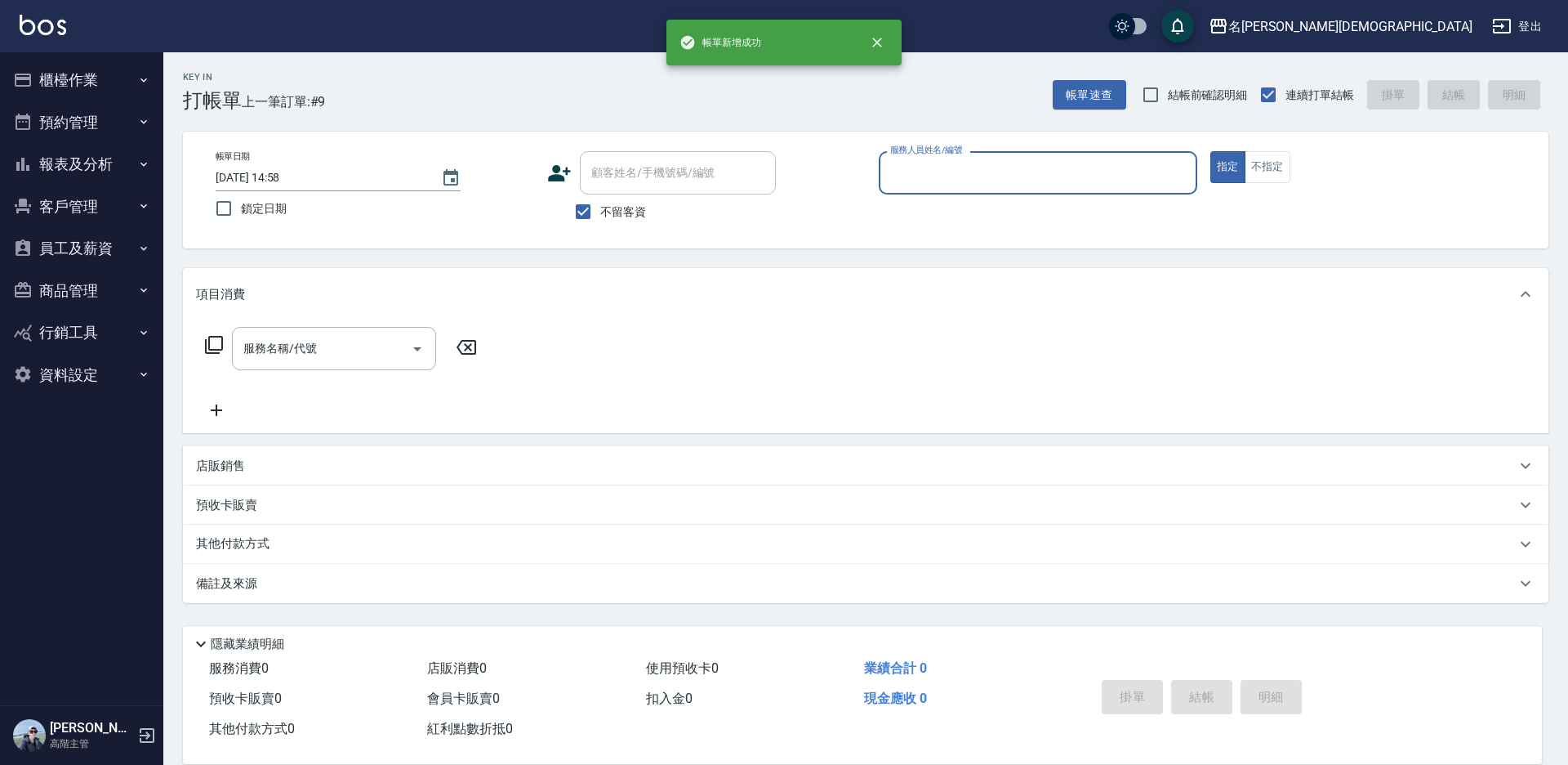
click at [964, 172] on input "服務人員姓名/編號" at bounding box center [1037, 173] width 303 height 29
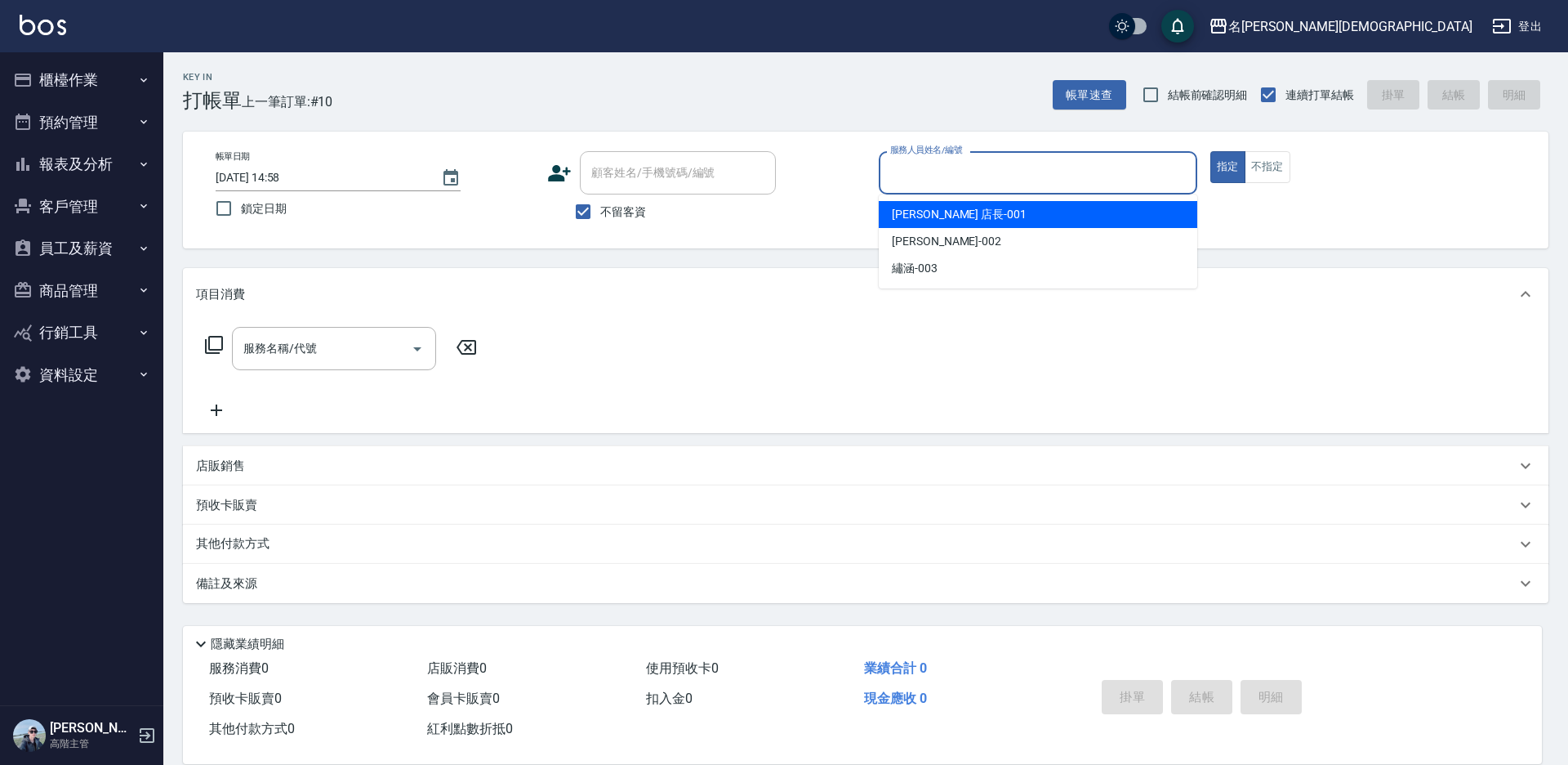
click at [935, 221] on span "[PERSON_NAME] 店長 -001" at bounding box center [959, 215] width 135 height 17
type input "[PERSON_NAME] 店長-001"
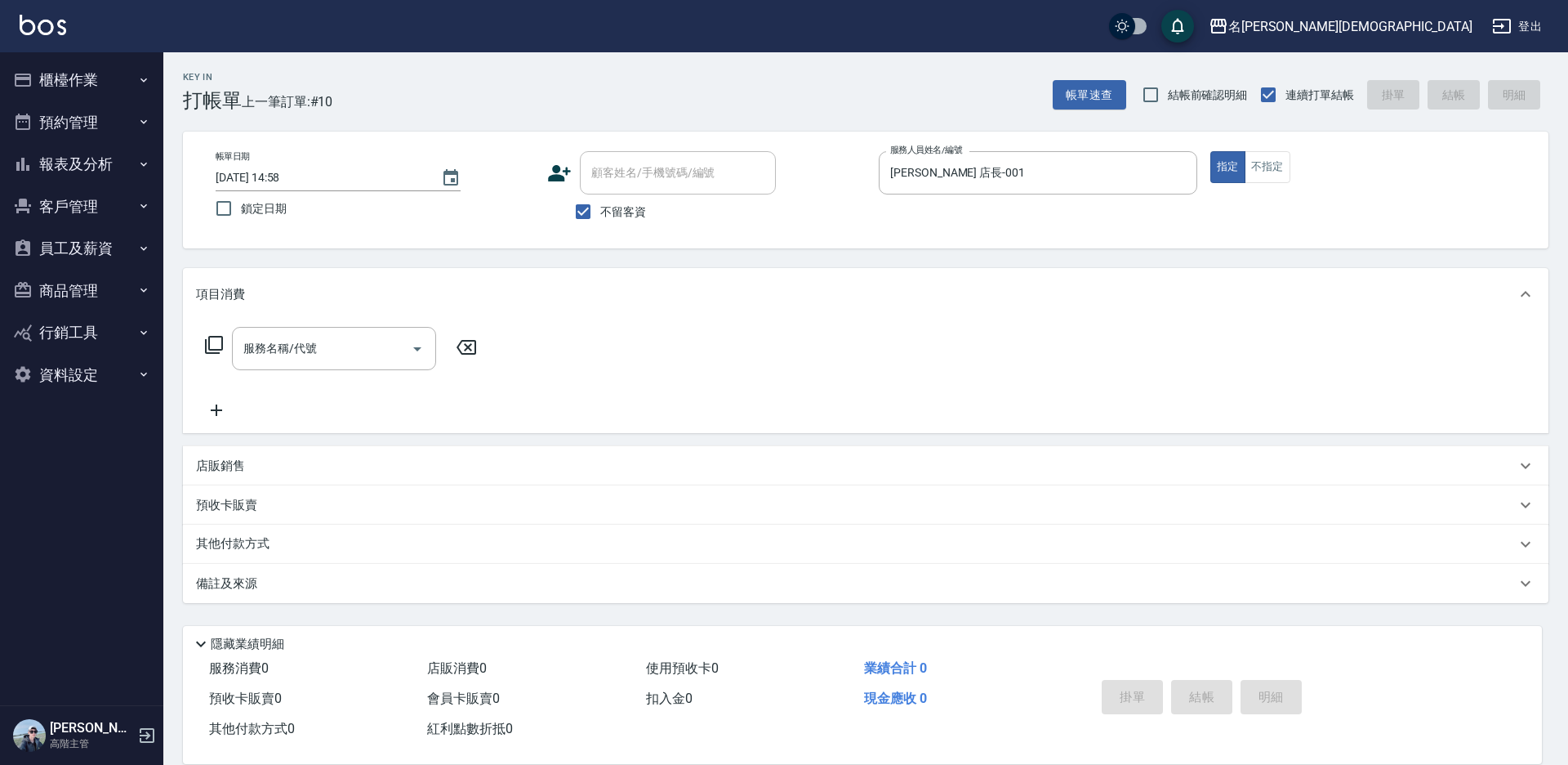
click at [214, 345] on icon at bounding box center [214, 344] width 19 height 20
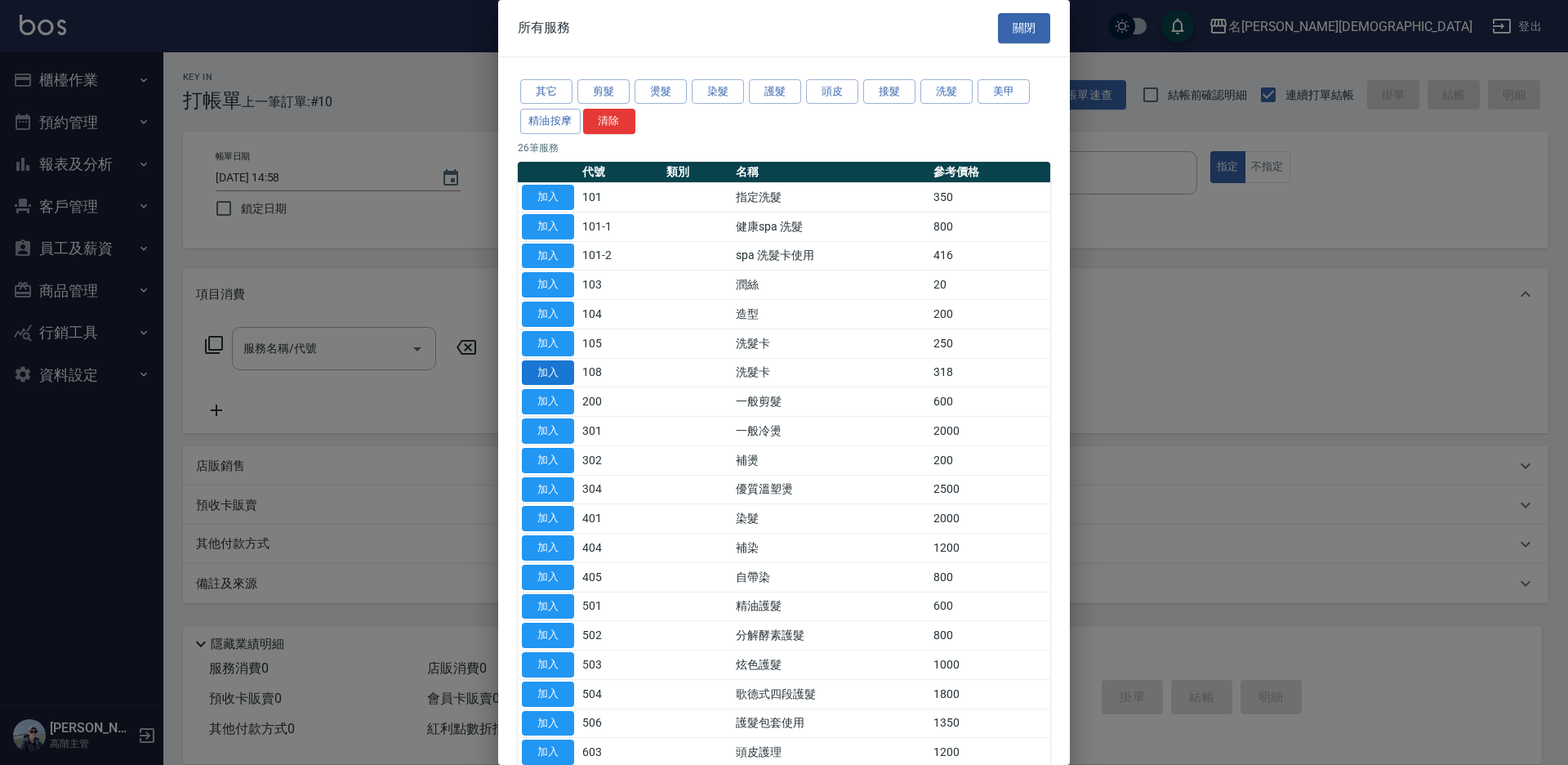
click at [537, 362] on button "加入" at bounding box center [548, 373] width 53 height 25
type input "洗髮卡(108)"
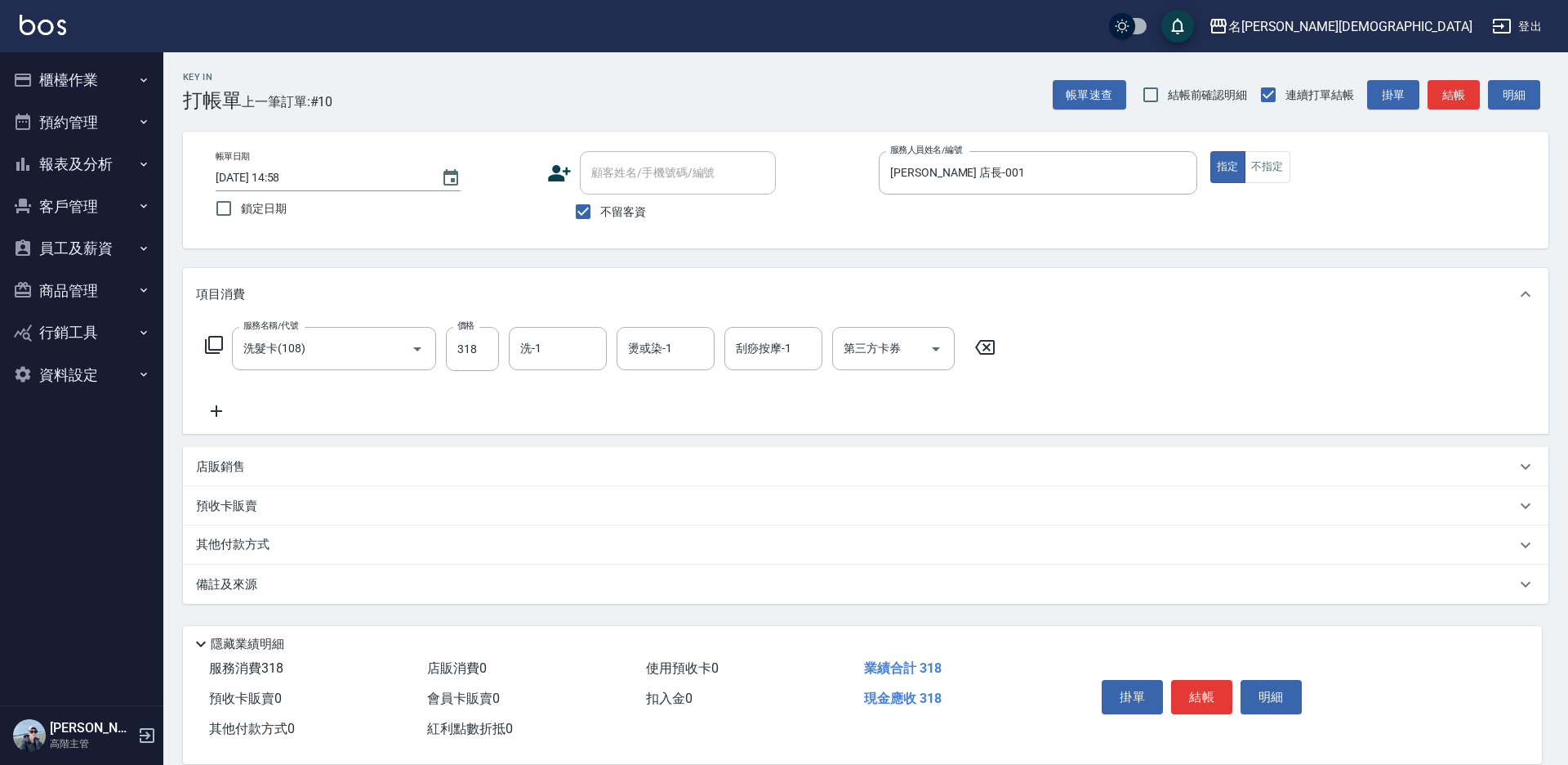
click at [538, 349] on div "洗-1 洗-1" at bounding box center [558, 348] width 98 height 43
drag, startPoint x: 563, startPoint y: 411, endPoint x: 759, endPoint y: 395, distance: 196.7
click at [574, 421] on div "香香 -002" at bounding box center [558, 434] width 98 height 27
type input "香香-002"
click at [853, 342] on div "第三方卡券 第三方卡券" at bounding box center [893, 348] width 123 height 43
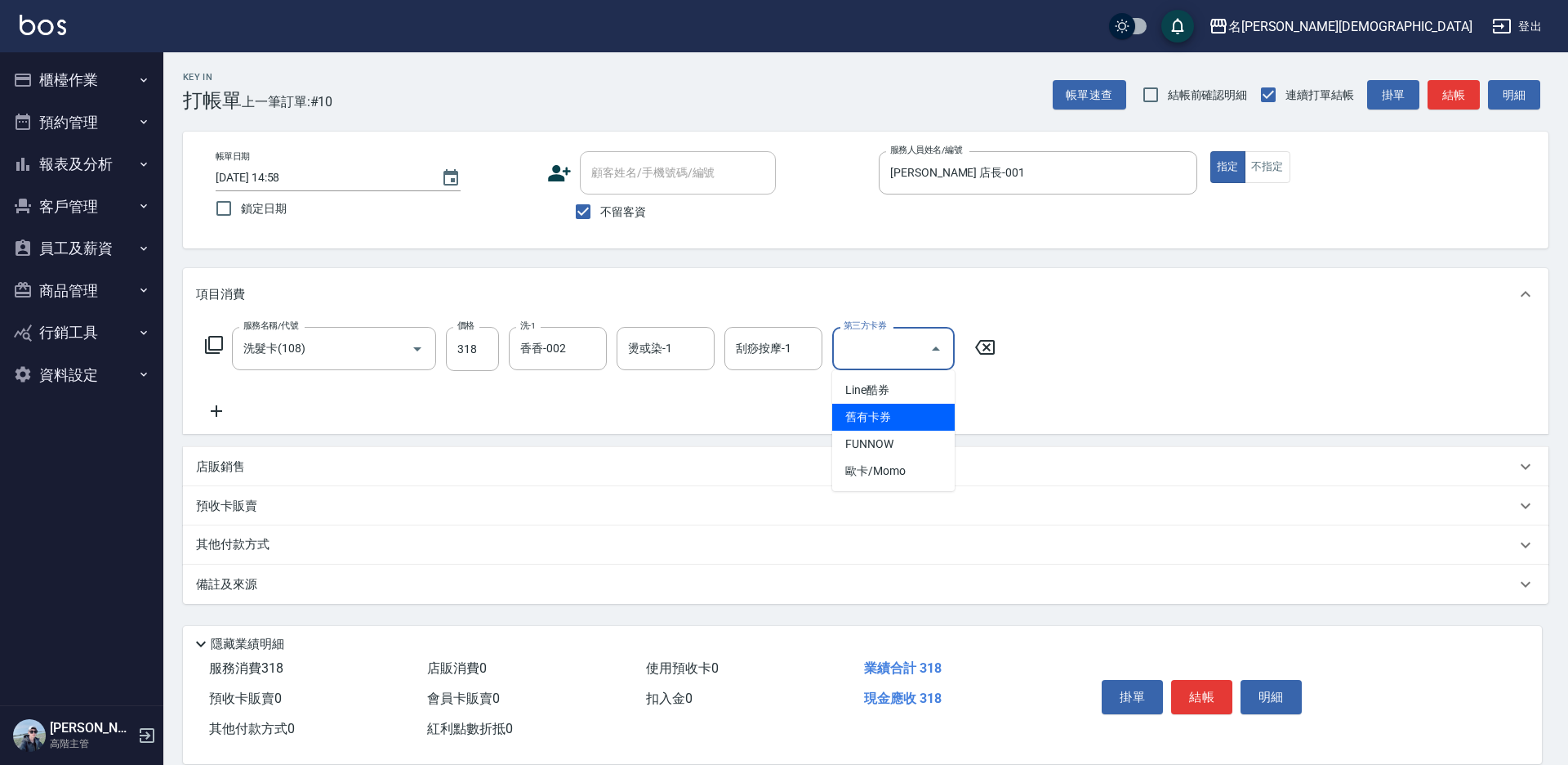
drag, startPoint x: 852, startPoint y: 405, endPoint x: 901, endPoint y: 439, distance: 59.6
click at [852, 405] on span "舊有卡券" at bounding box center [893, 417] width 123 height 27
type input "舊有卡券"
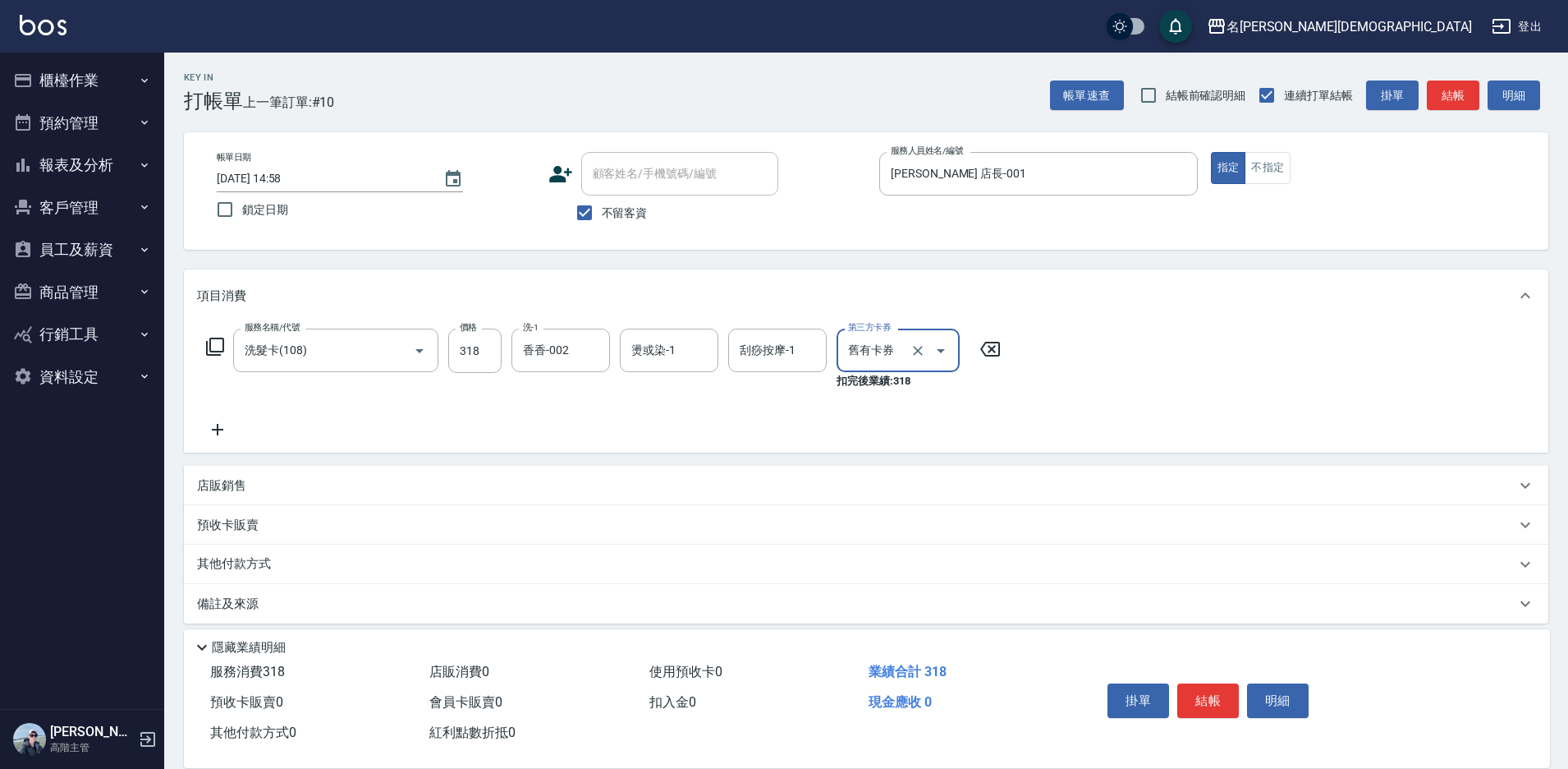
click at [1231, 684] on button "結帳" at bounding box center [1208, 701] width 61 height 34
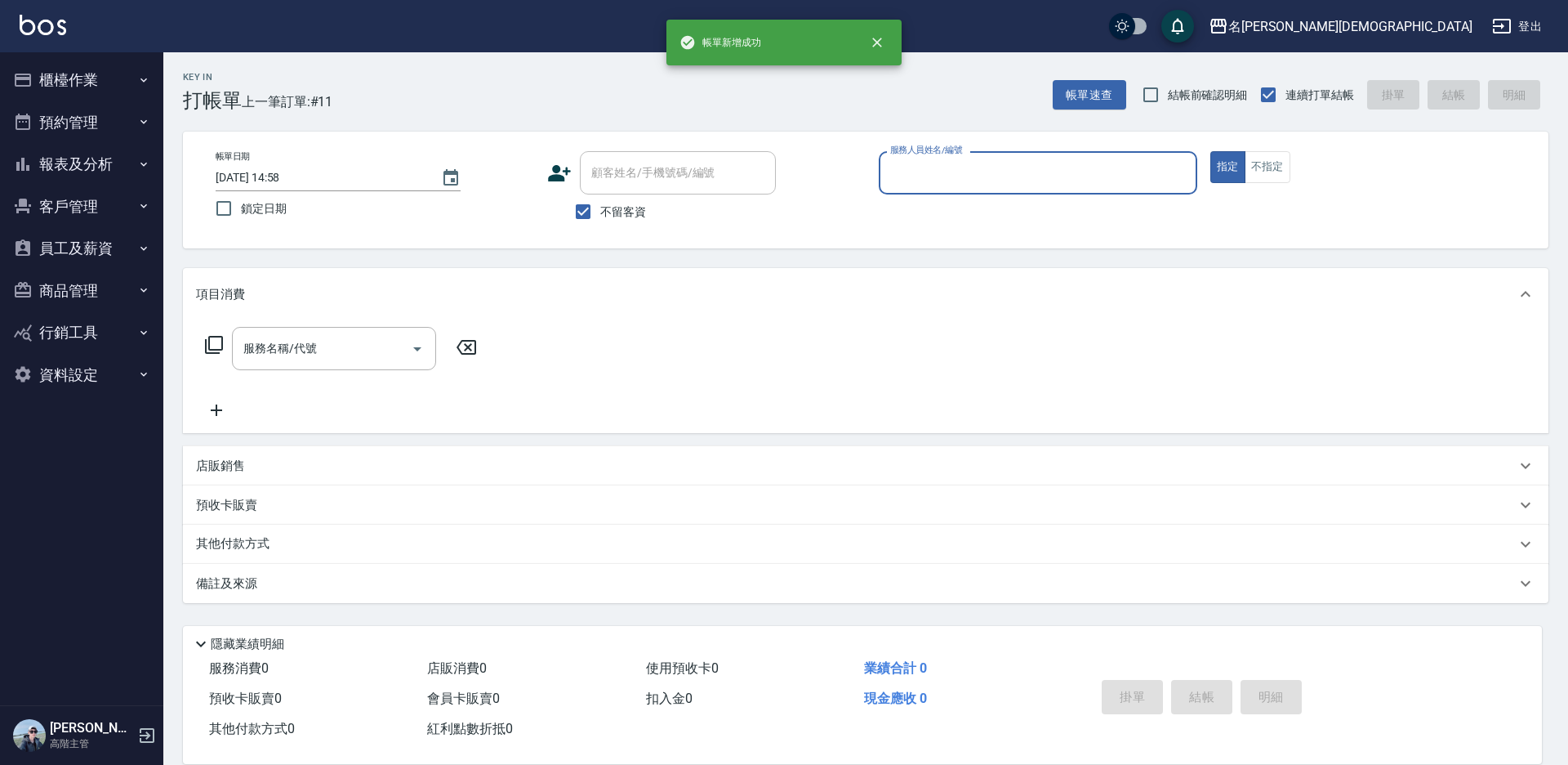
click at [78, 78] on button "櫃檯作業" at bounding box center [81, 80] width 150 height 42
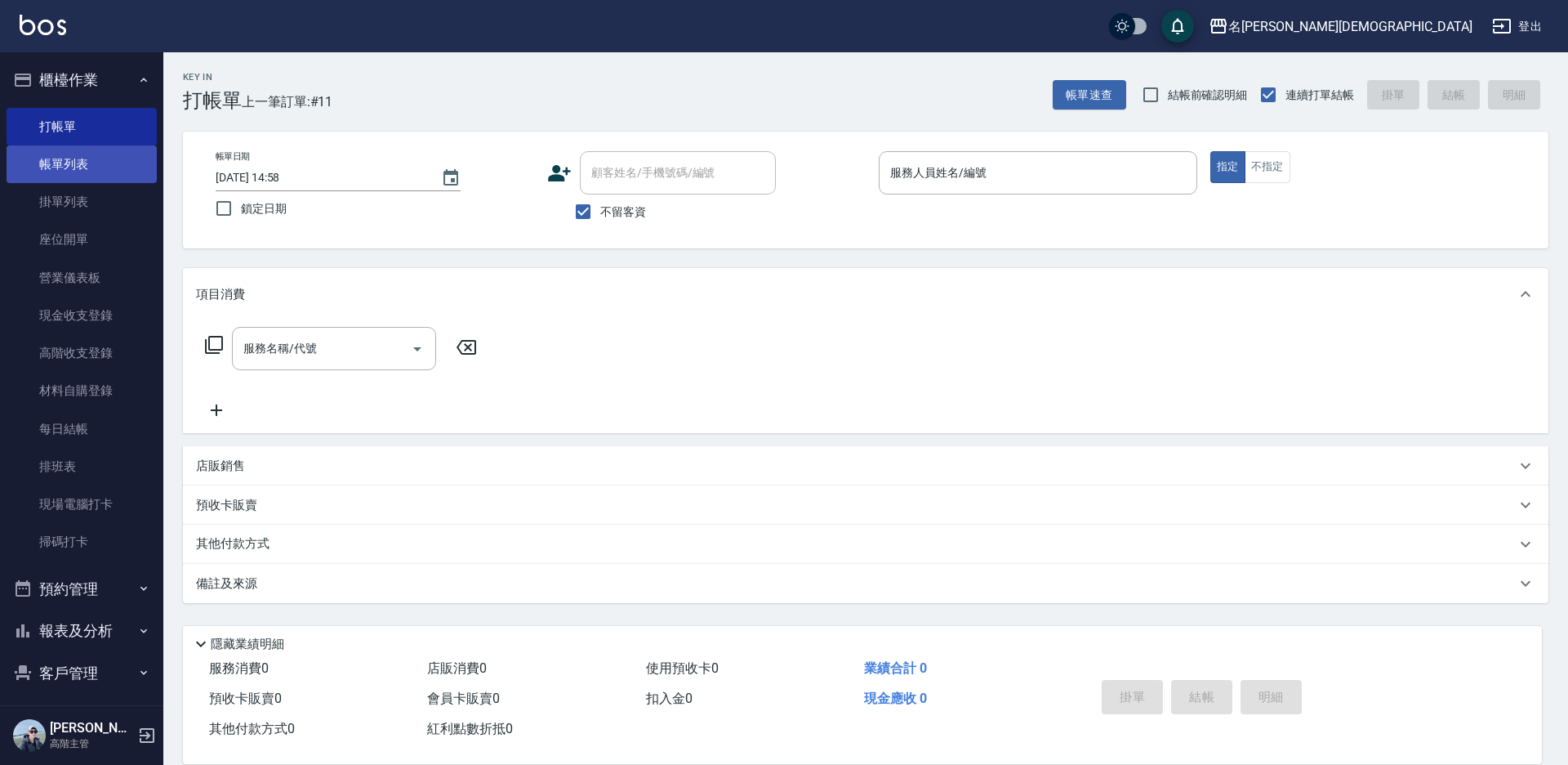
click at [59, 179] on link "帳單列表" at bounding box center [81, 164] width 150 height 37
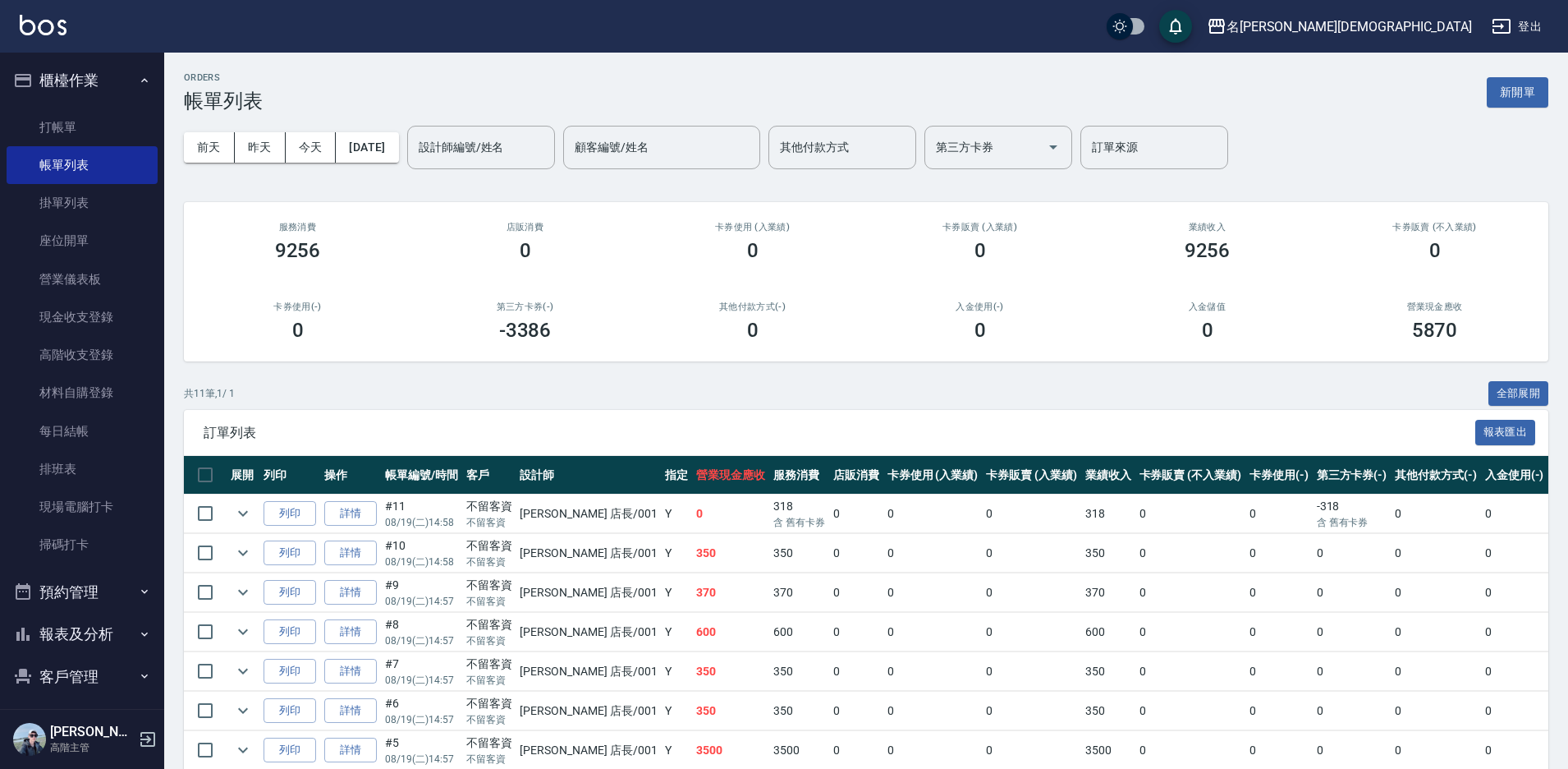
drag, startPoint x: 0, startPoint y: 98, endPoint x: 185, endPoint y: 246, distance: 236.9
click at [185, 246] on div "服務消費 9256" at bounding box center [297, 241] width 228 height 79
drag, startPoint x: 82, startPoint y: 131, endPoint x: 762, endPoint y: 124, distance: 680.0
click at [84, 131] on link "打帳單" at bounding box center [82, 127] width 151 height 38
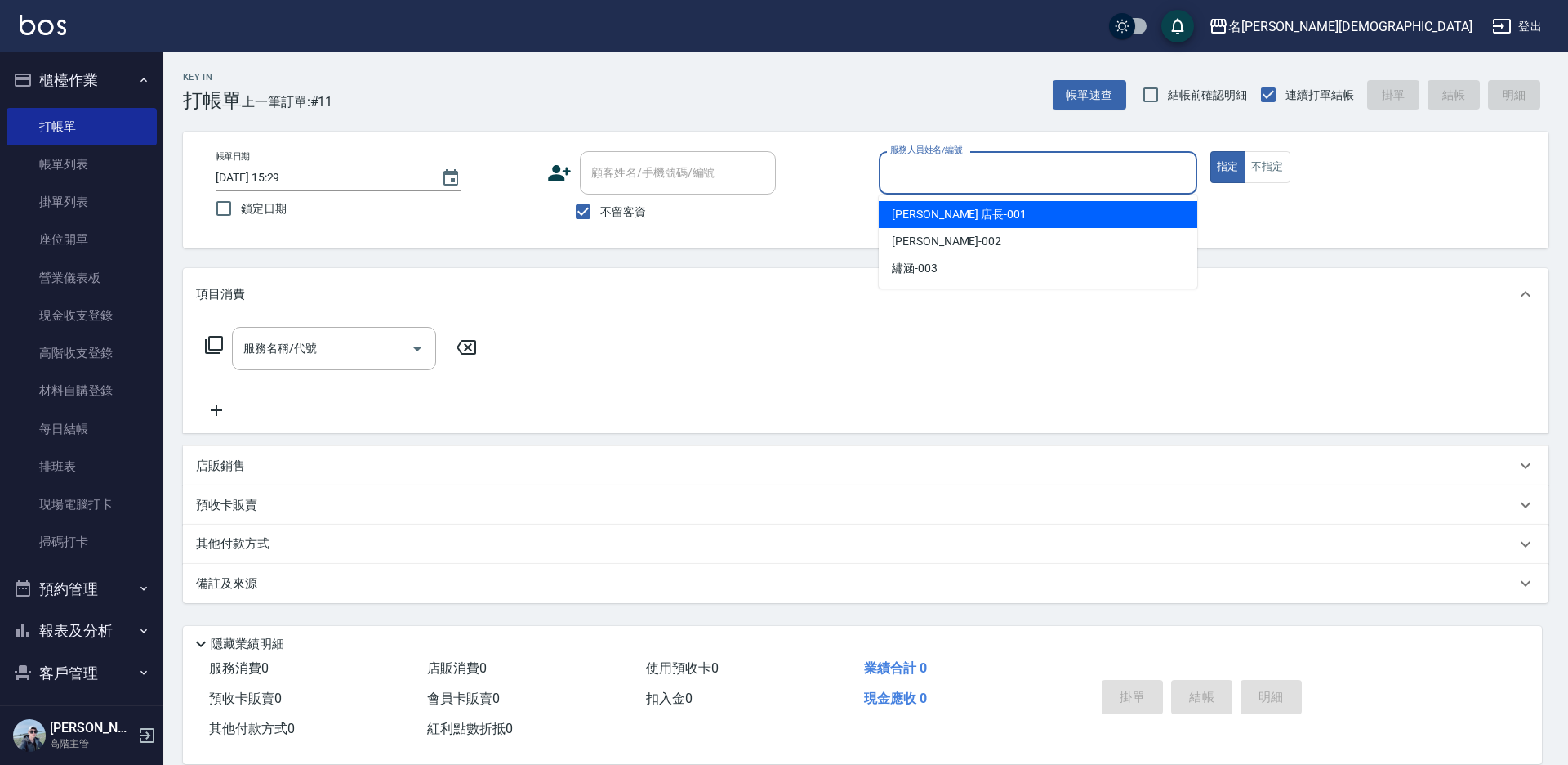
click at [1033, 167] on input "服務人員姓名/編號" at bounding box center [1037, 173] width 303 height 29
click at [967, 213] on div "[PERSON_NAME] 店長 -001" at bounding box center [1038, 215] width 319 height 27
type input "[PERSON_NAME] 店長-001"
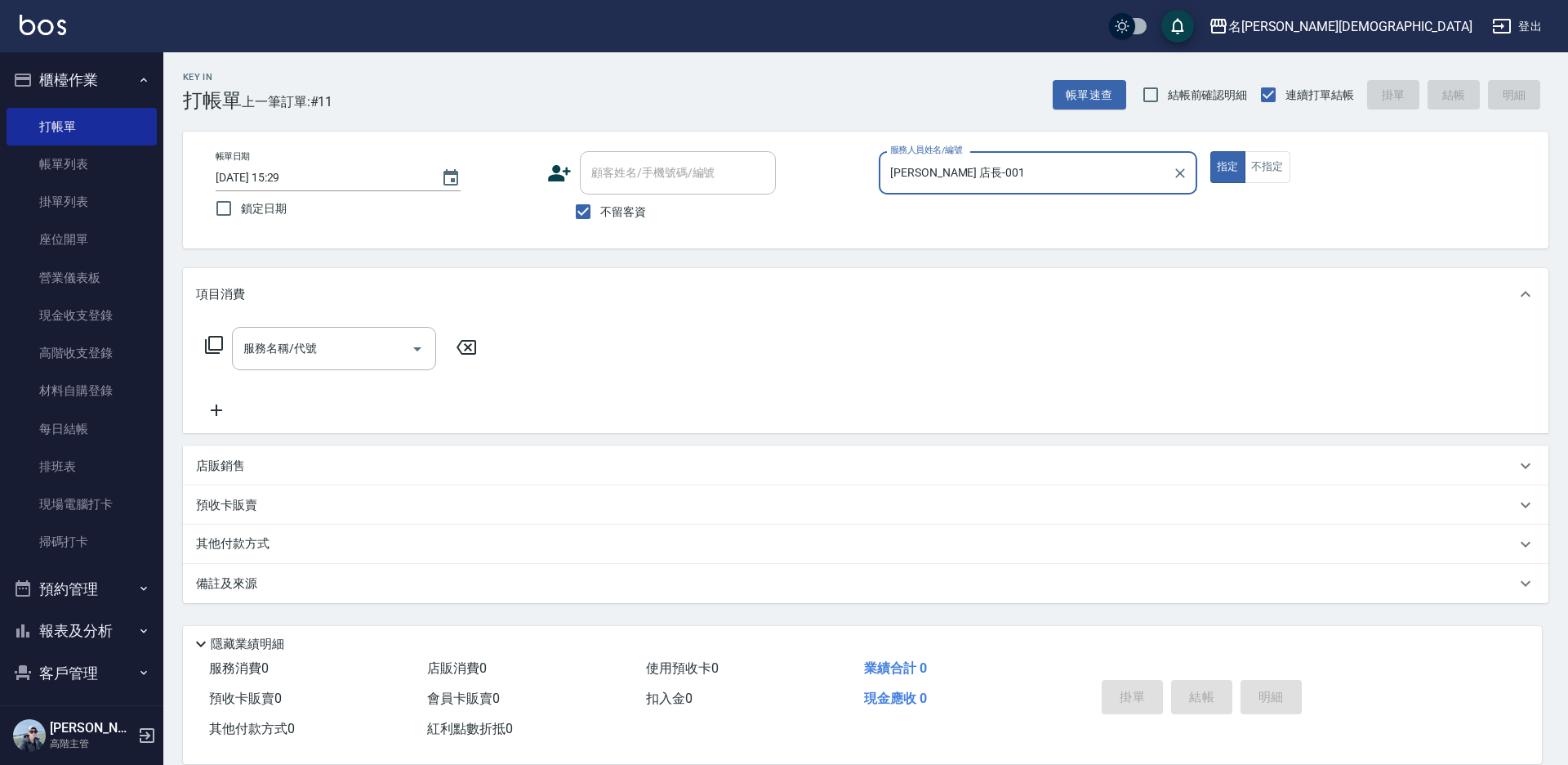
click at [213, 345] on icon at bounding box center [214, 344] width 19 height 20
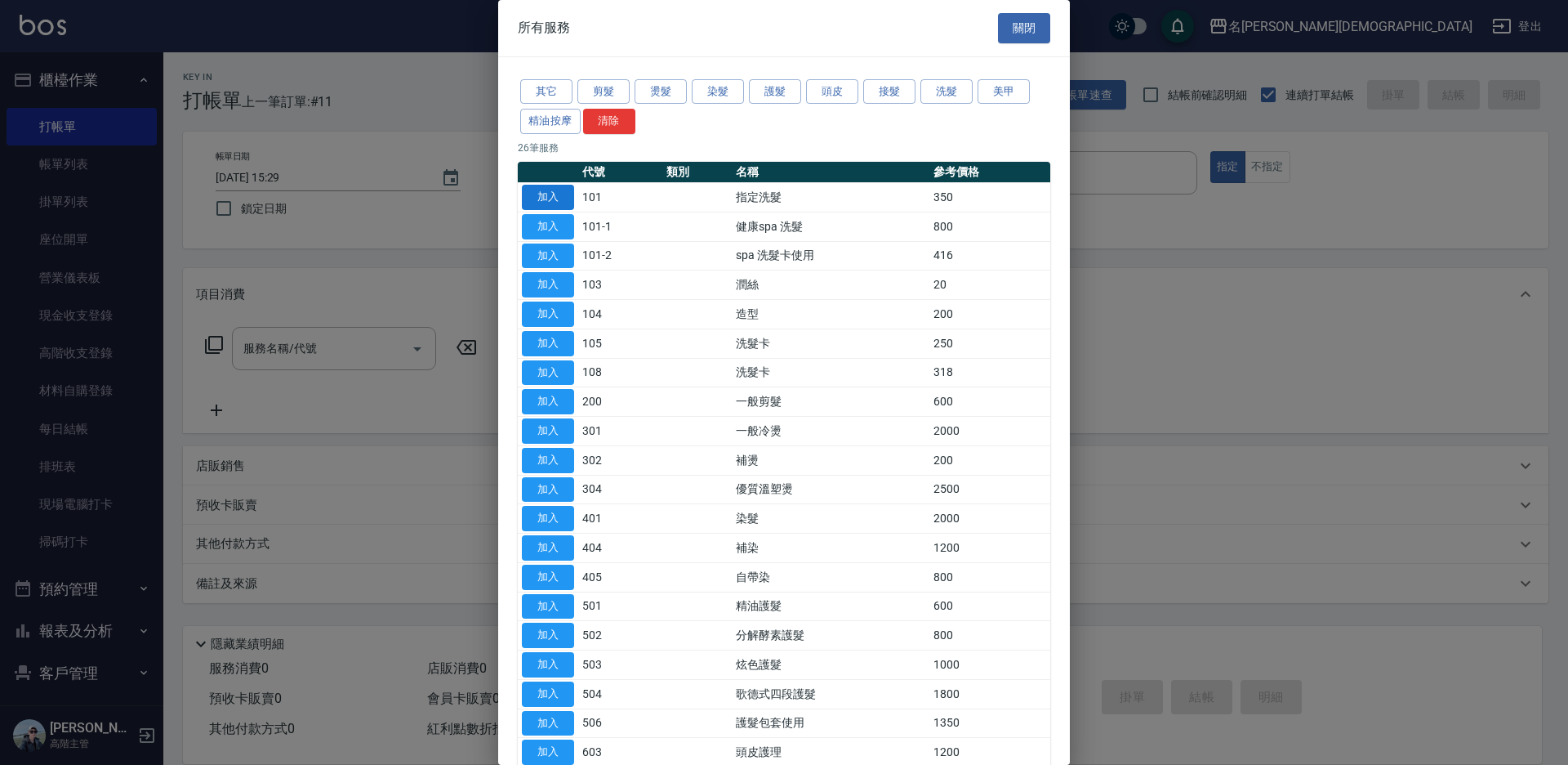
click at [538, 187] on button "加入" at bounding box center [548, 198] width 53 height 25
type input "指定洗髮(101)"
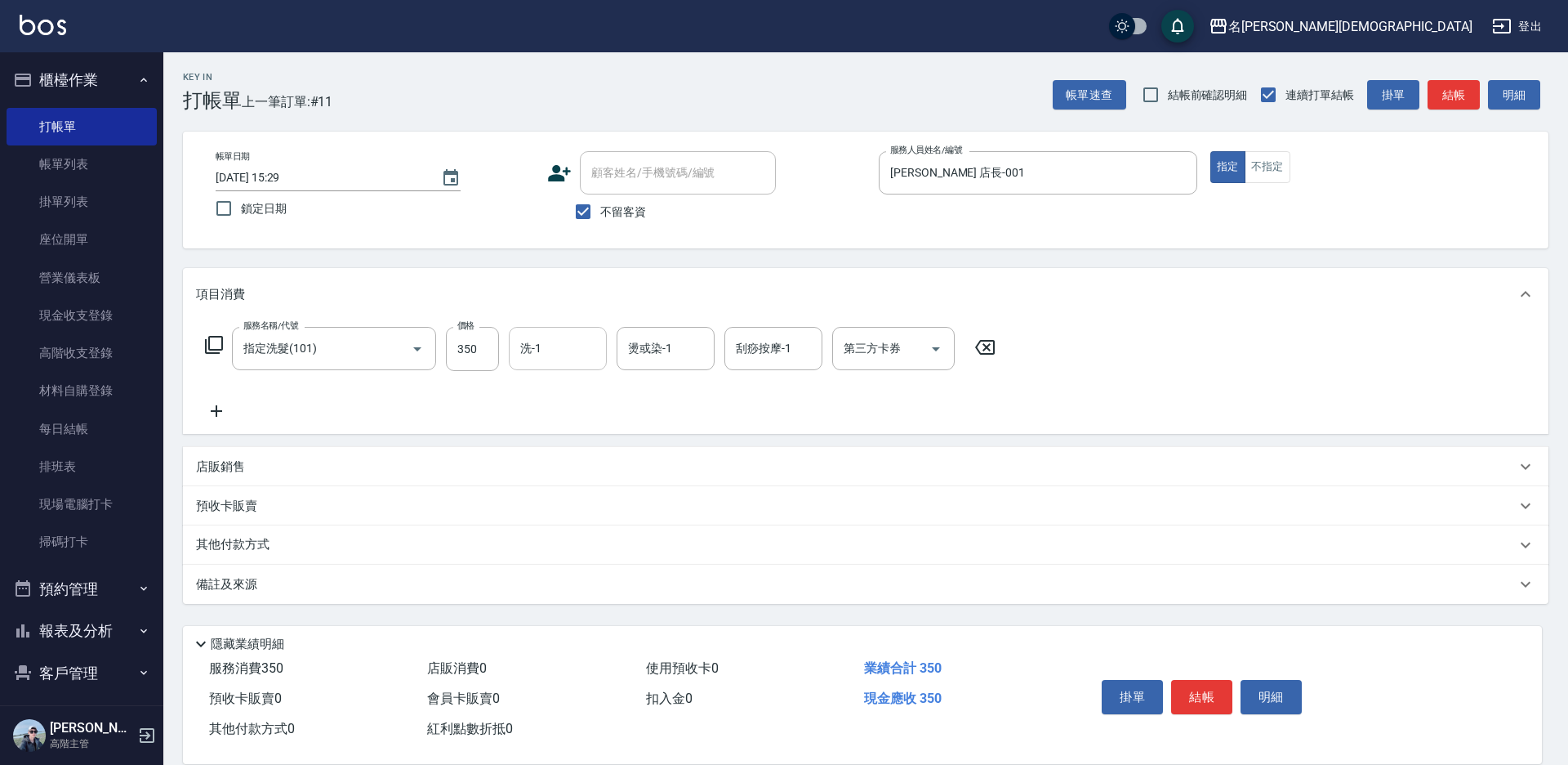
drag, startPoint x: 569, startPoint y: 343, endPoint x: 564, endPoint y: 360, distance: 17.7
click at [566, 349] on input "洗-1" at bounding box center [558, 349] width 83 height 29
drag, startPoint x: 553, startPoint y: 440, endPoint x: 833, endPoint y: 543, distance: 298.3
click at [554, 453] on span "繡涵 -003" at bounding box center [545, 461] width 46 height 17
type input "繡涵-003"
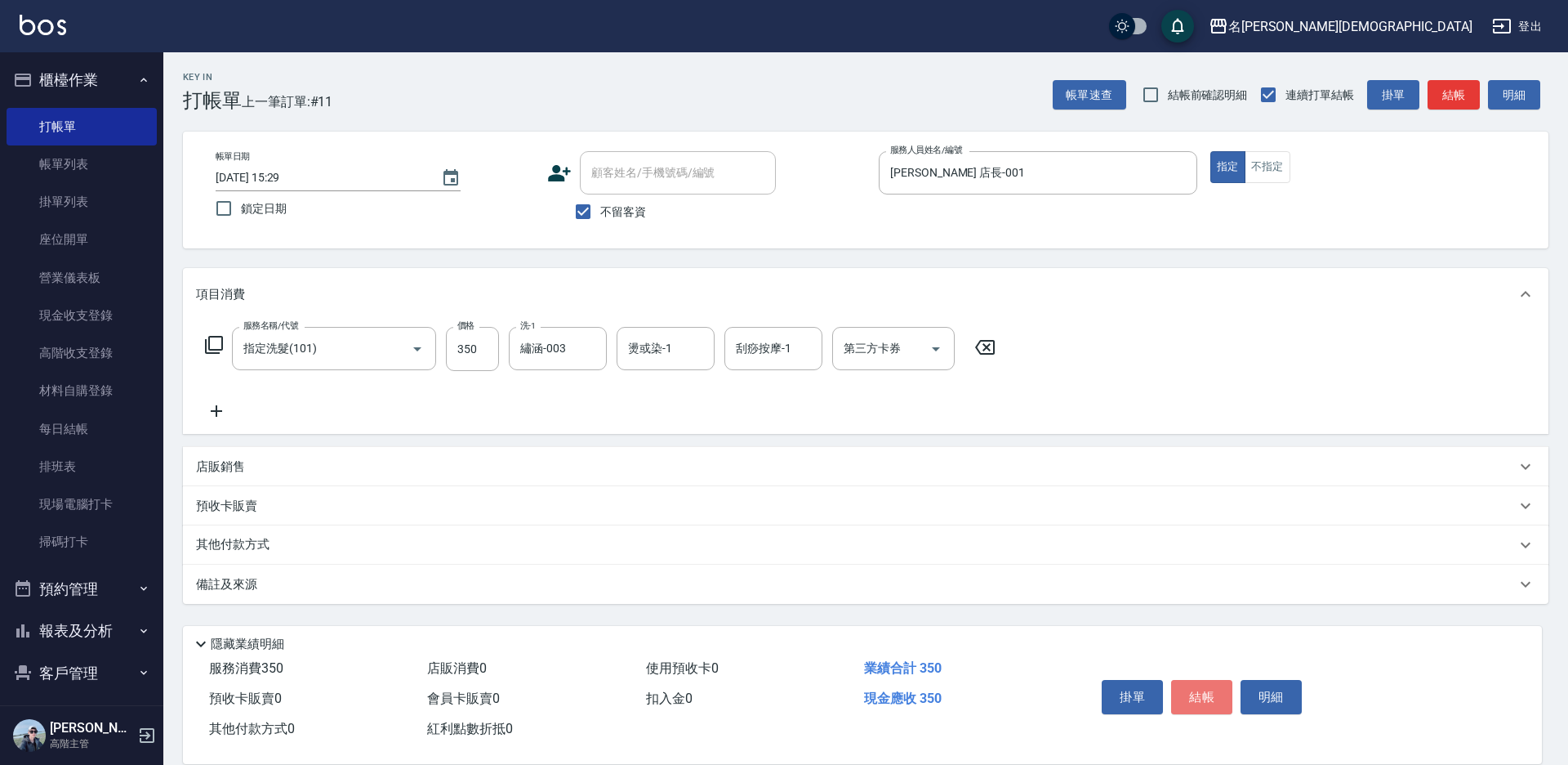
drag, startPoint x: 1181, startPoint y: 694, endPoint x: 1161, endPoint y: 683, distance: 22.8
click at [1180, 694] on button "結帳" at bounding box center [1201, 697] width 61 height 34
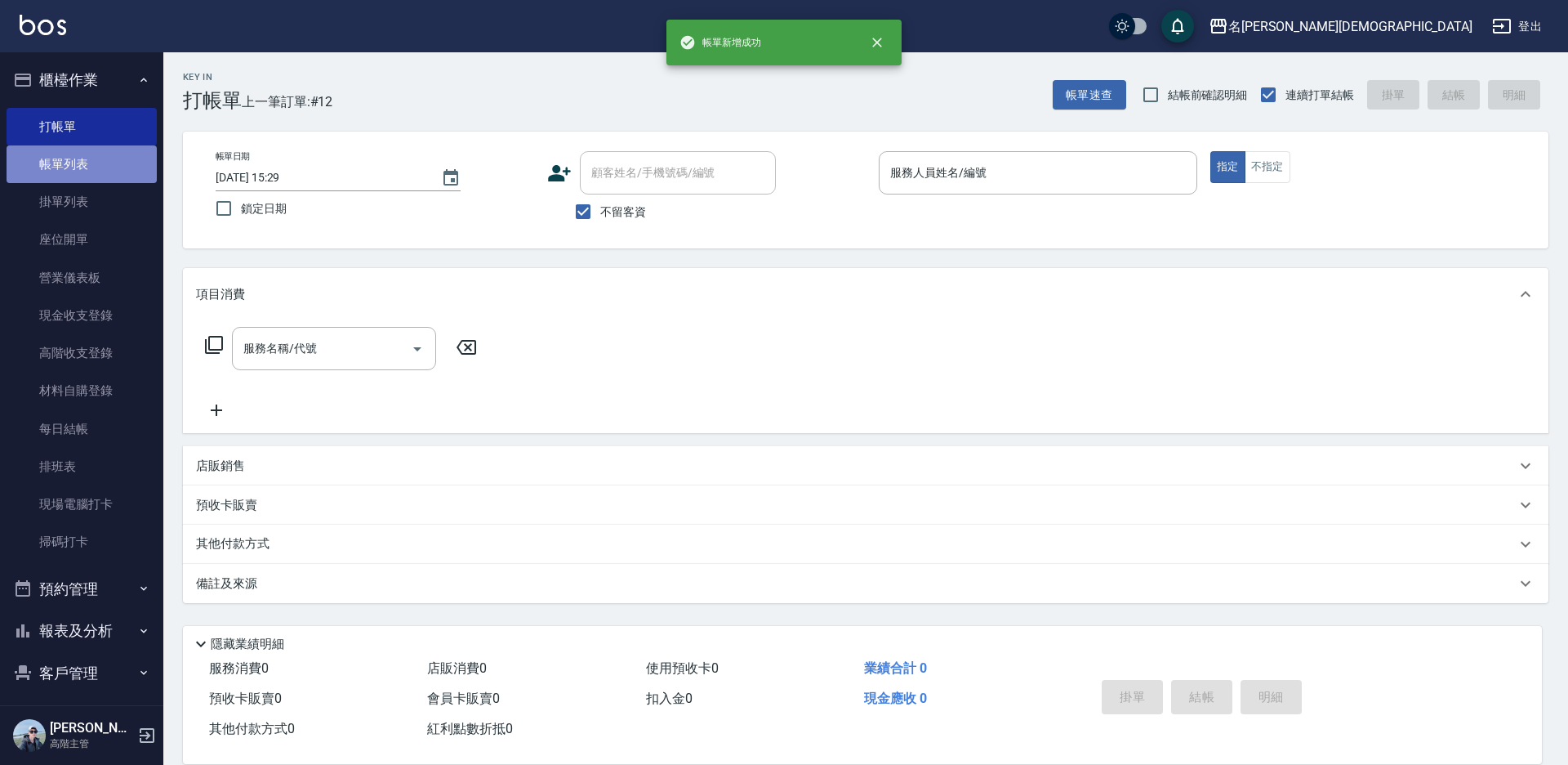
click at [97, 176] on link "帳單列表" at bounding box center [81, 164] width 150 height 37
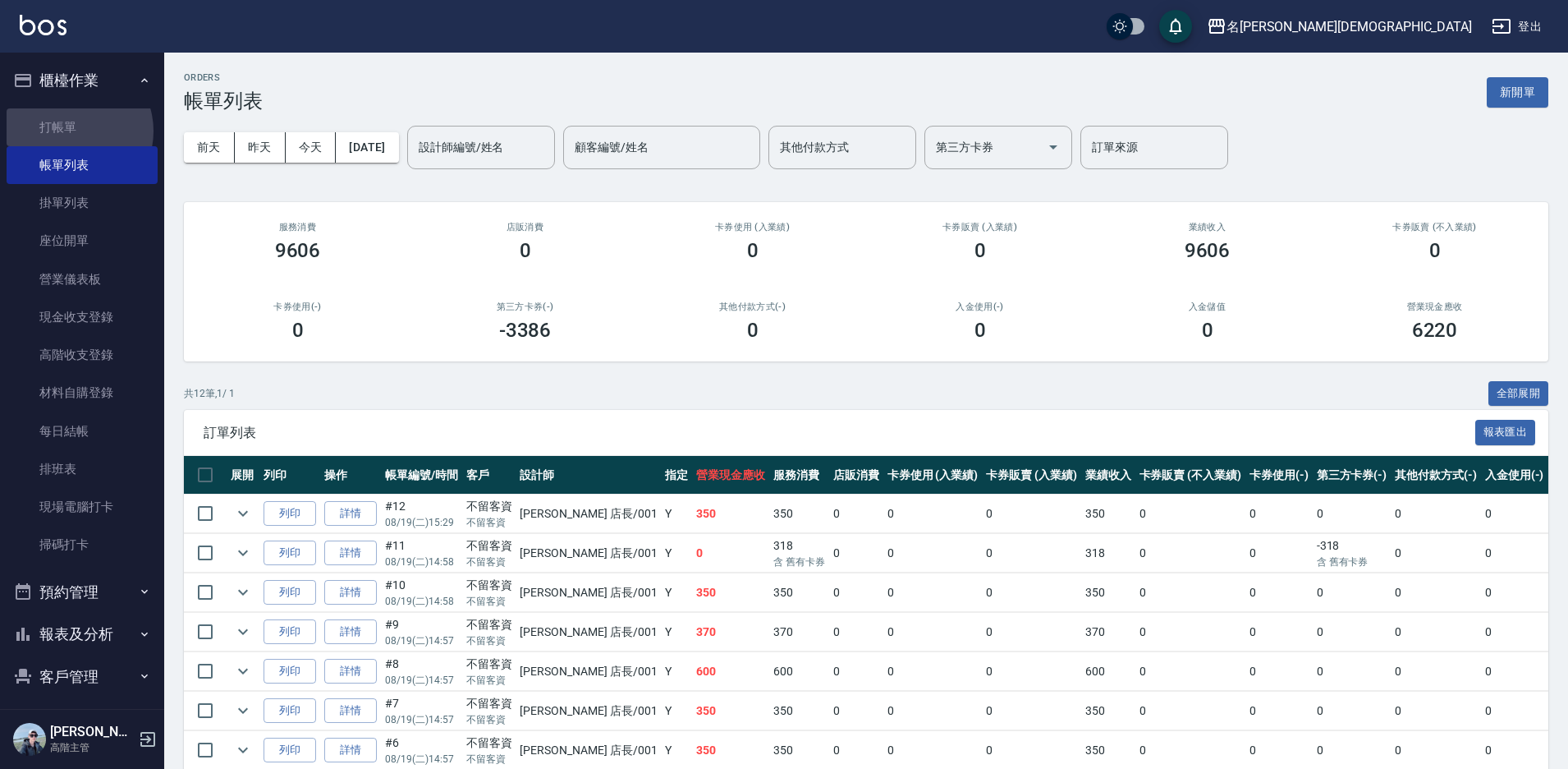
drag, startPoint x: 72, startPoint y: 130, endPoint x: 283, endPoint y: 159, distance: 213.0
click at [72, 132] on link "打帳單" at bounding box center [82, 127] width 151 height 38
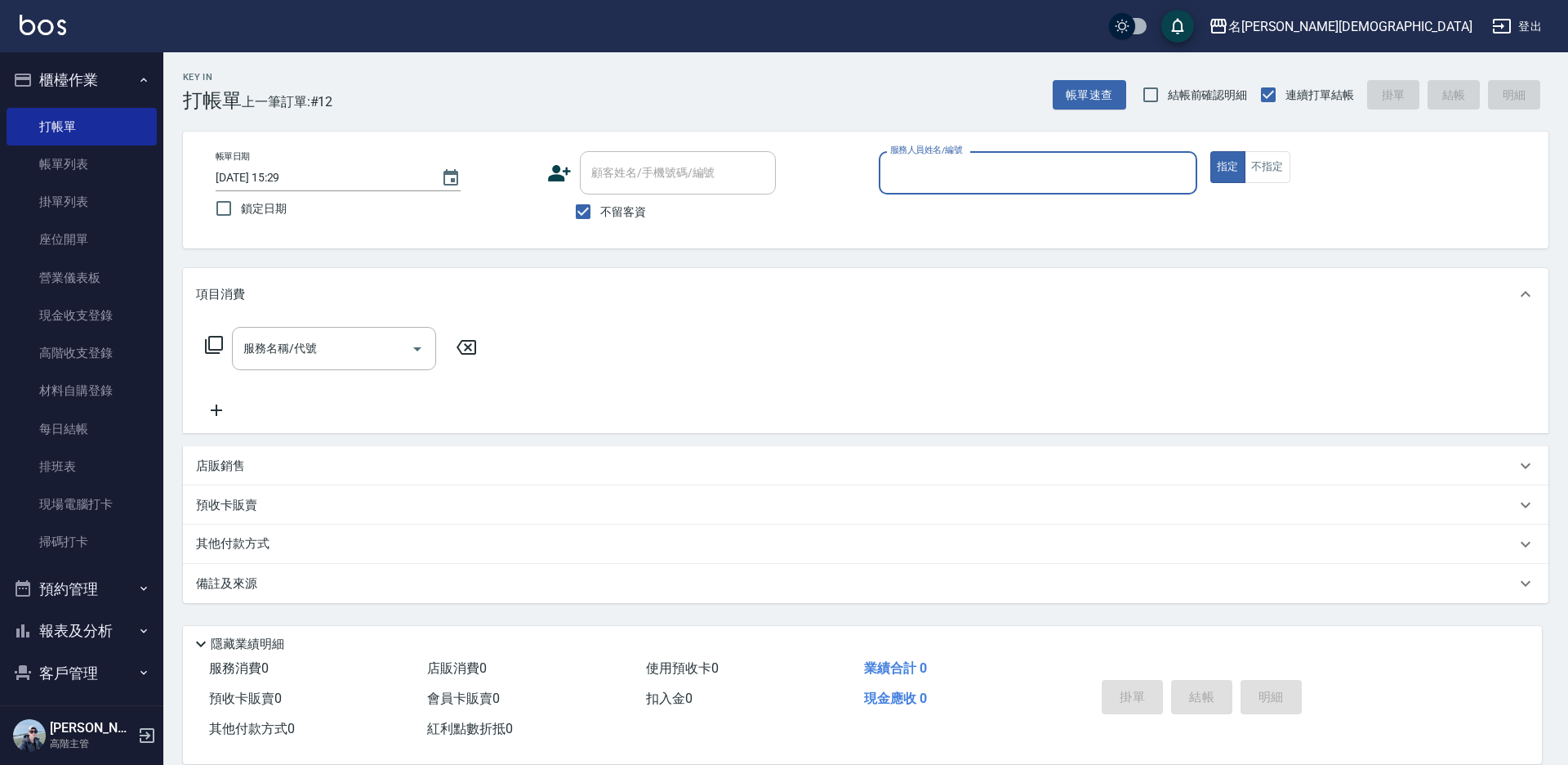
click at [920, 176] on input "服務人員姓名/編號" at bounding box center [1037, 173] width 303 height 29
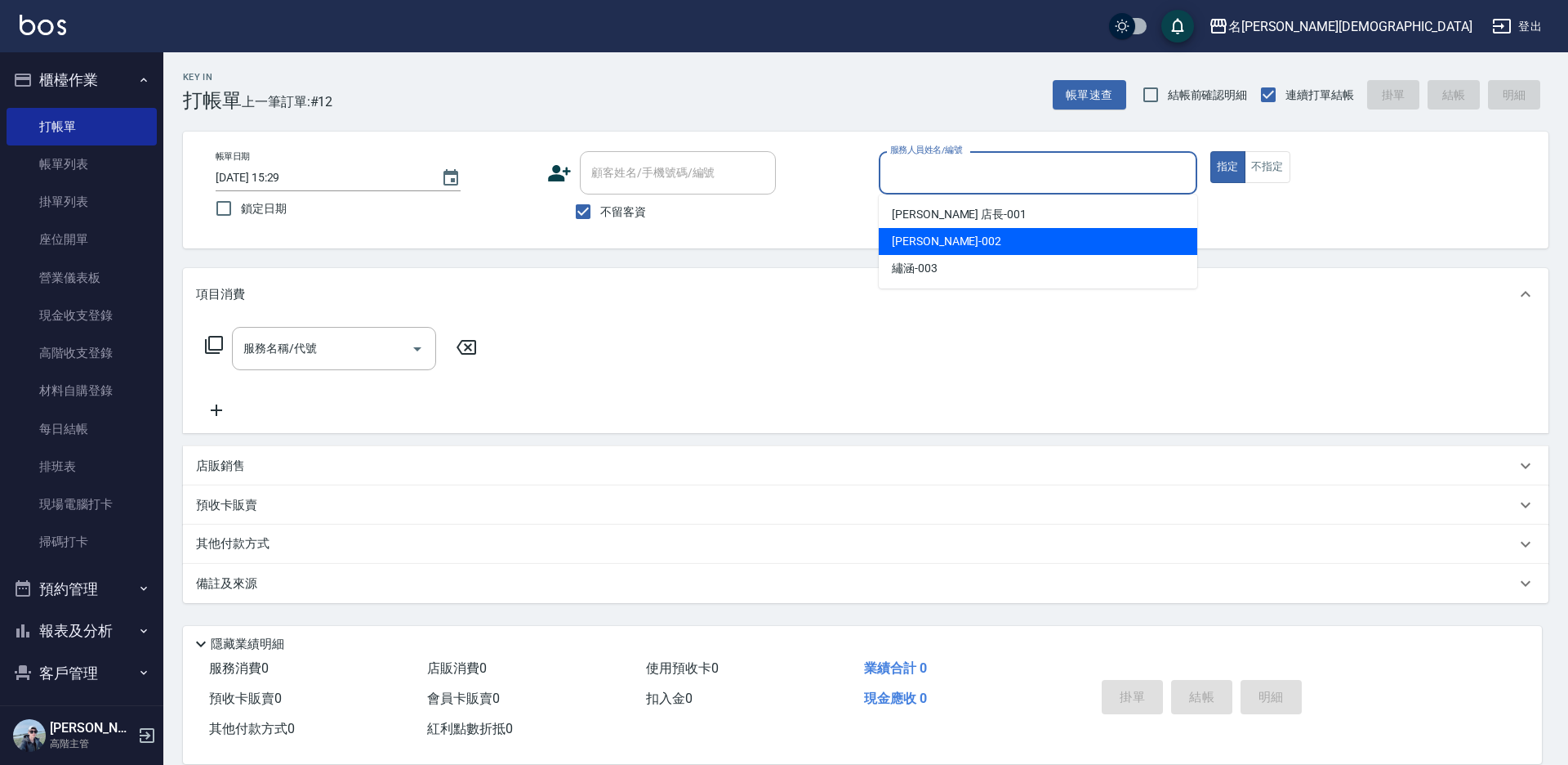
click at [911, 240] on span "香香 -002" at bounding box center [946, 242] width 109 height 17
type input "香香-002"
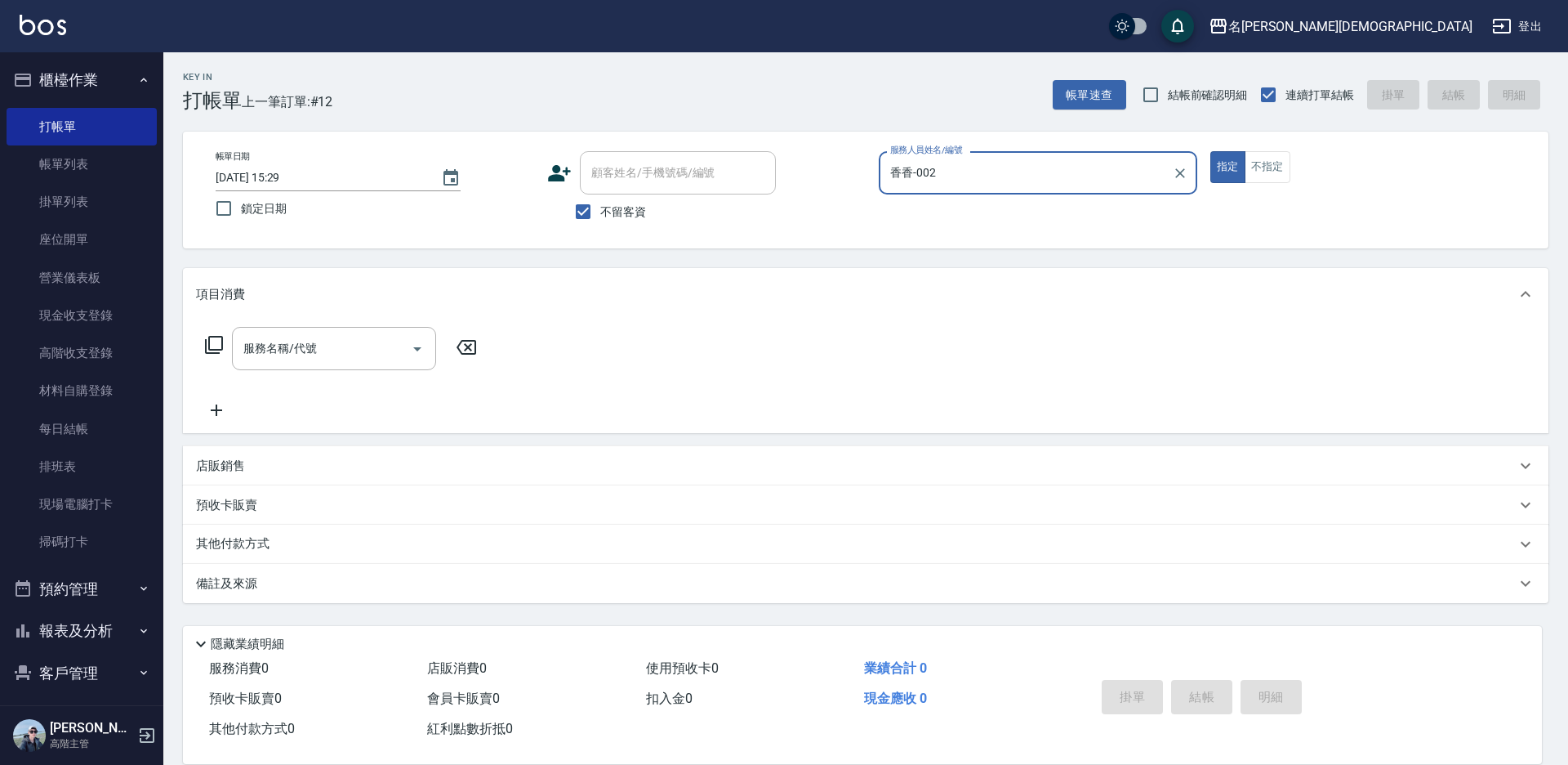
click at [210, 346] on icon at bounding box center [214, 344] width 18 height 18
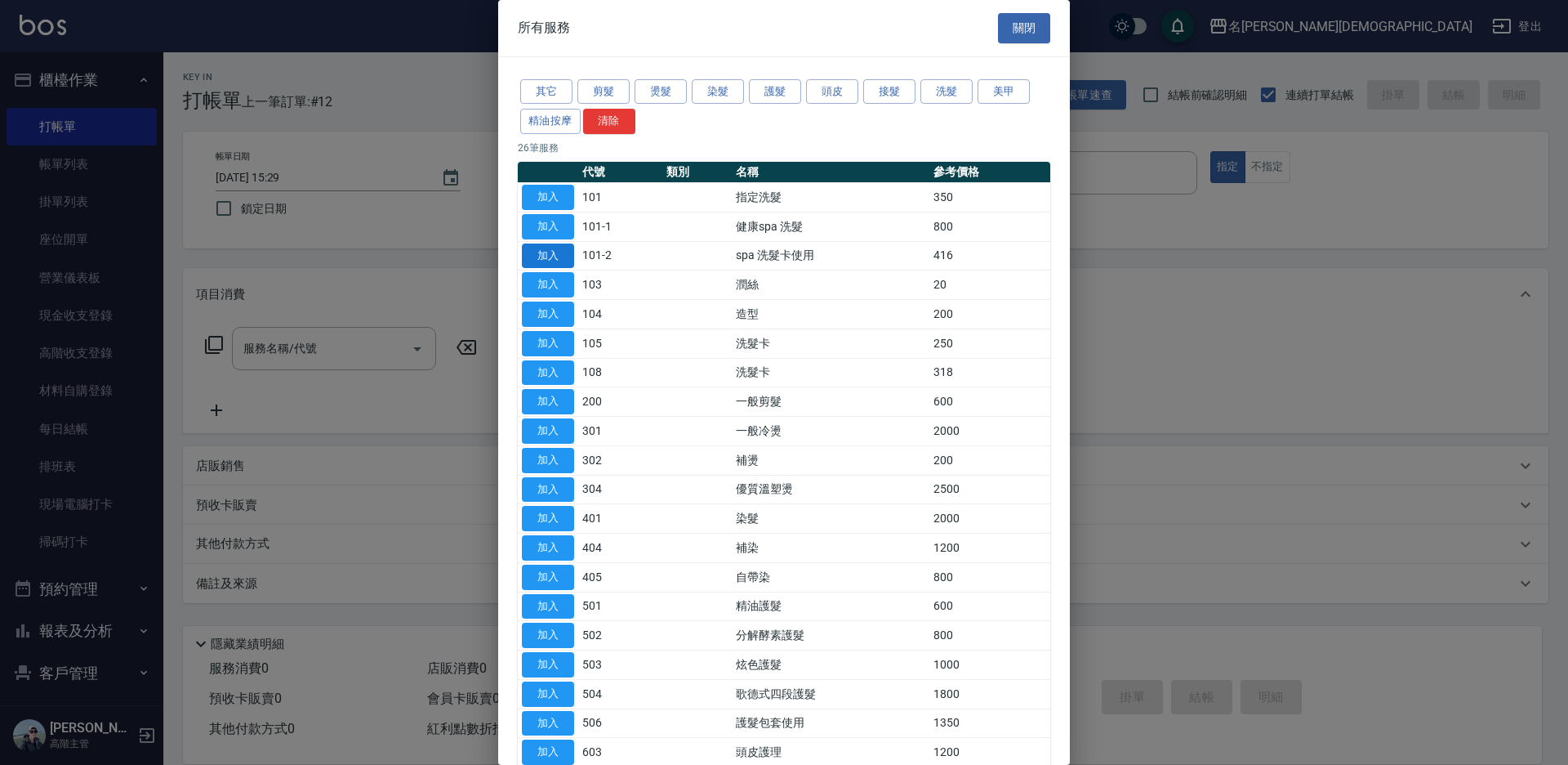
click at [559, 249] on button "加入" at bounding box center [548, 256] width 53 height 25
type input "spa 洗髮卡使用(101-2)"
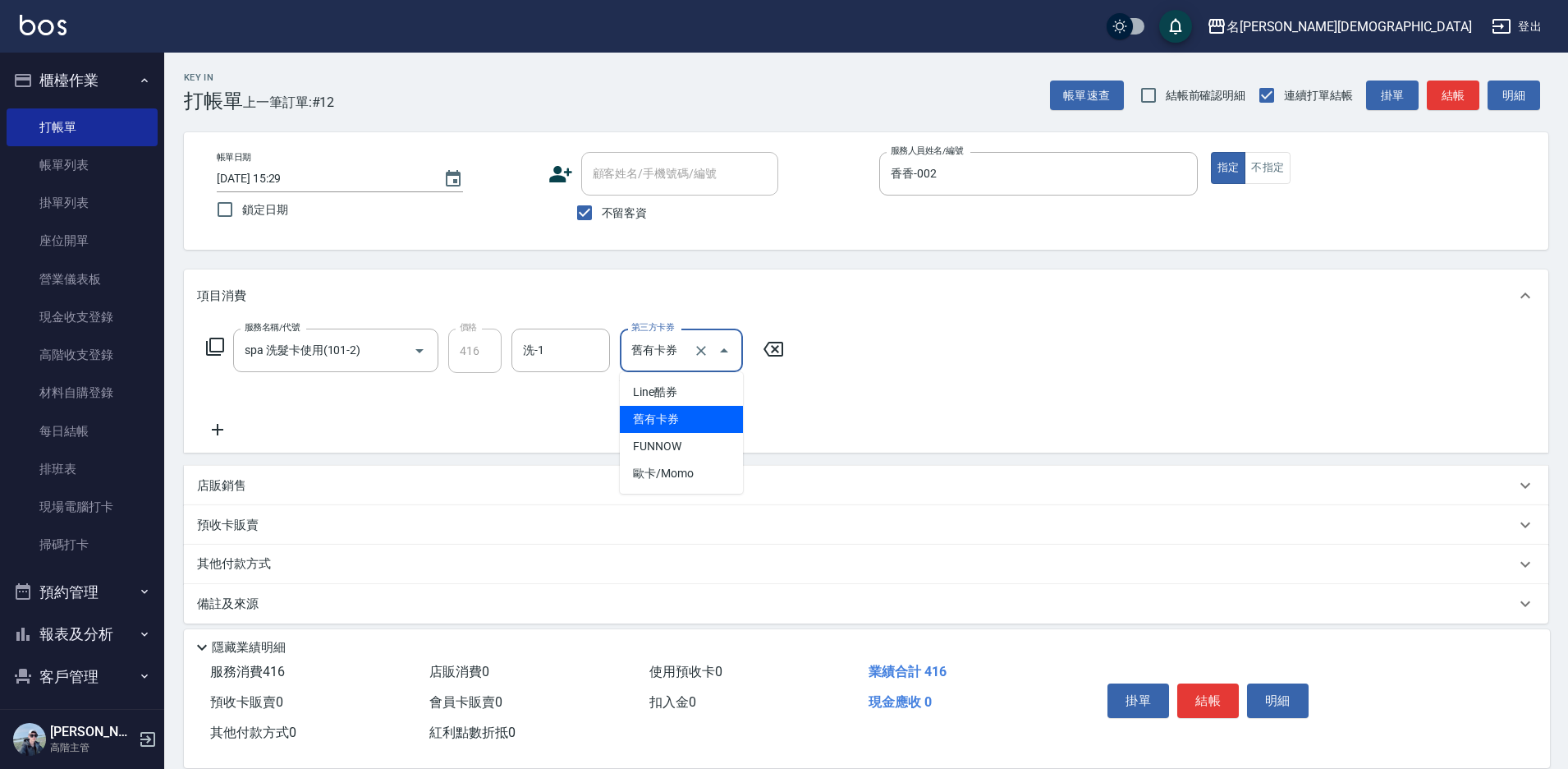
click at [660, 355] on input "舊有卡券" at bounding box center [658, 350] width 62 height 29
click at [672, 420] on span "舊有卡券" at bounding box center [681, 419] width 124 height 27
click at [215, 350] on icon at bounding box center [215, 346] width 20 height 20
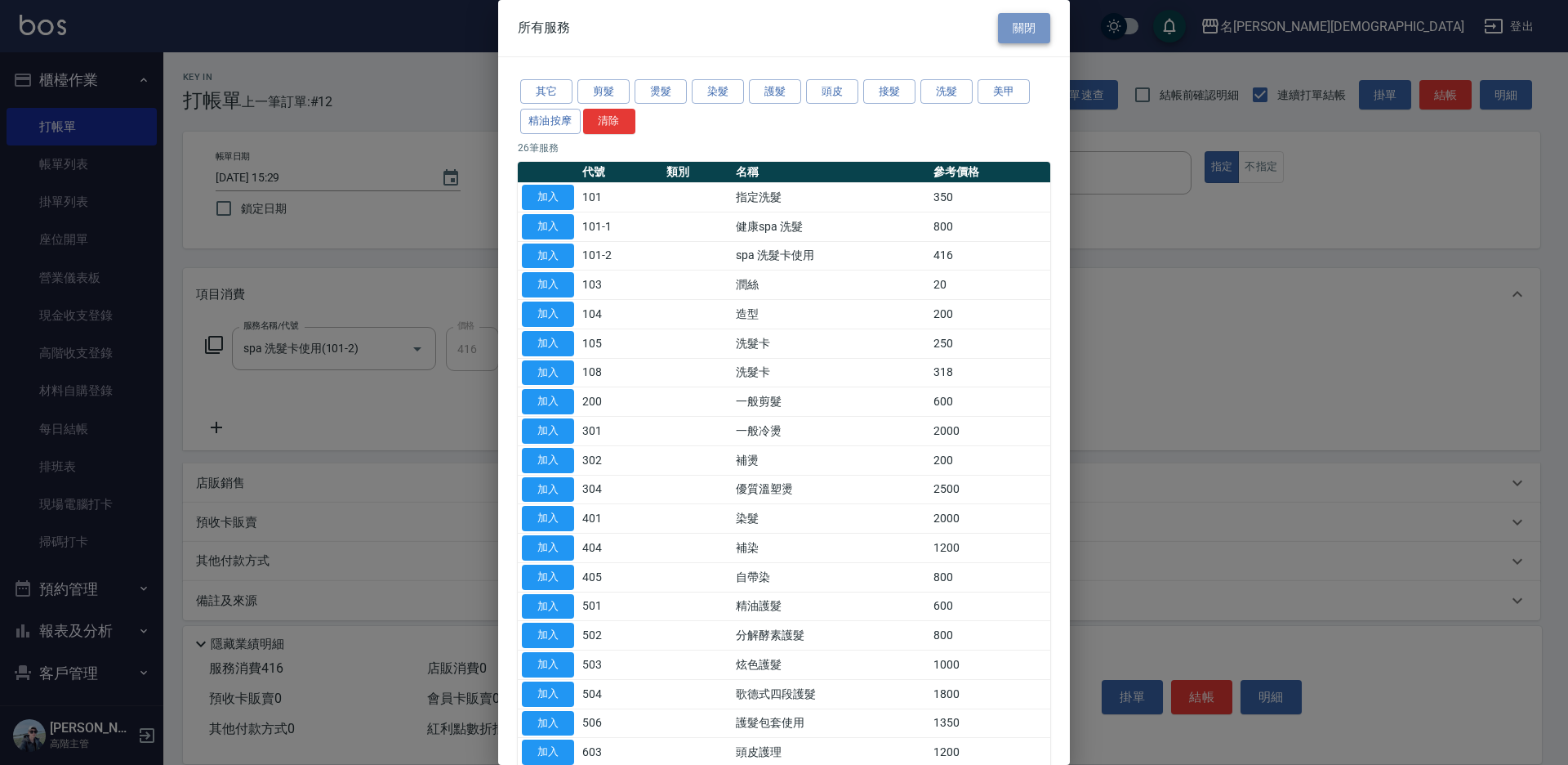
click at [1029, 24] on button "關閉" at bounding box center [1024, 28] width 53 height 31
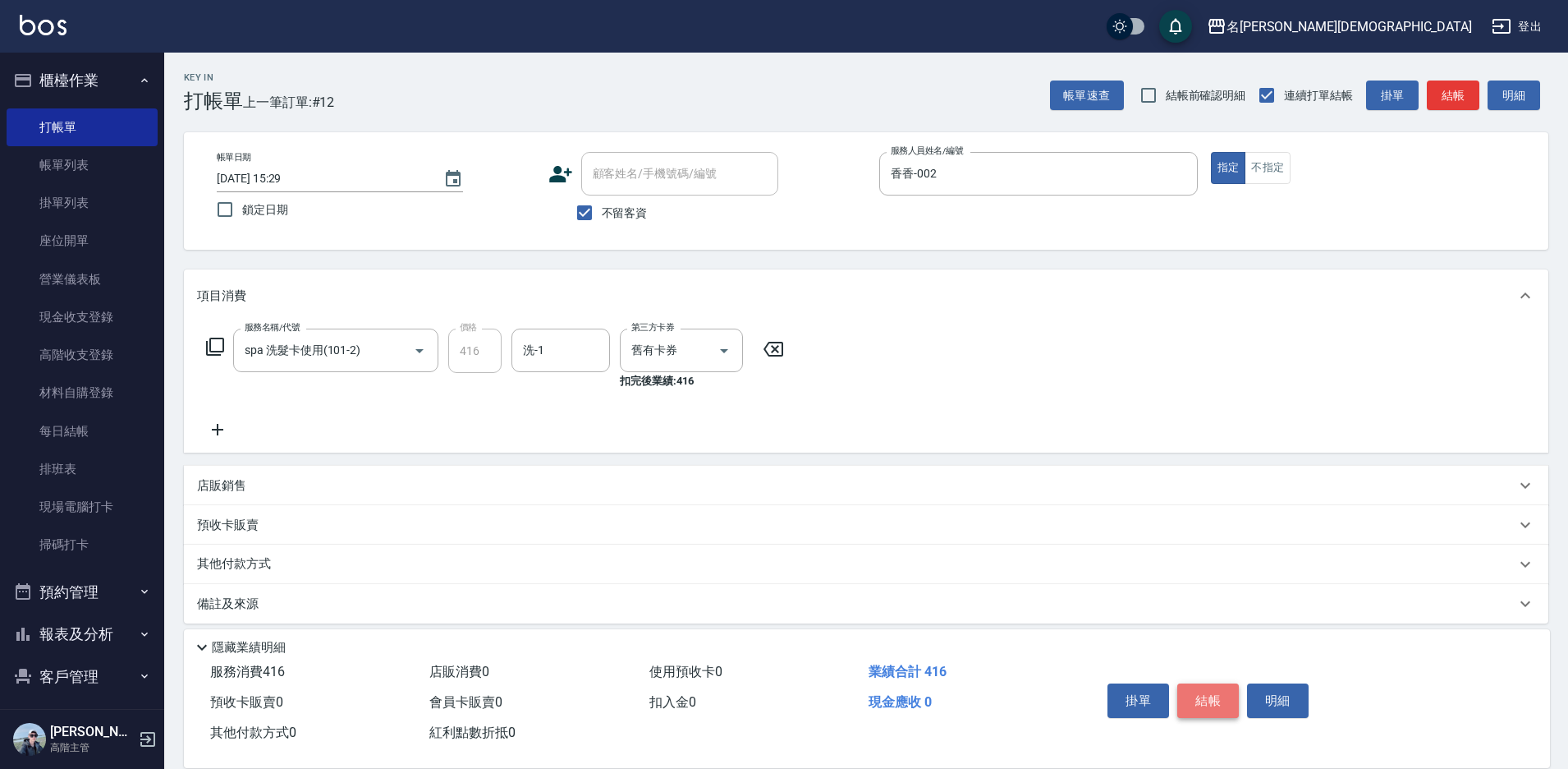
drag, startPoint x: 1208, startPoint y: 697, endPoint x: 1163, endPoint y: 656, distance: 60.9
click at [1203, 693] on button "結帳" at bounding box center [1208, 701] width 61 height 34
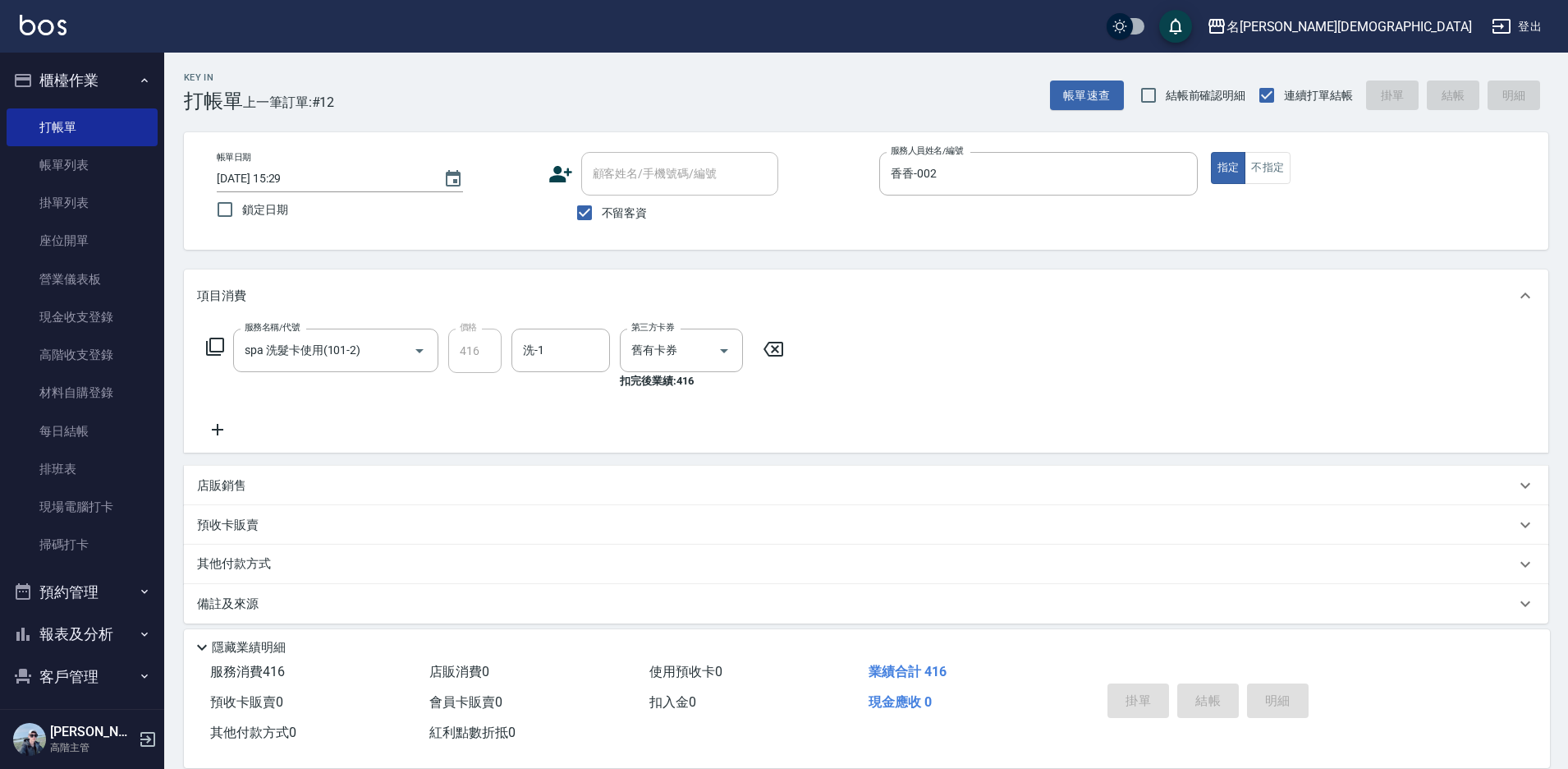
type input "[DATE] 15:30"
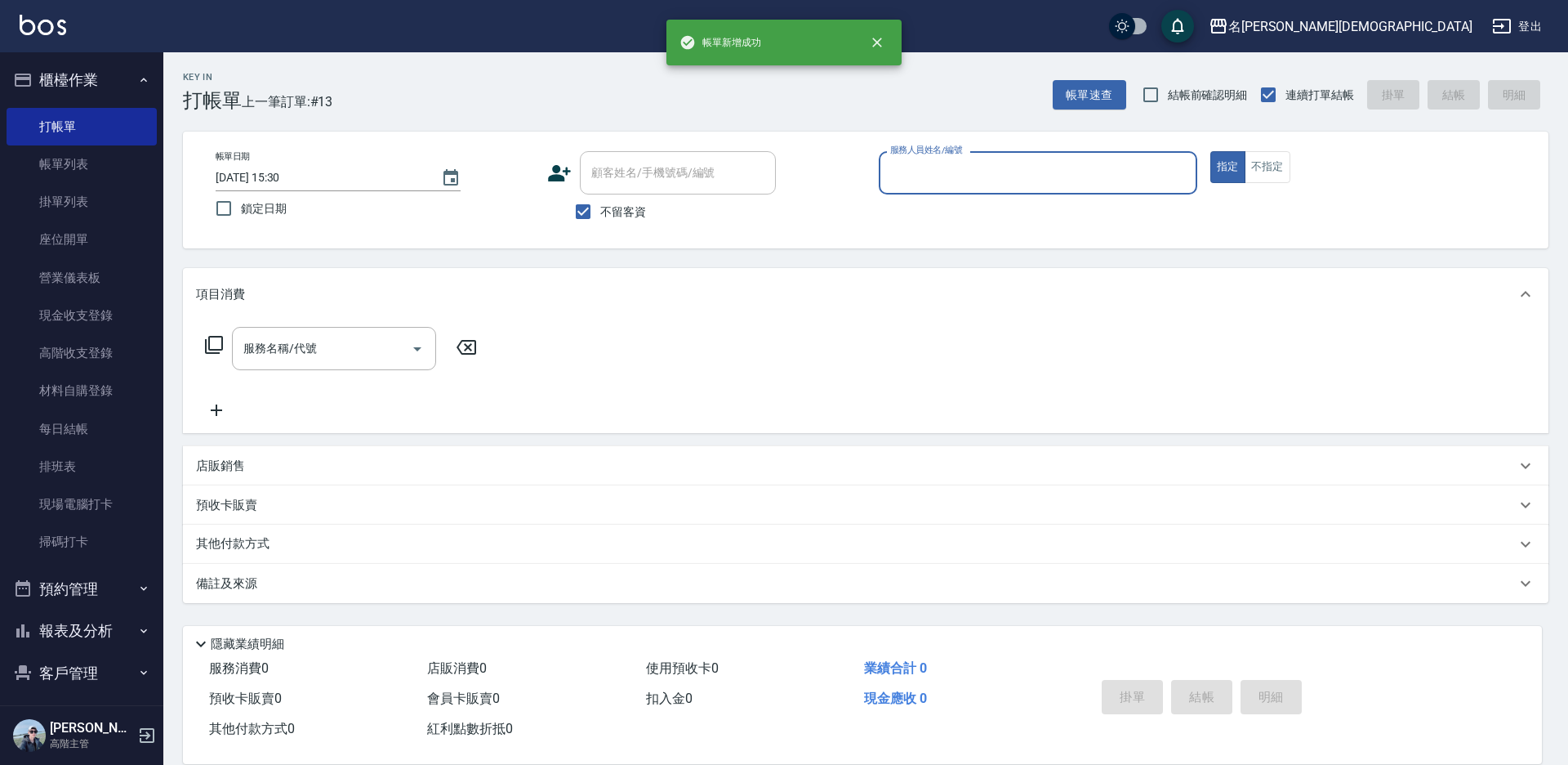
click at [911, 177] on input "服務人員姓名/編號" at bounding box center [1037, 173] width 303 height 29
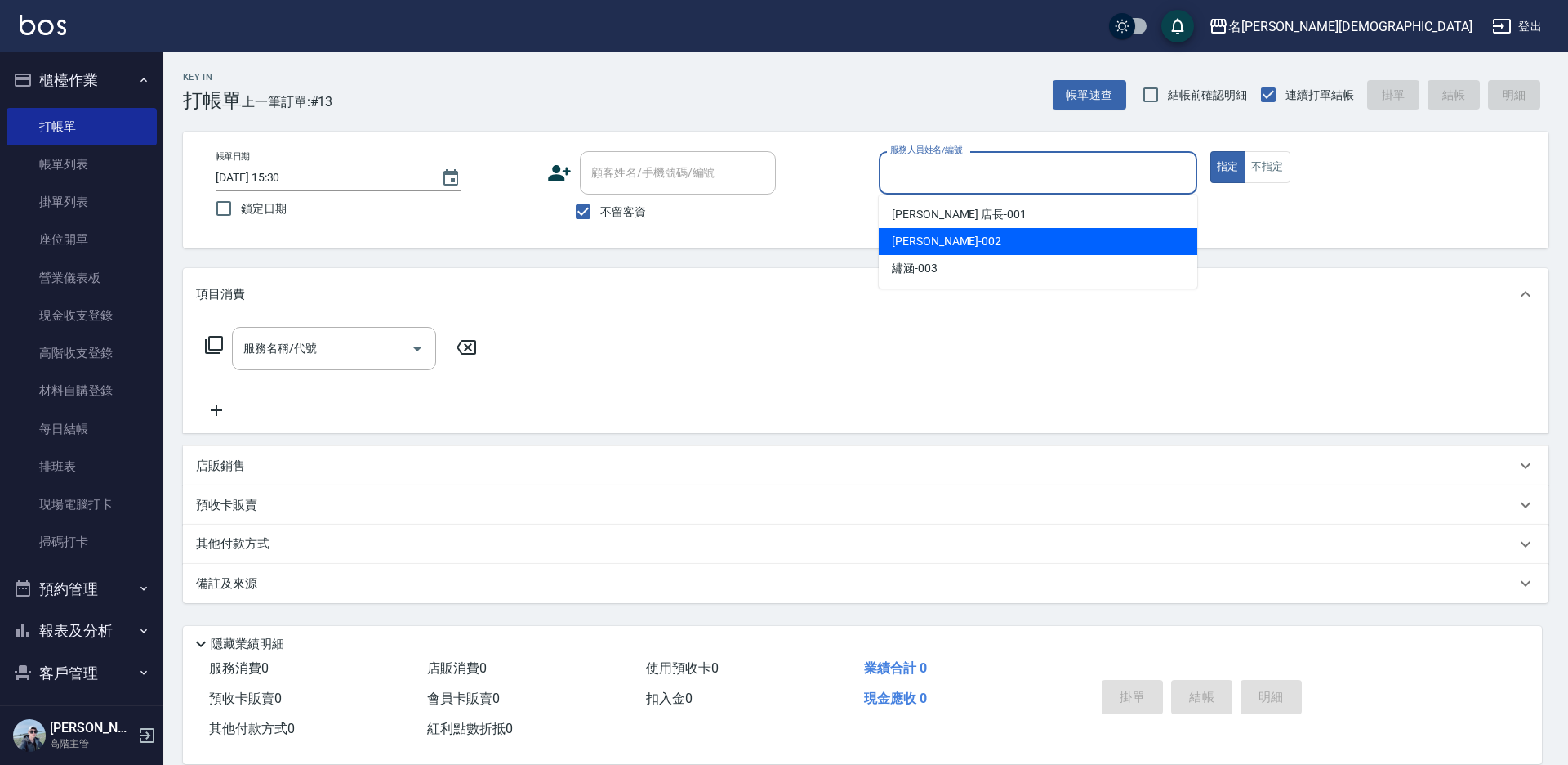
click at [925, 230] on div "香香 -002" at bounding box center [1038, 242] width 319 height 27
type input "香香-002"
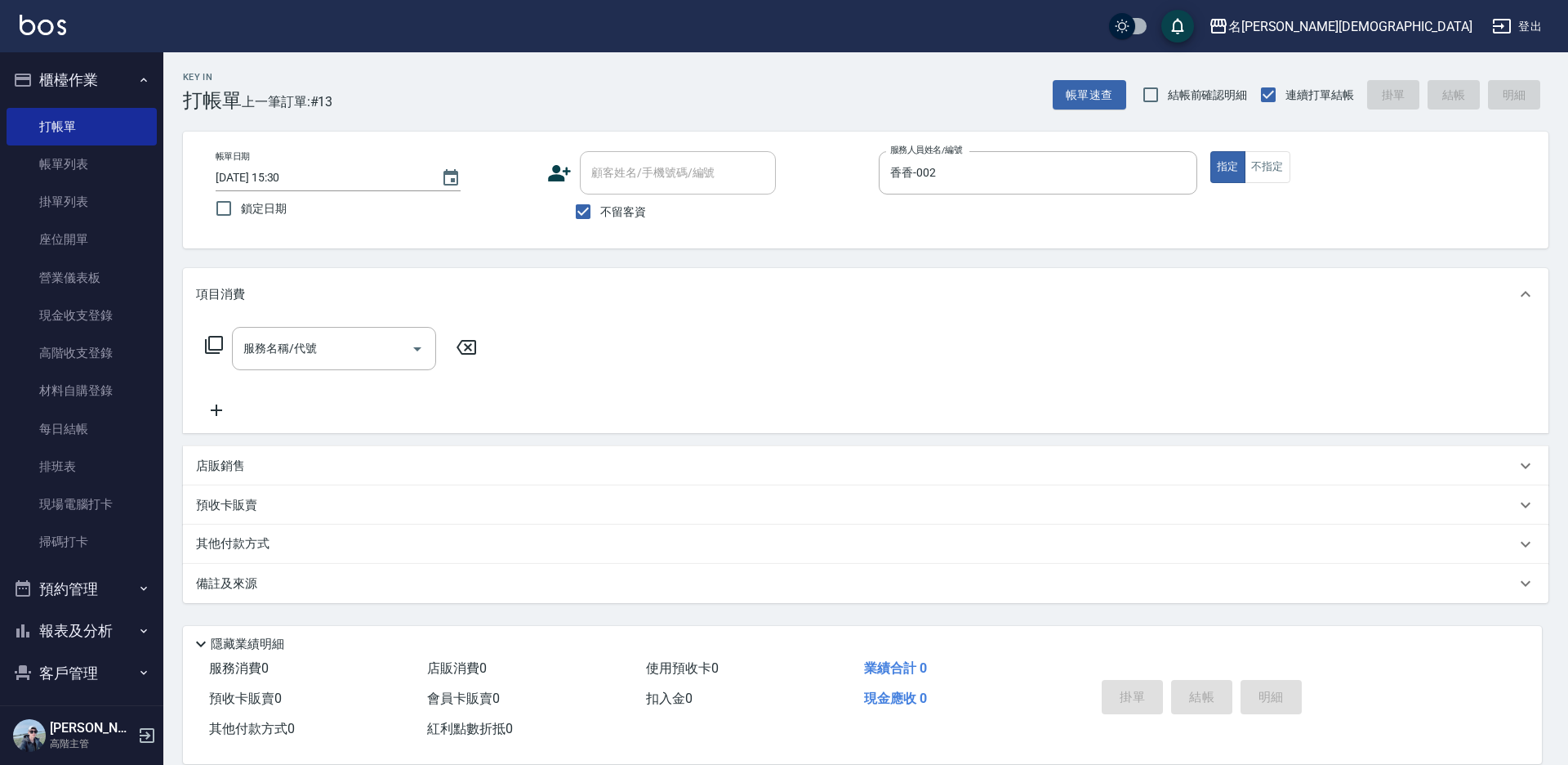
click at [209, 344] on icon at bounding box center [214, 344] width 18 height 18
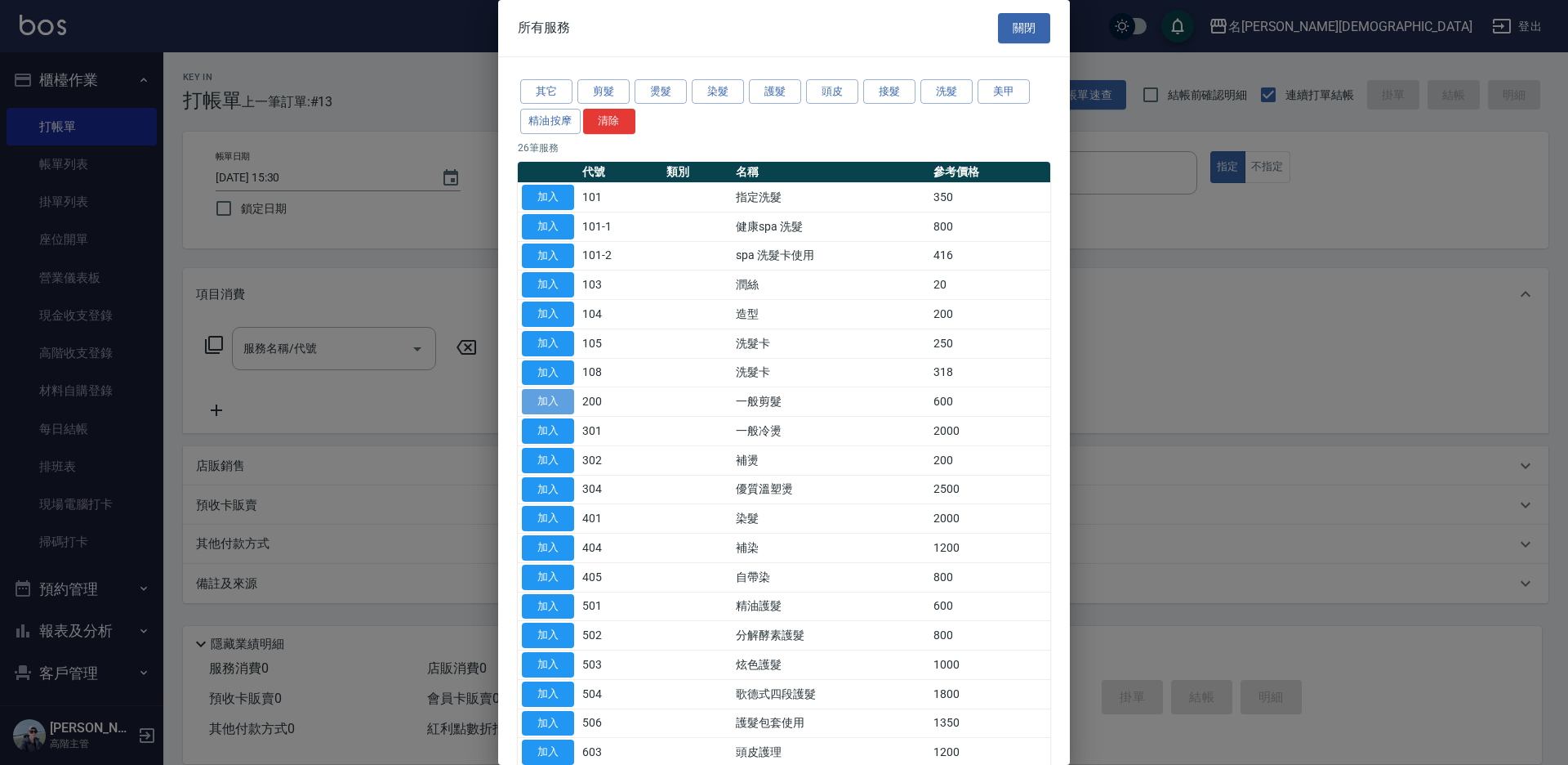
click at [563, 401] on button "加入" at bounding box center [548, 402] width 53 height 25
type input "一般剪髮(200)"
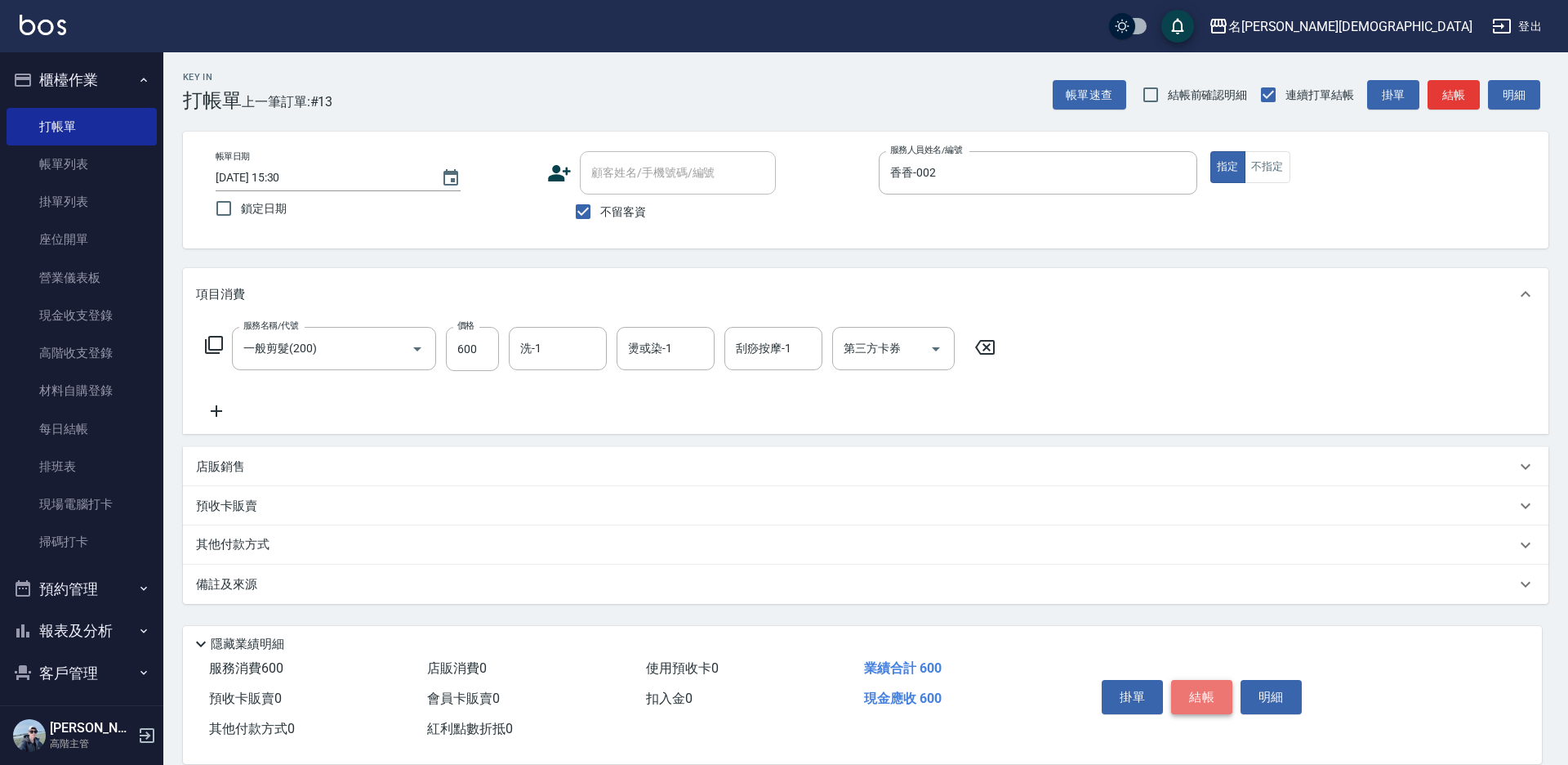
click at [1197, 694] on button "結帳" at bounding box center [1201, 697] width 61 height 34
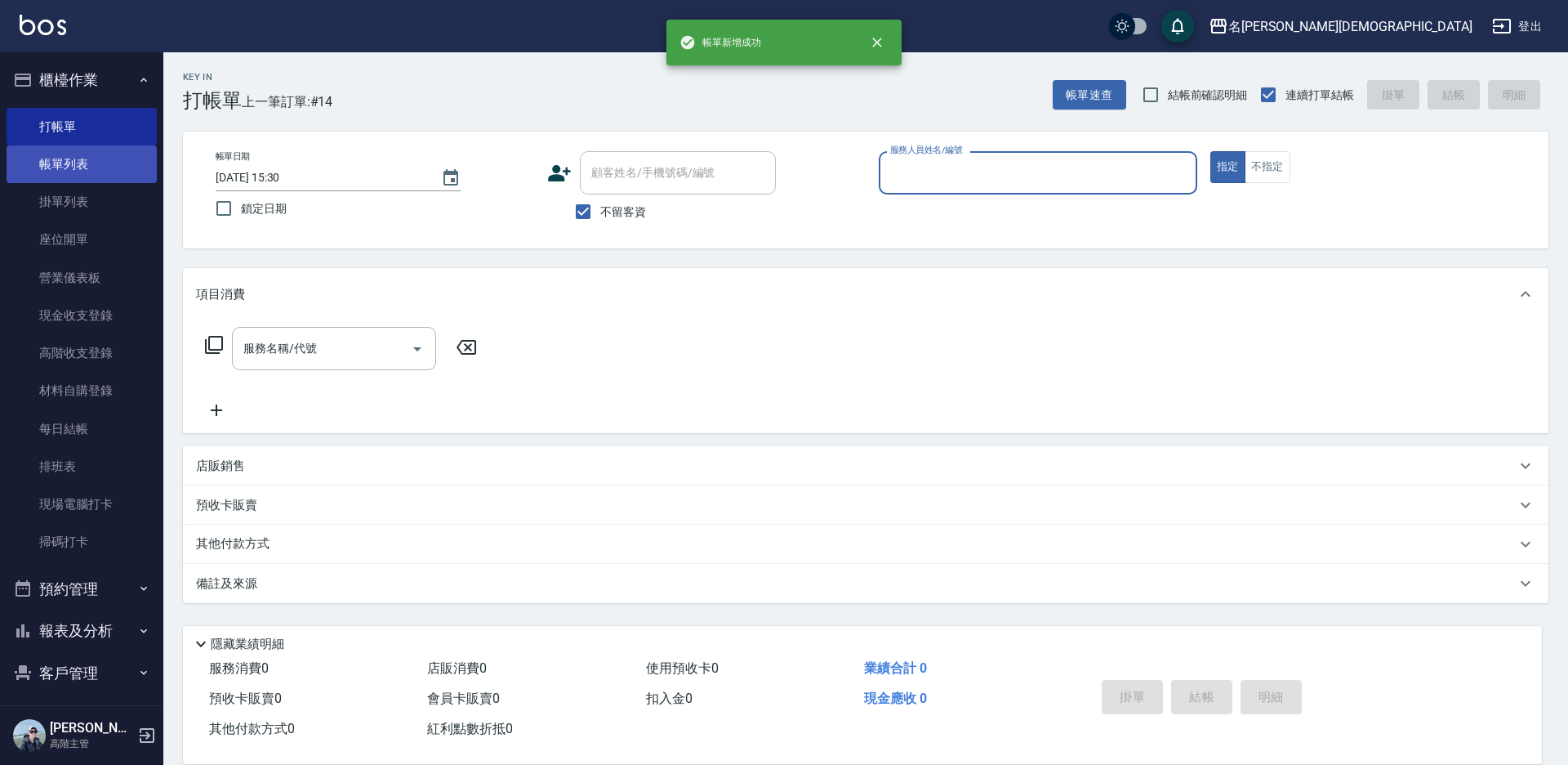
click at [55, 171] on link "帳單列表" at bounding box center [81, 164] width 150 height 37
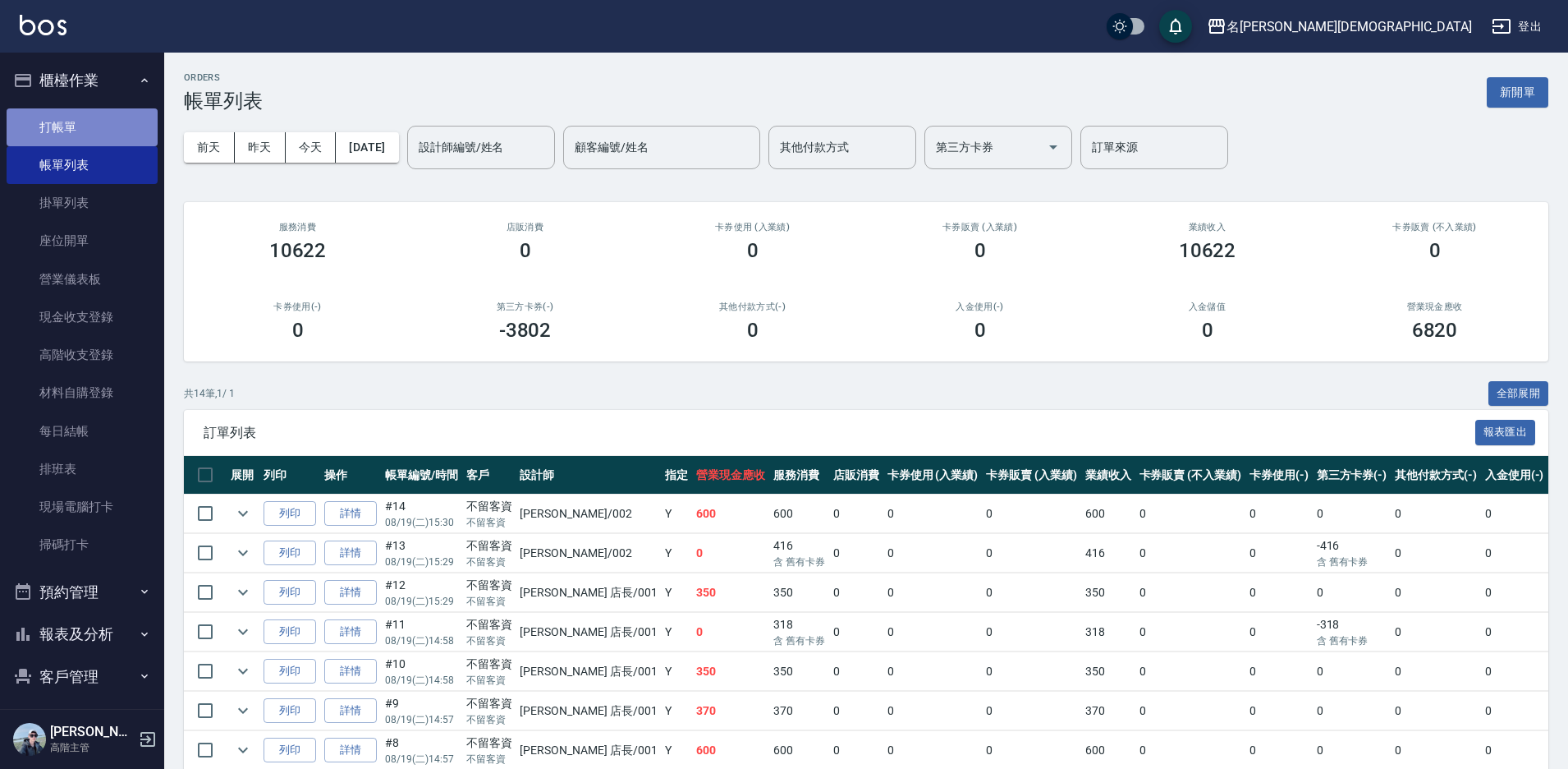
click at [84, 129] on link "打帳單" at bounding box center [82, 127] width 151 height 38
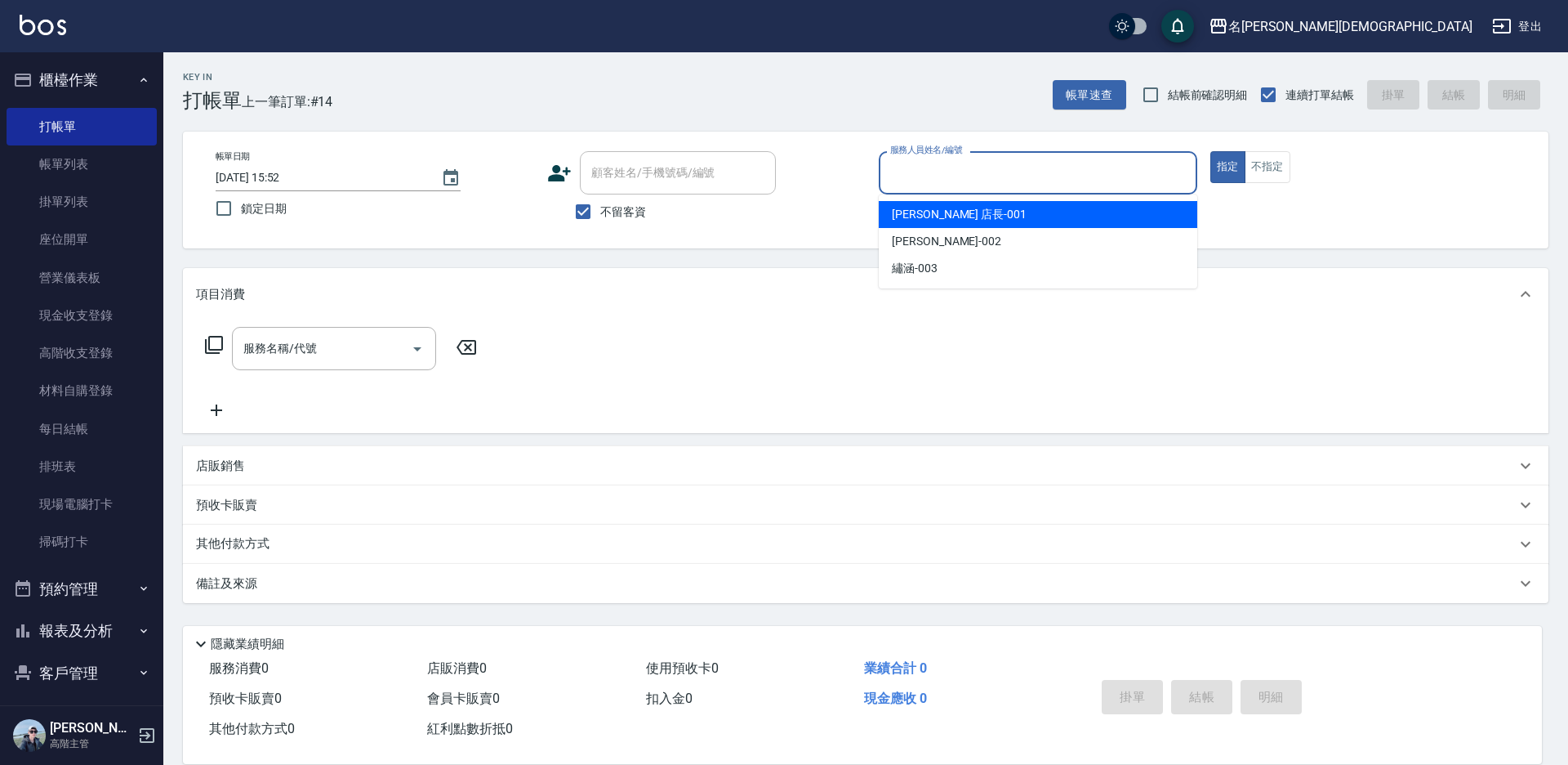
click at [995, 165] on input "服務人員姓名/編號" at bounding box center [1037, 173] width 303 height 29
click at [925, 218] on span "[PERSON_NAME] 店長 -001" at bounding box center [959, 215] width 135 height 17
type input "[PERSON_NAME] 店長-001"
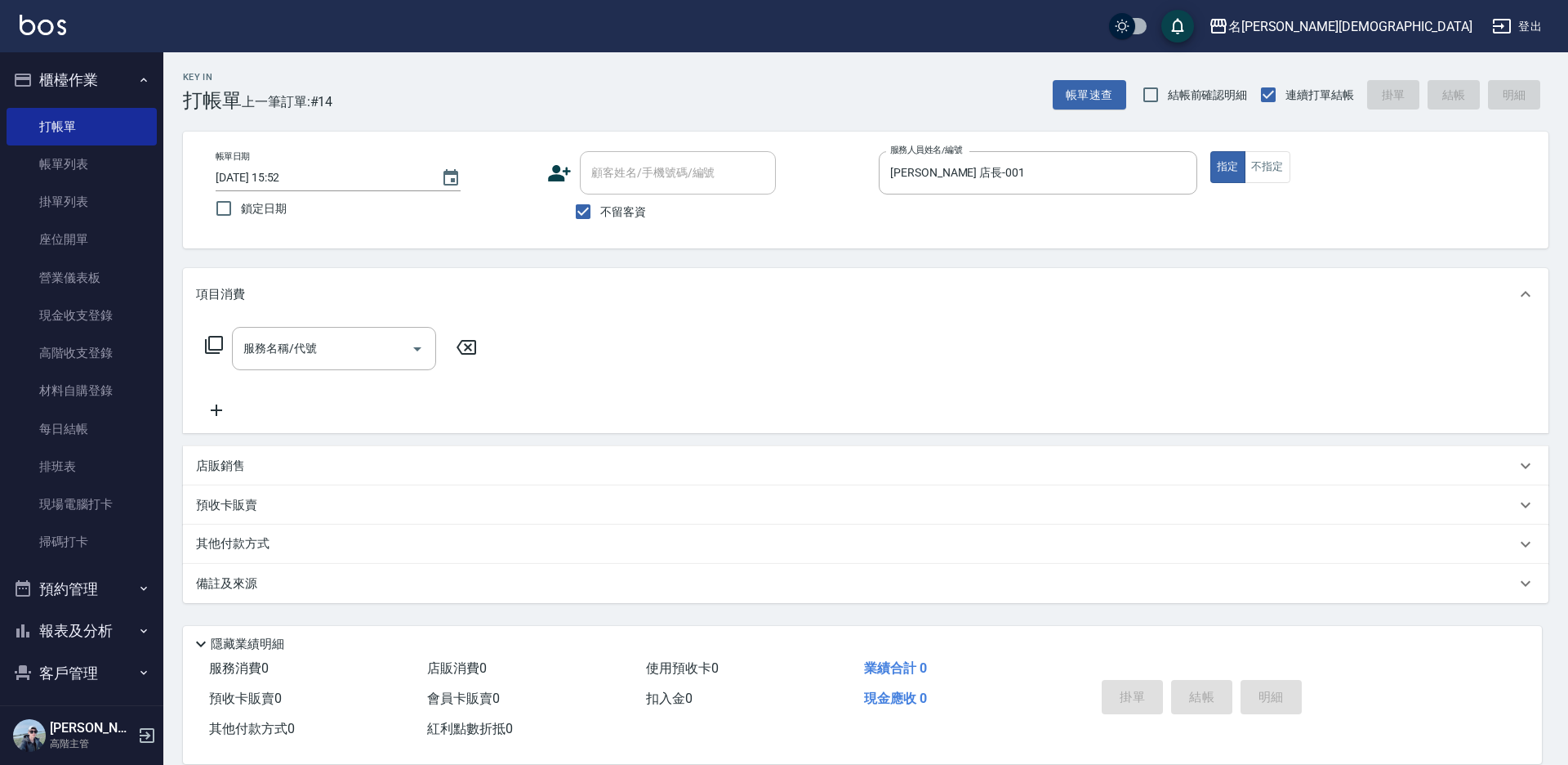
click at [210, 344] on icon at bounding box center [214, 344] width 18 height 18
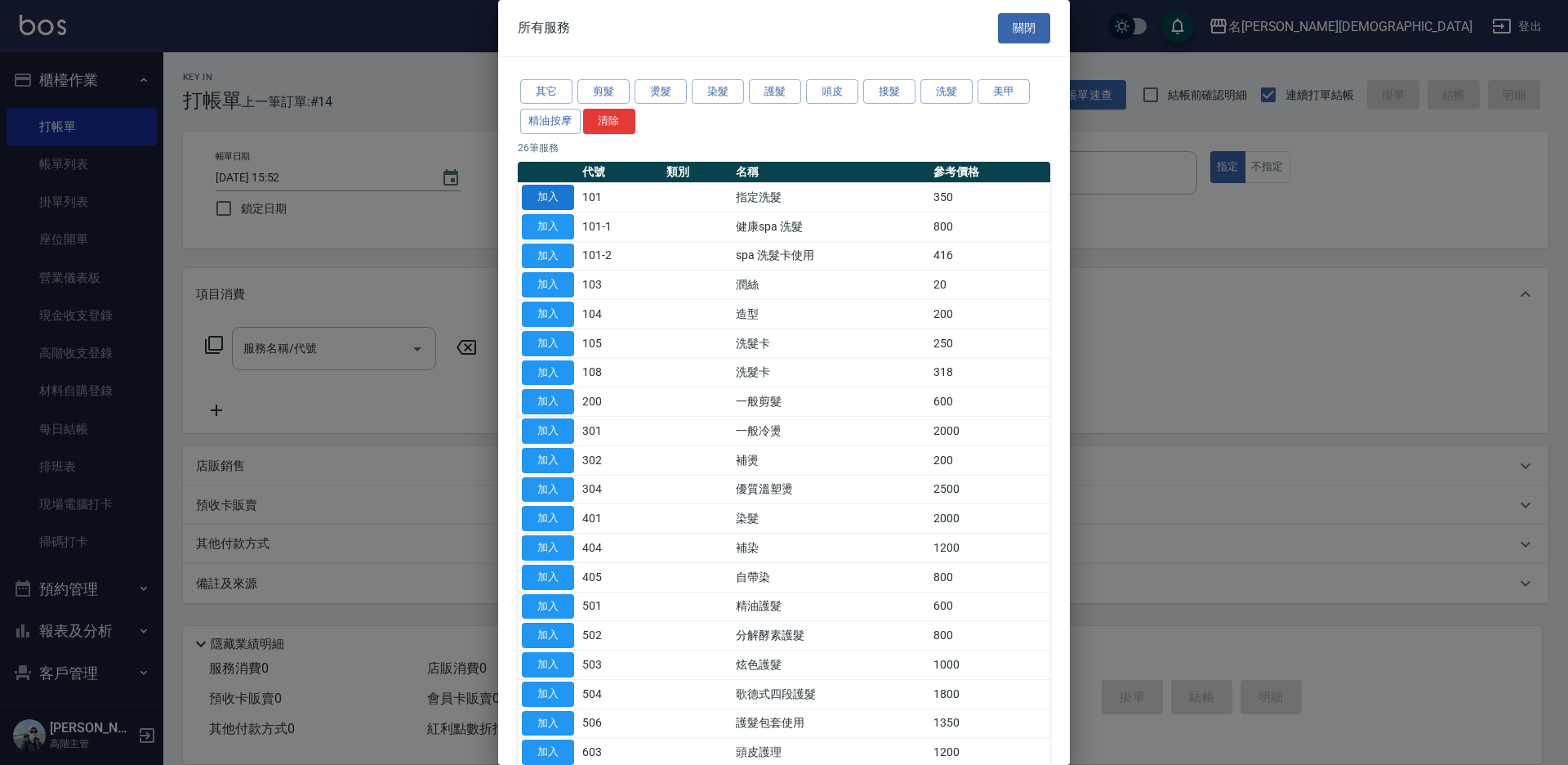
click at [560, 196] on button "加入" at bounding box center [548, 198] width 53 height 25
type input "指定洗髮(101)"
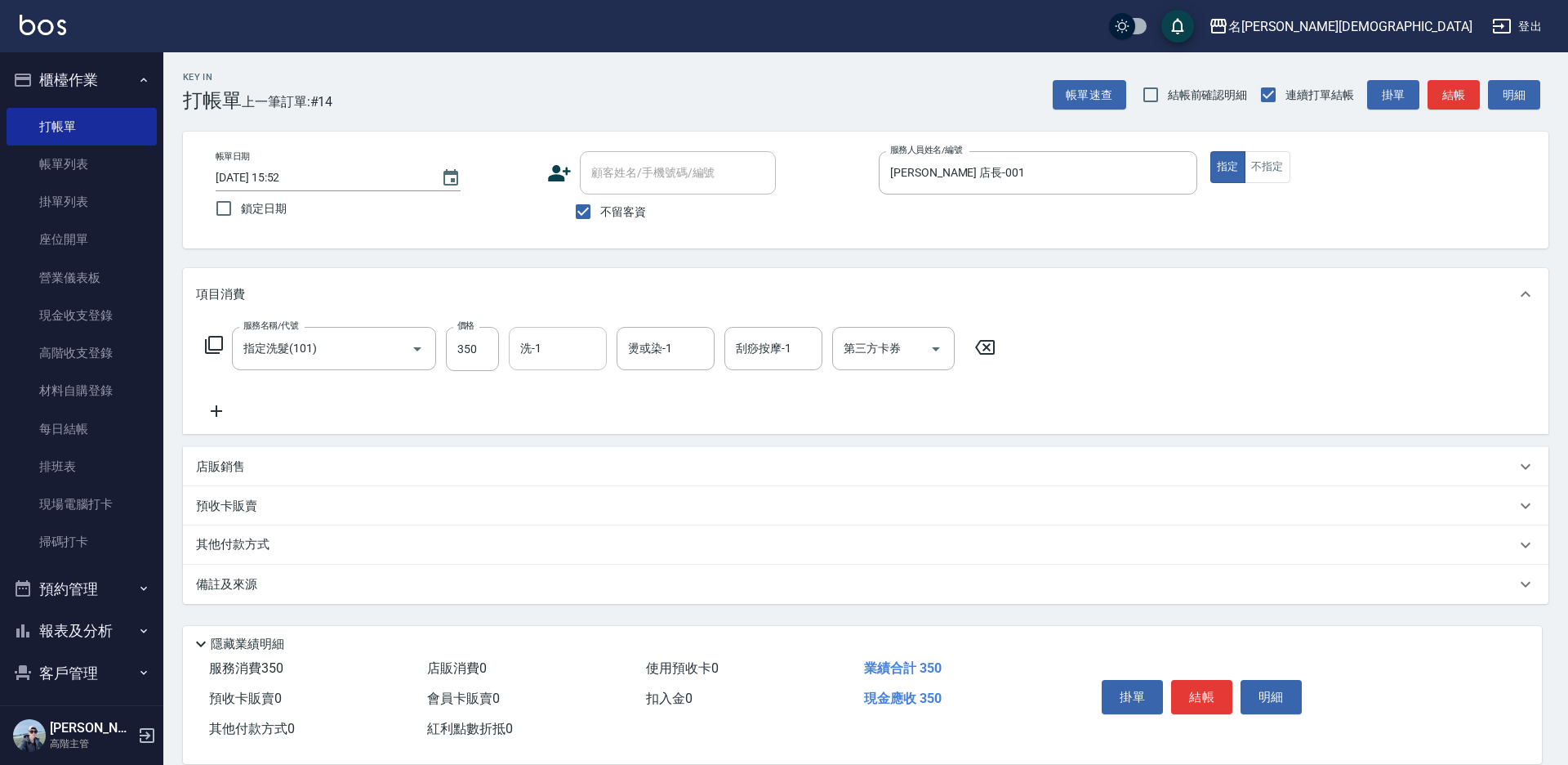
click at [537, 340] on div "洗-1 洗-1" at bounding box center [558, 348] width 98 height 43
drag, startPoint x: 570, startPoint y: 452, endPoint x: 594, endPoint y: 445, distance: 25.0
click at [573, 450] on div "繡涵 -003" at bounding box center [558, 461] width 98 height 27
type input "繡涵-003"
drag, startPoint x: 1212, startPoint y: 689, endPoint x: 1207, endPoint y: 681, distance: 9.4
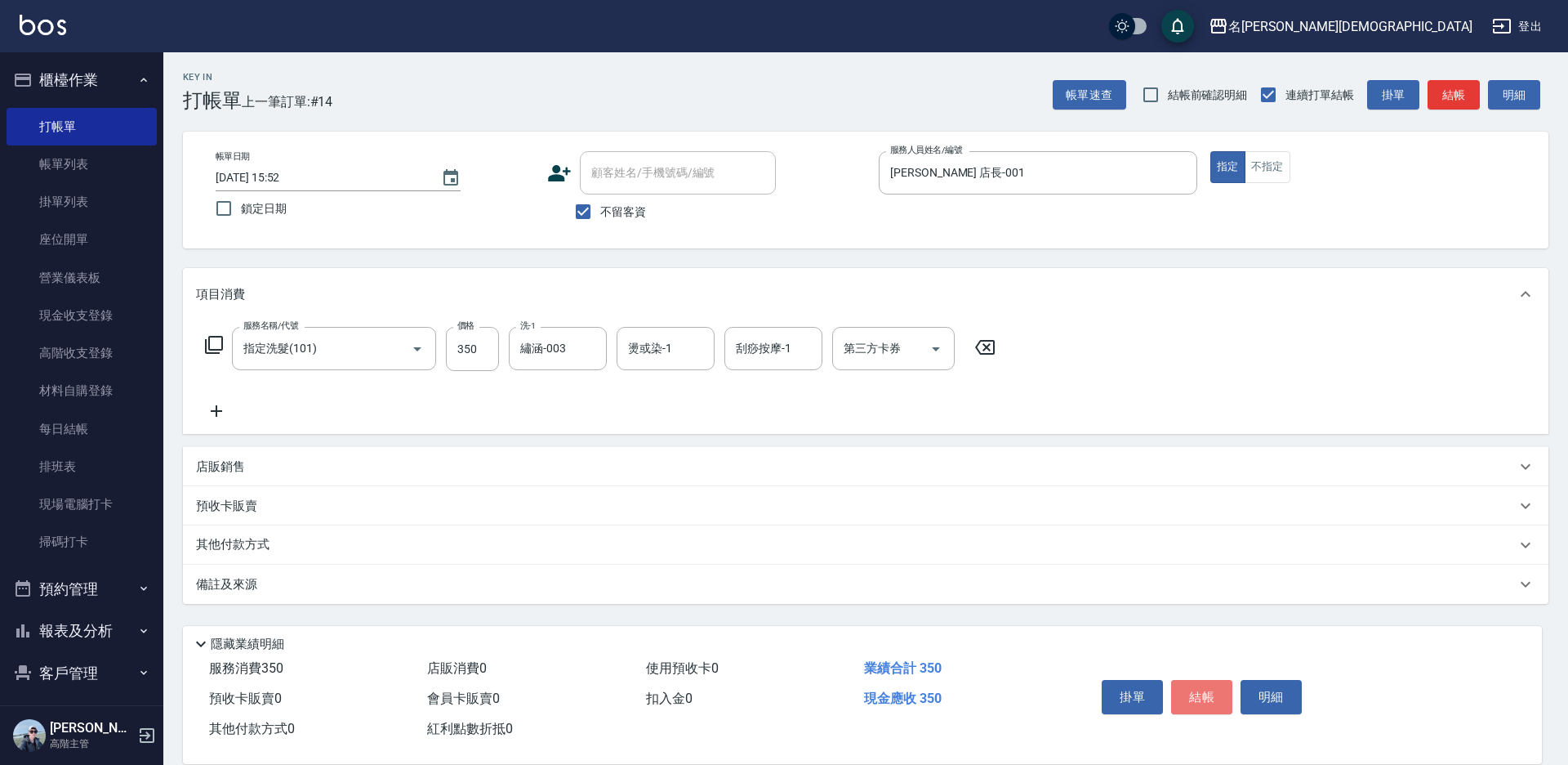
click at [1211, 688] on button "結帳" at bounding box center [1201, 697] width 61 height 34
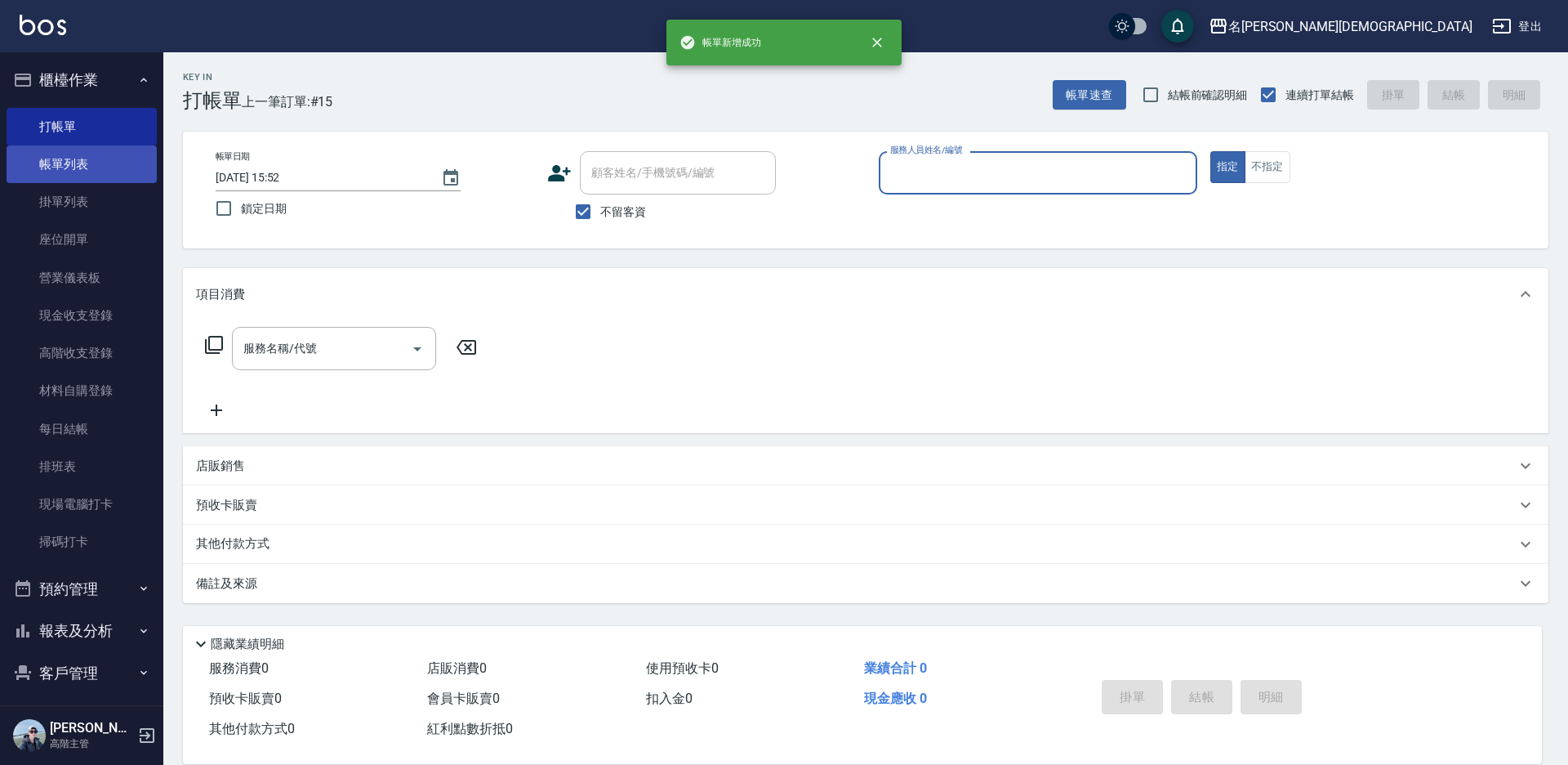
click at [108, 165] on link "帳單列表" at bounding box center [81, 164] width 150 height 37
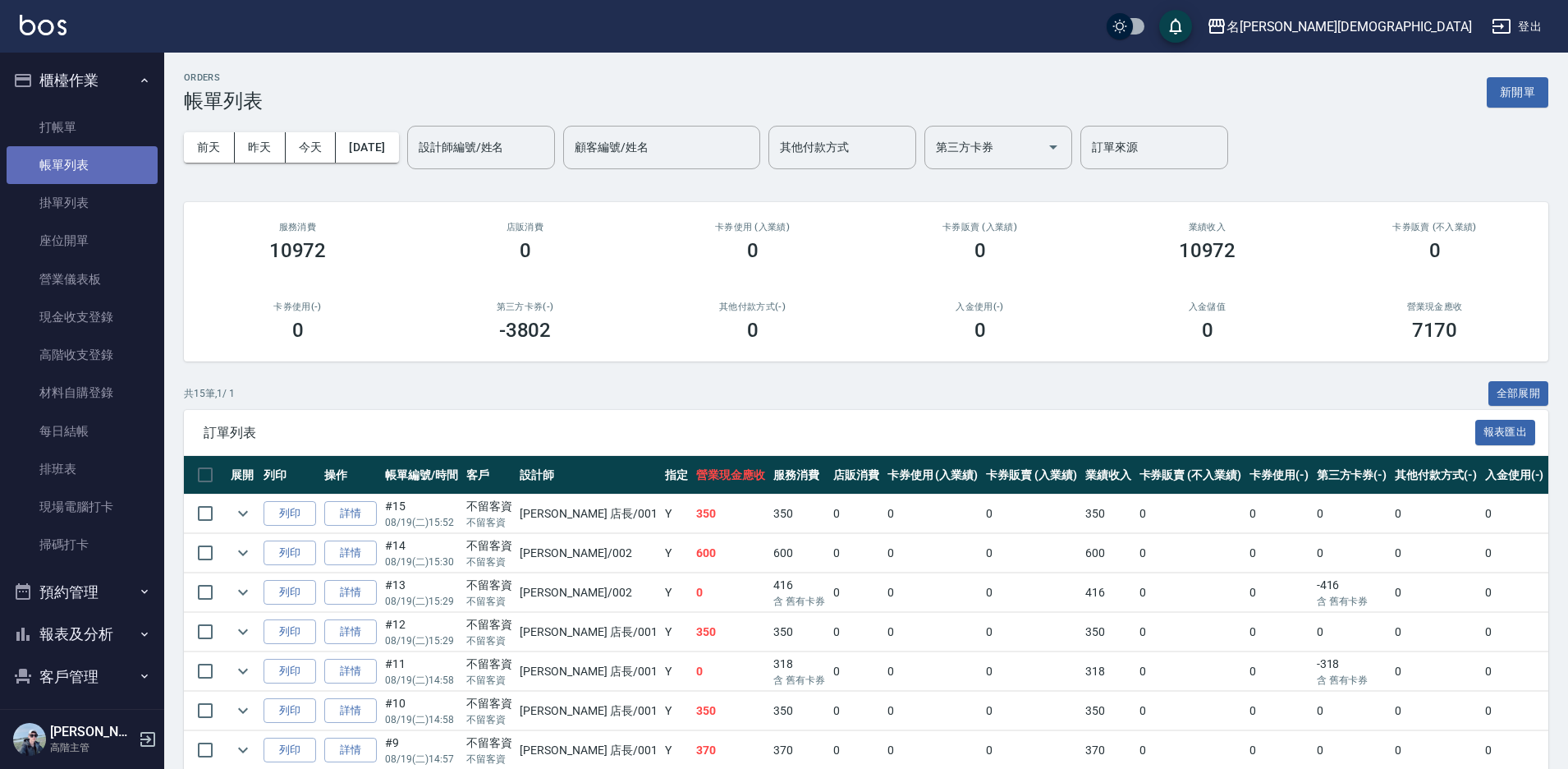
drag, startPoint x: 117, startPoint y: 163, endPoint x: 332, endPoint y: 393, distance: 314.8
click at [116, 162] on link "帳單列表" at bounding box center [82, 165] width 151 height 38
